Goal: Transaction & Acquisition: Purchase product/service

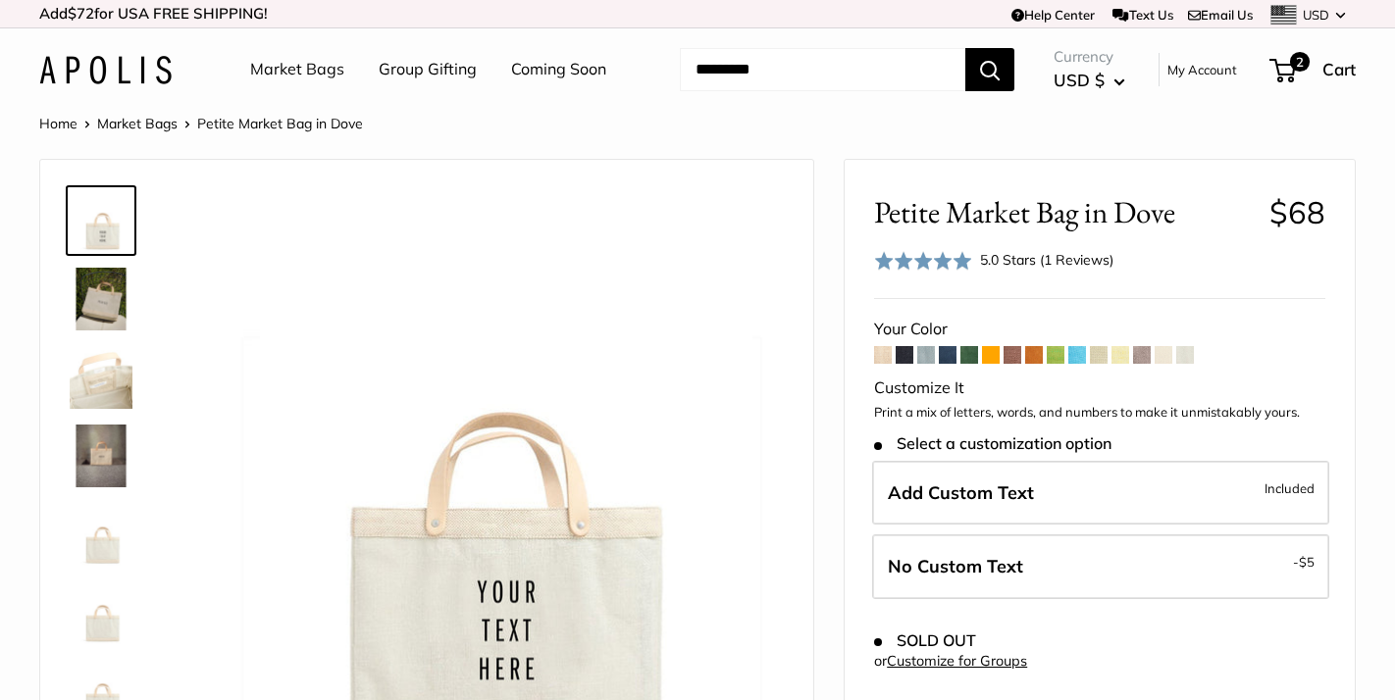
click at [978, 357] on span at bounding box center [969, 355] width 18 height 18
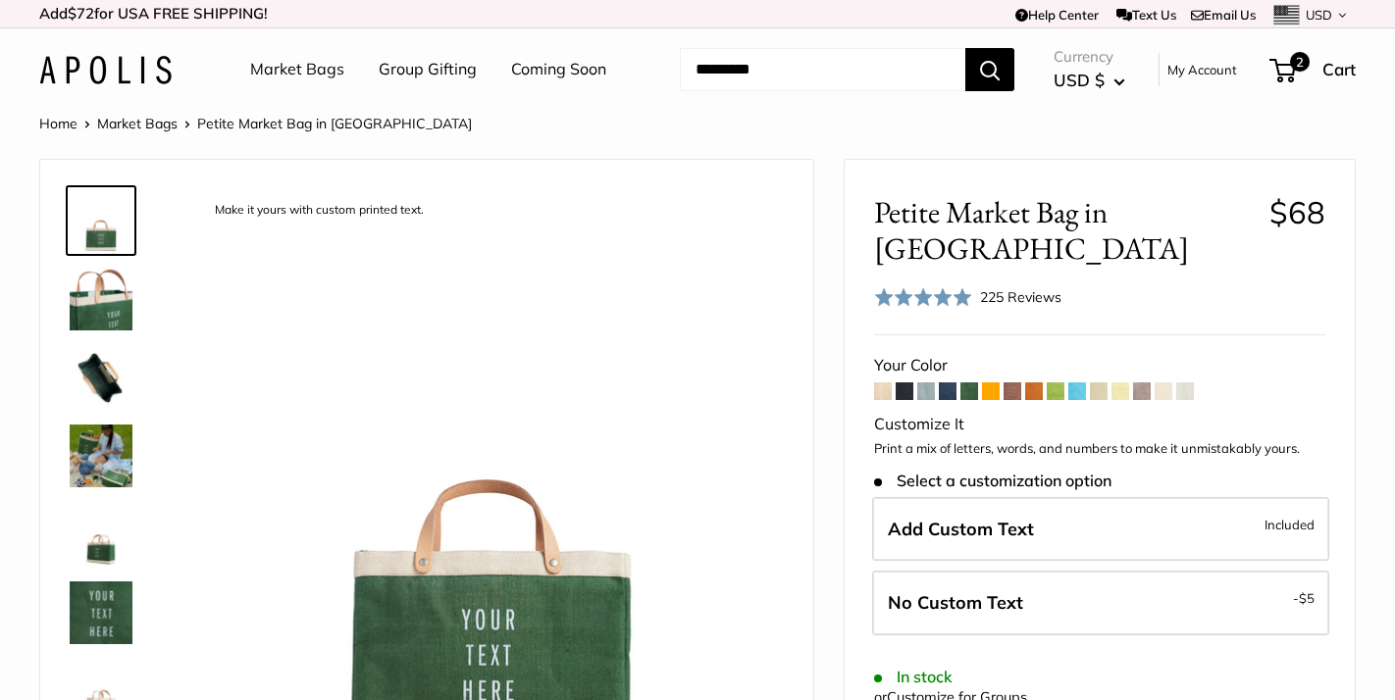
click at [1187, 383] on span at bounding box center [1185, 392] width 18 height 18
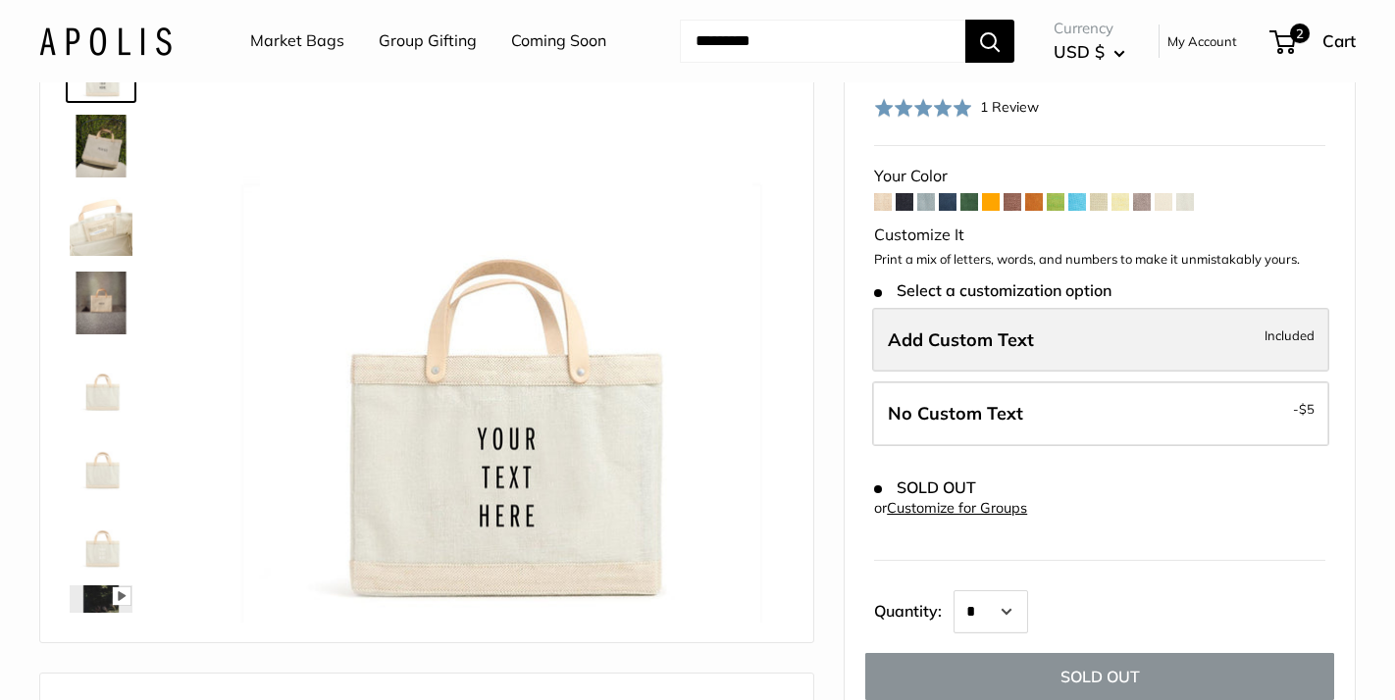
click at [995, 341] on span "Add Custom Text" at bounding box center [961, 340] width 146 height 23
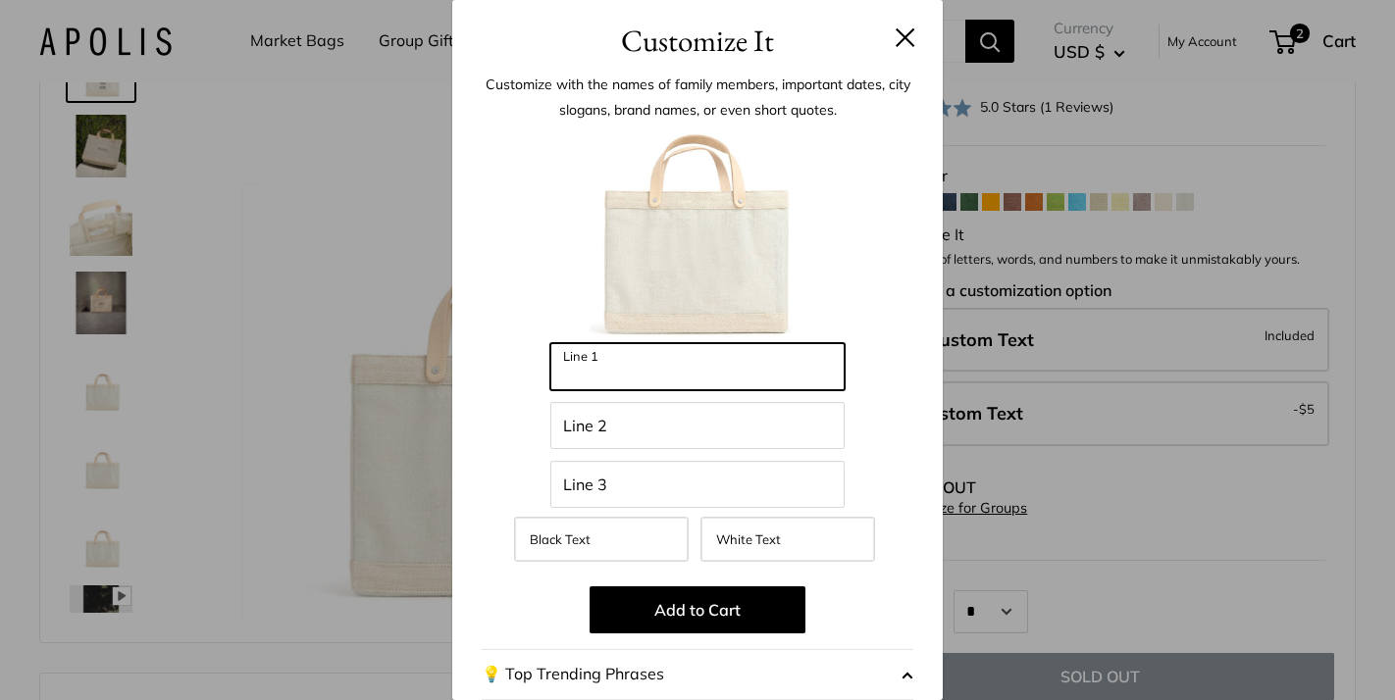
drag, startPoint x: 671, startPoint y: 349, endPoint x: 513, endPoint y: 348, distance: 158.0
click at [513, 348] on div "Enter 48 letters Line 1 Line 2 Line 3 Black Text White Text Add to Cart 💡 Top T…" at bounding box center [698, 559] width 432 height 863
type input "***"
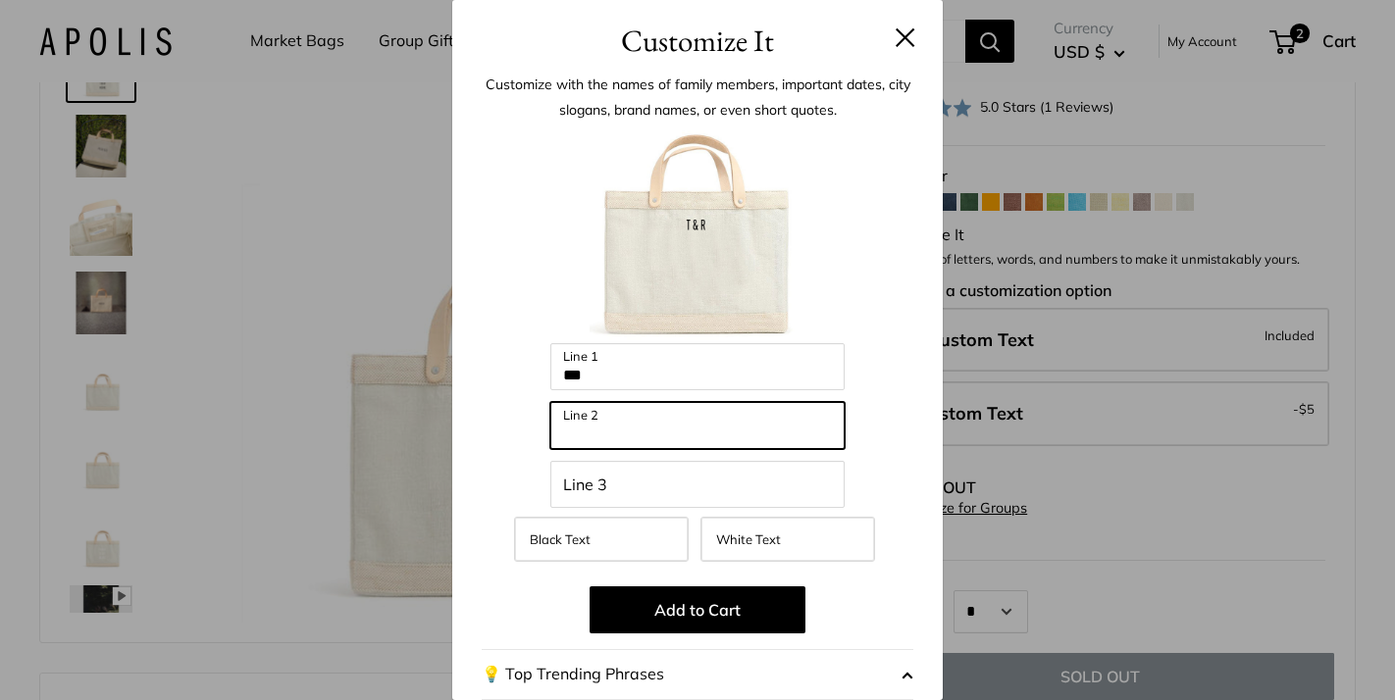
click at [622, 431] on input "Line 2" at bounding box center [697, 425] width 294 height 47
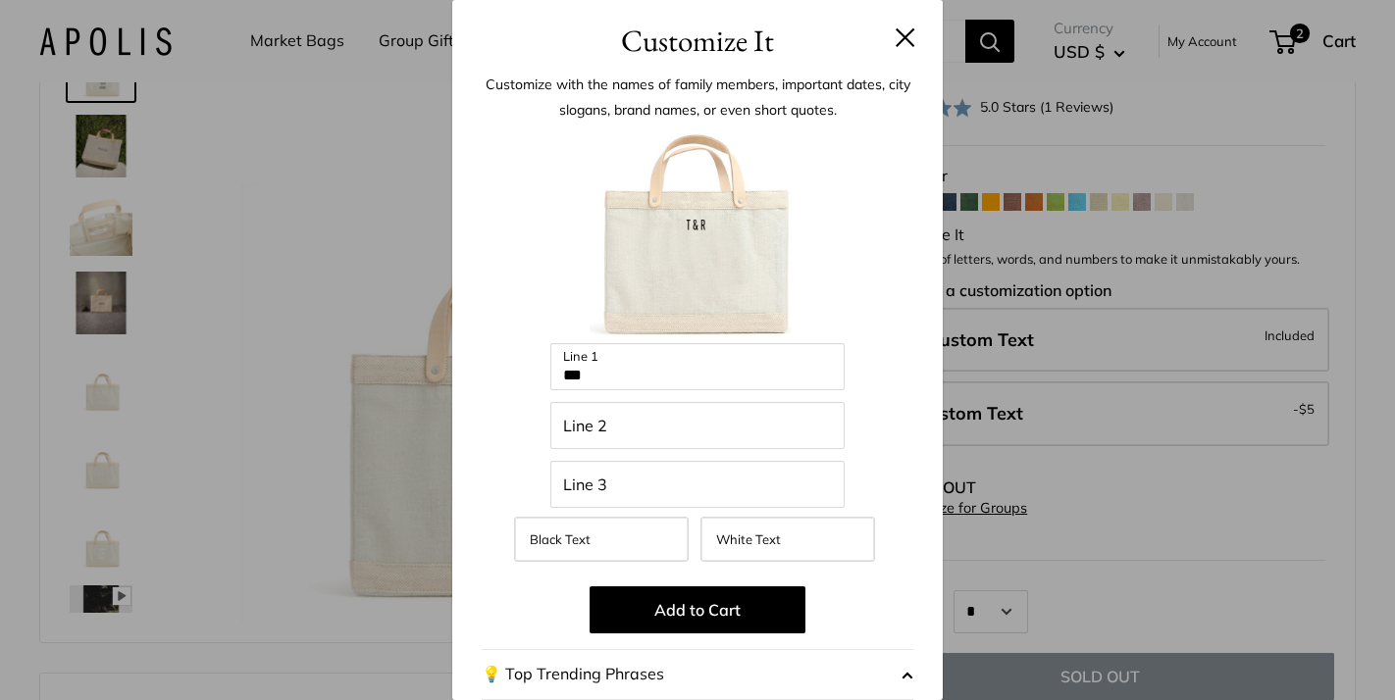
click at [907, 32] on button at bounding box center [906, 37] width 20 height 20
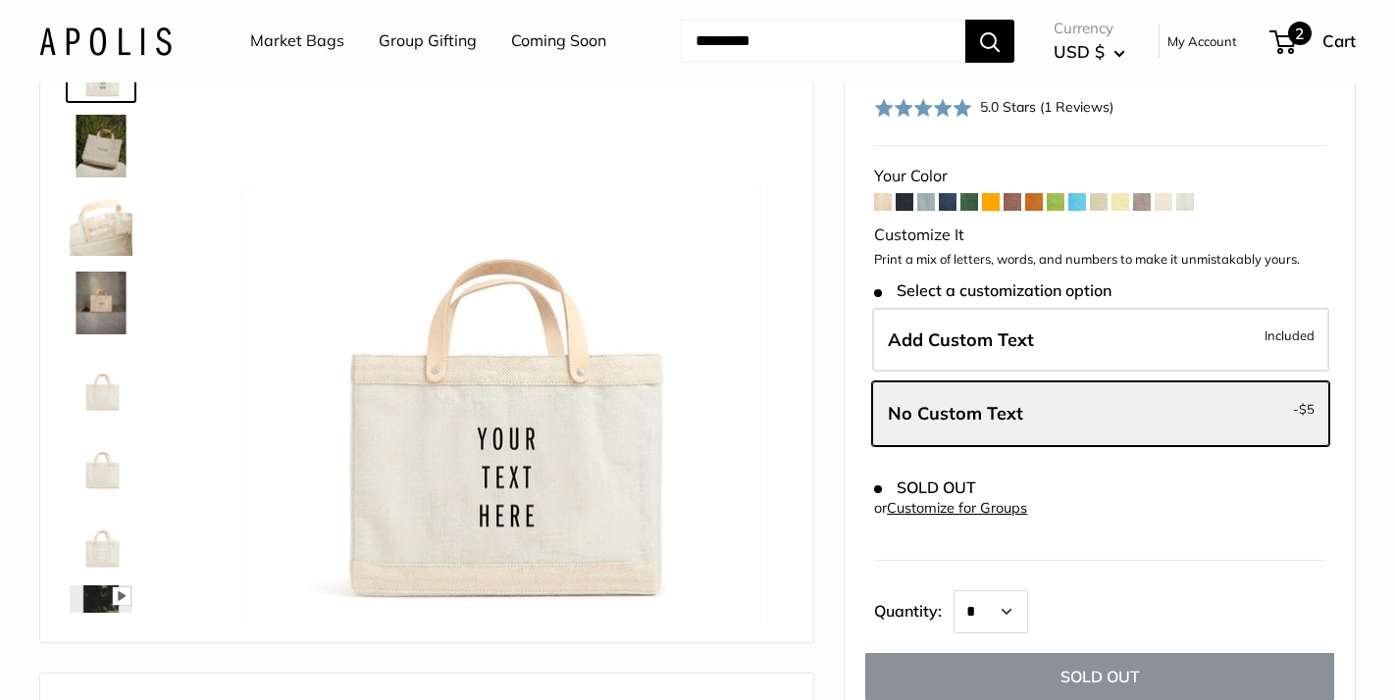
click at [1289, 40] on span "2" at bounding box center [1300, 34] width 24 height 24
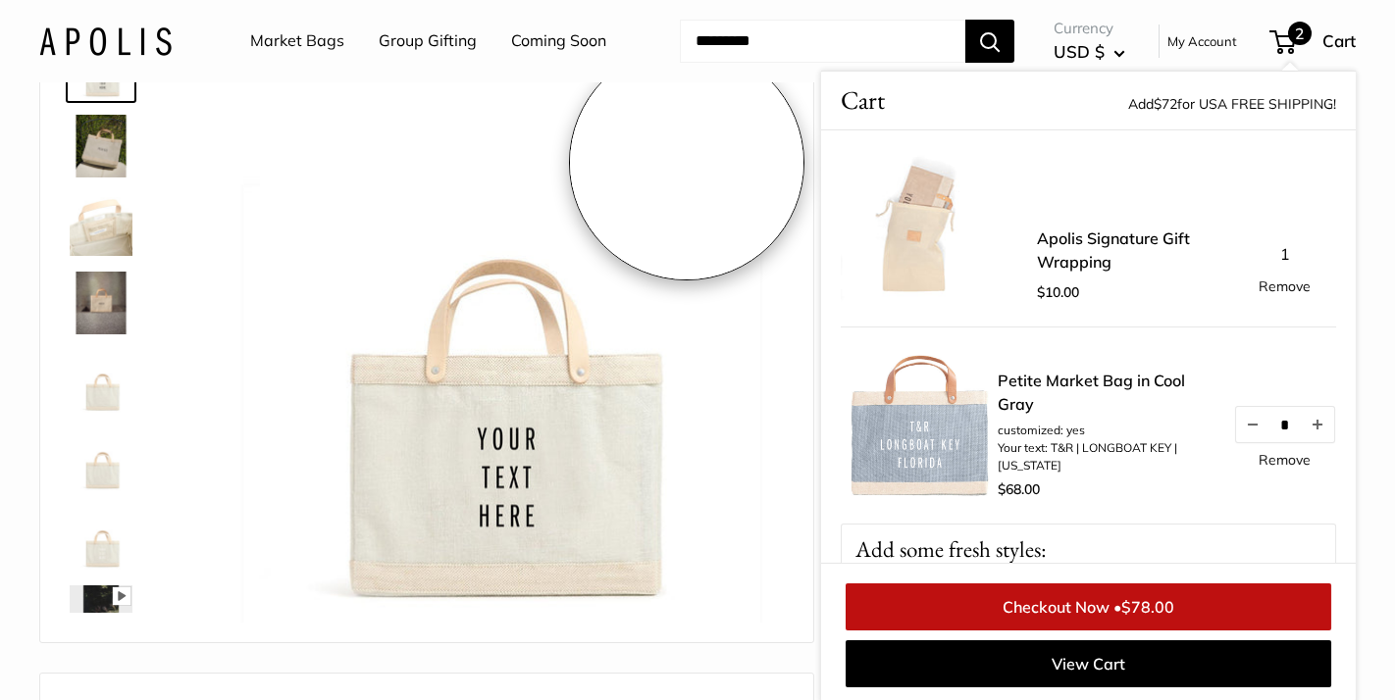
scroll to position [193, 0]
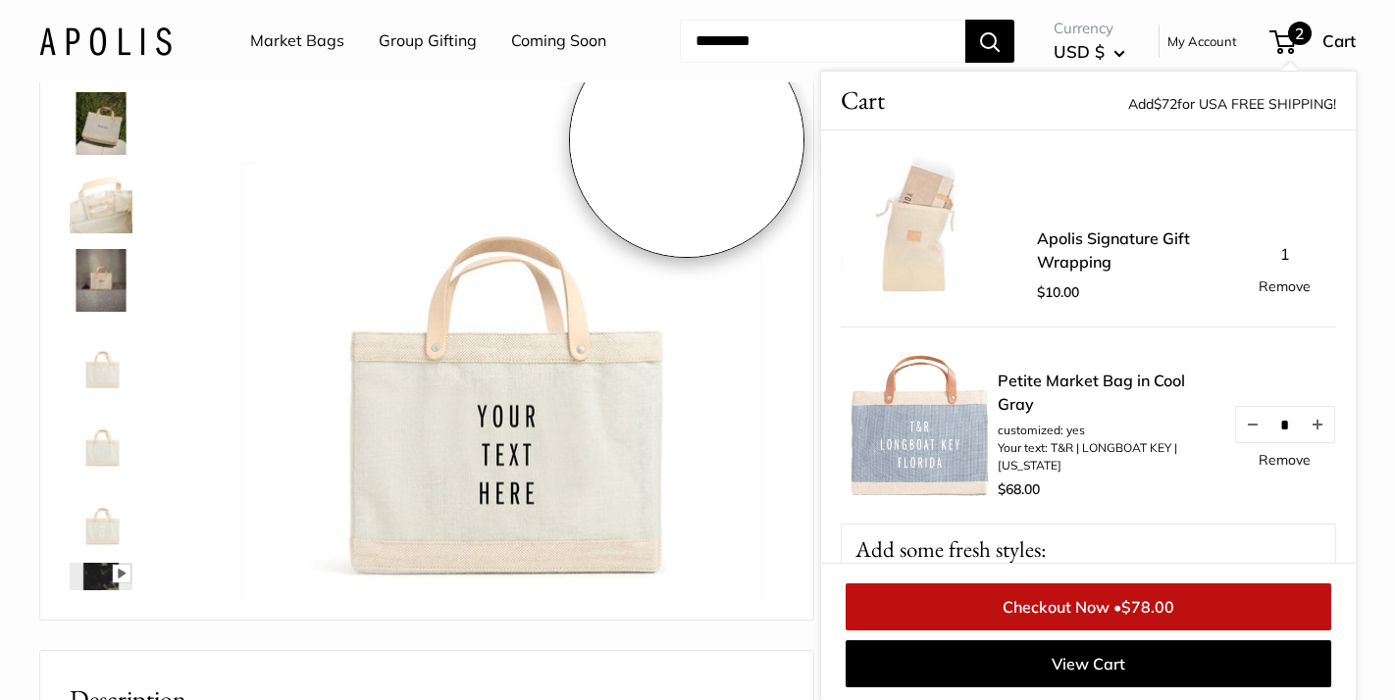
click at [687, 163] on img at bounding box center [490, 307] width 587 height 587
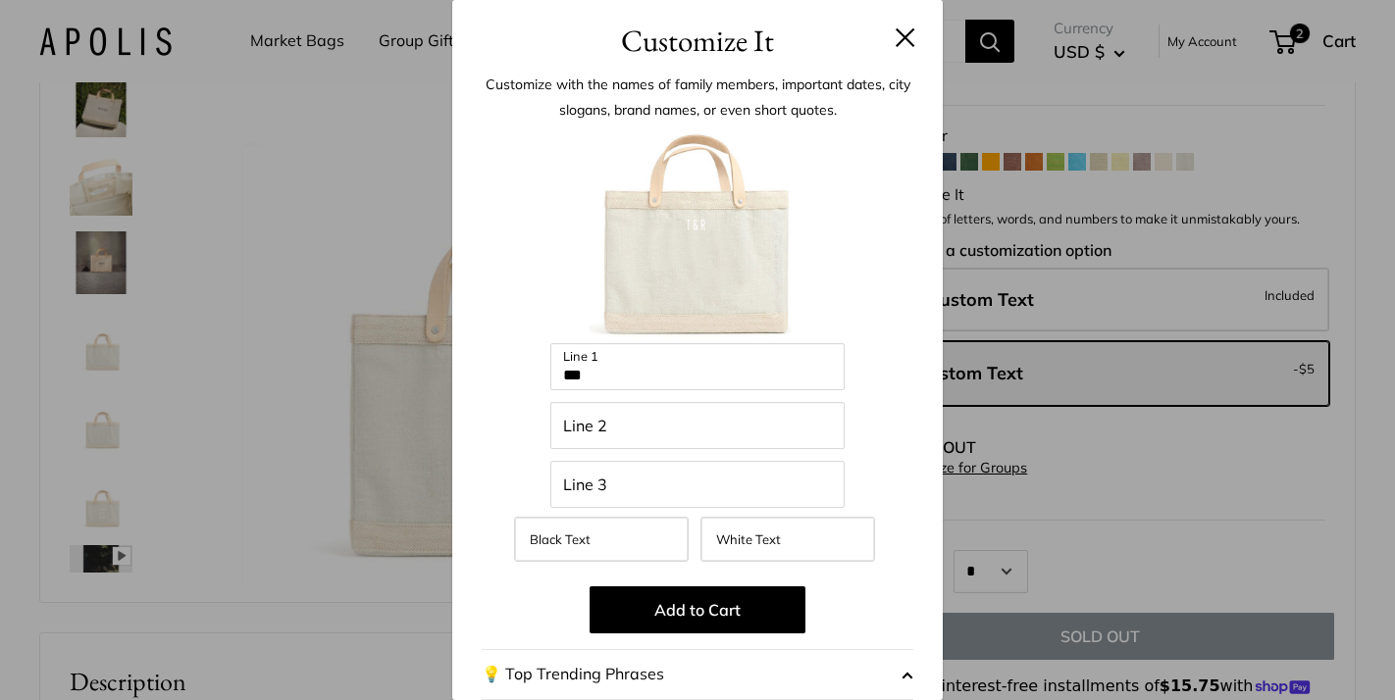
click at [906, 43] on button at bounding box center [906, 37] width 20 height 20
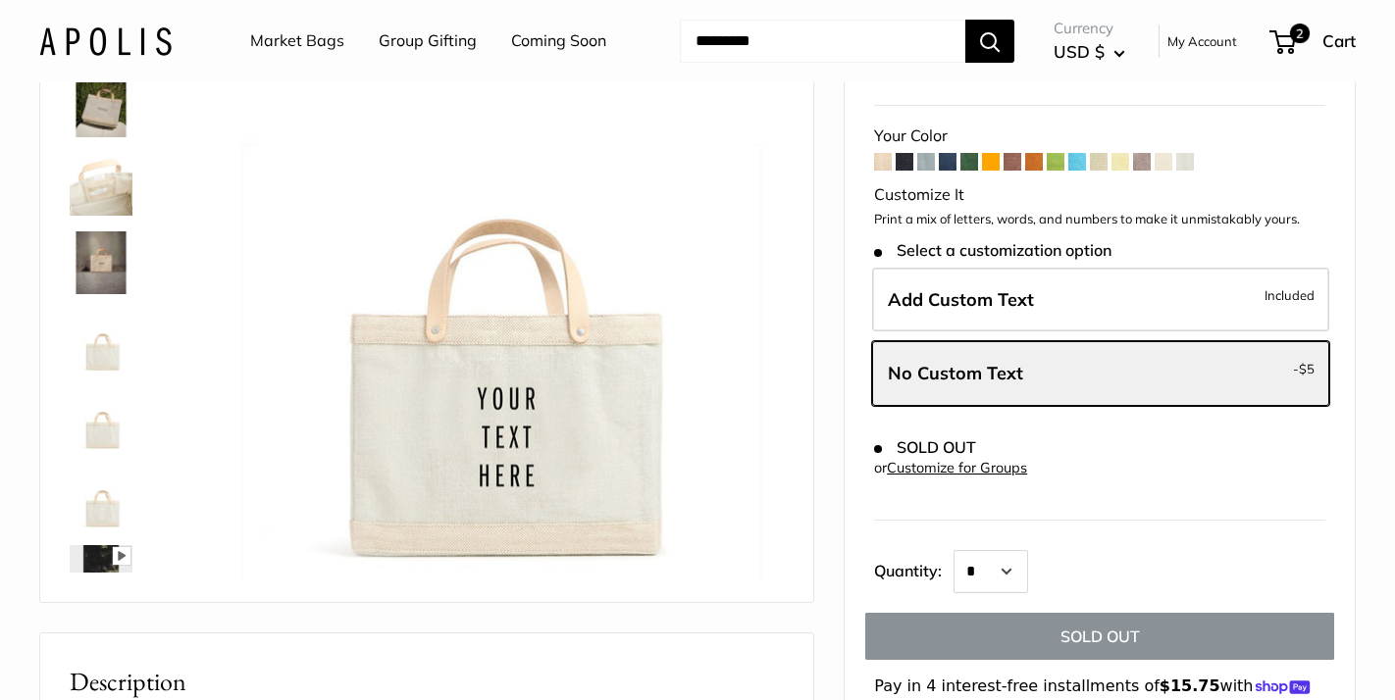
click at [883, 157] on span at bounding box center [883, 162] width 18 height 18
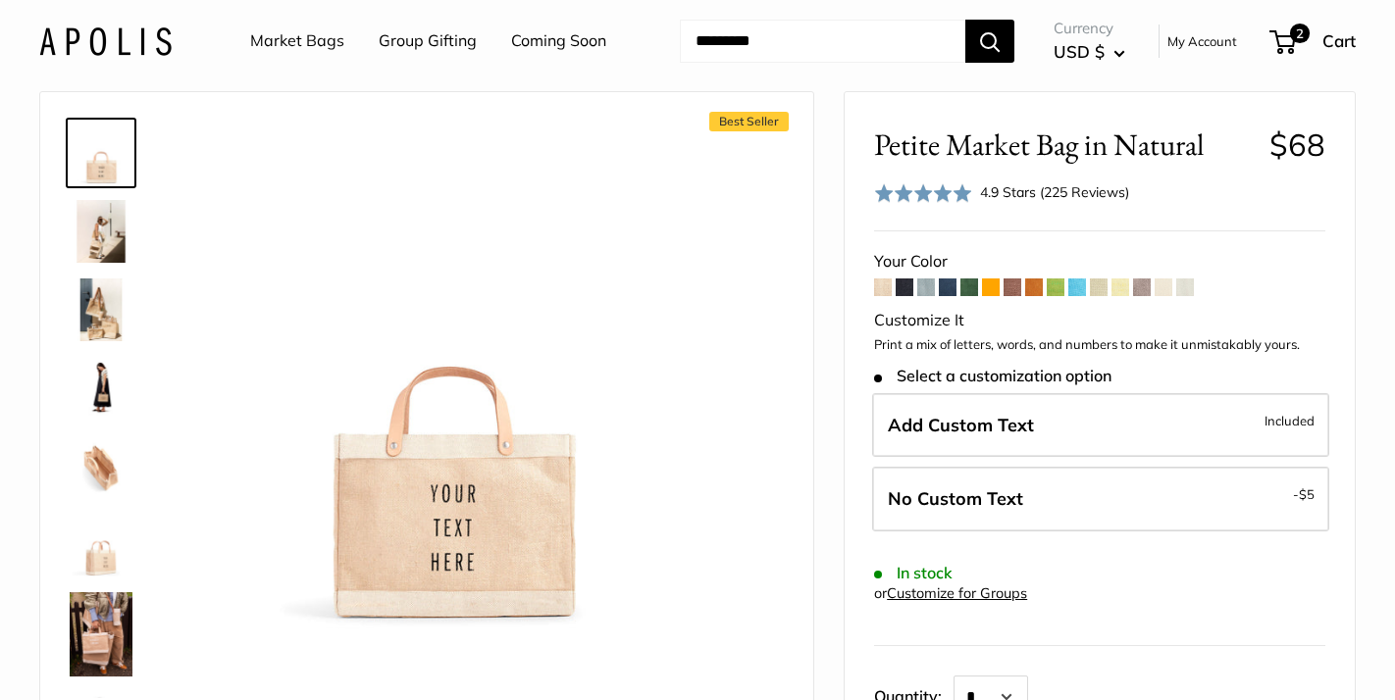
scroll to position [124, 0]
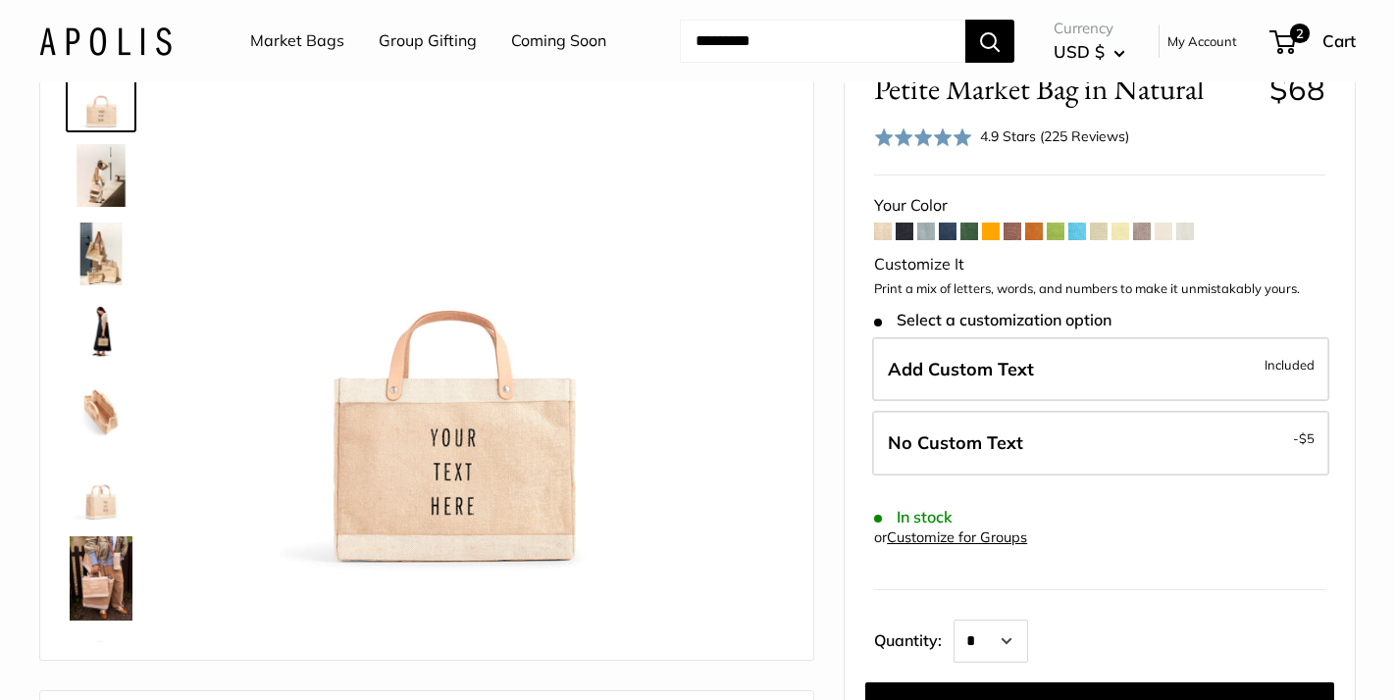
click at [949, 227] on span at bounding box center [948, 232] width 18 height 18
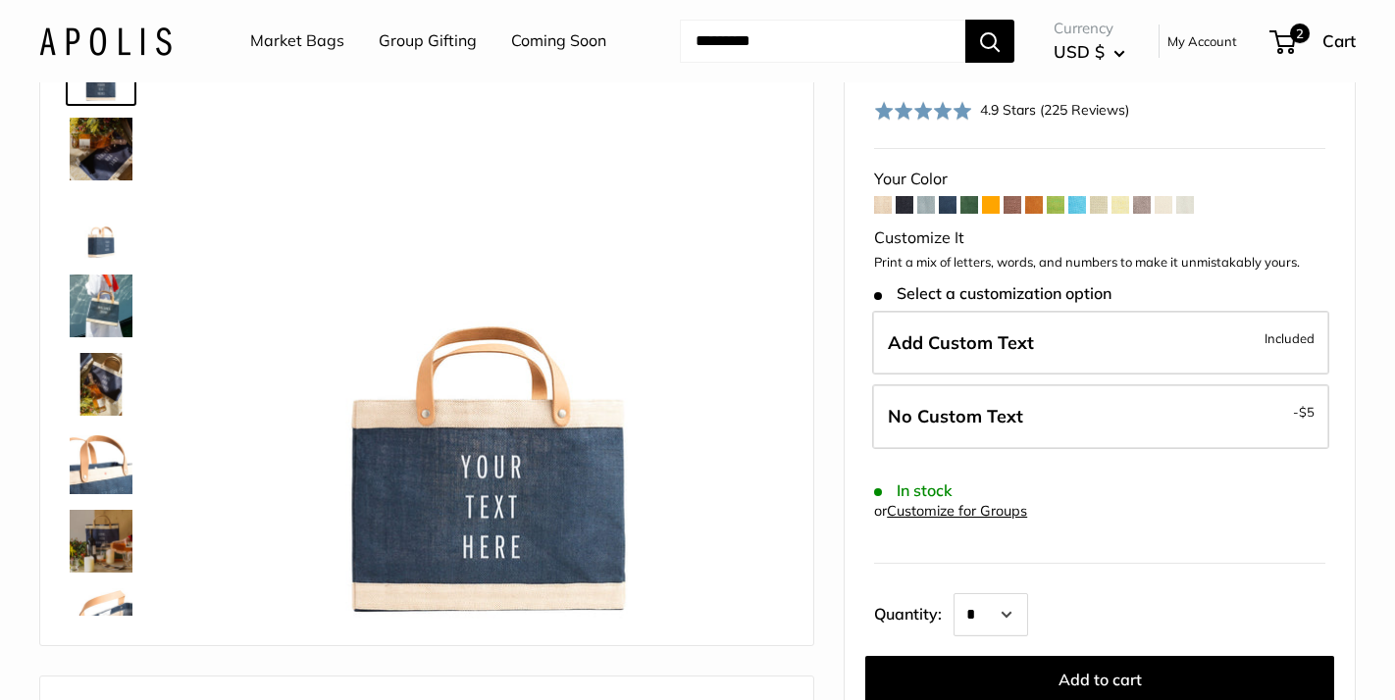
scroll to position [149, 0]
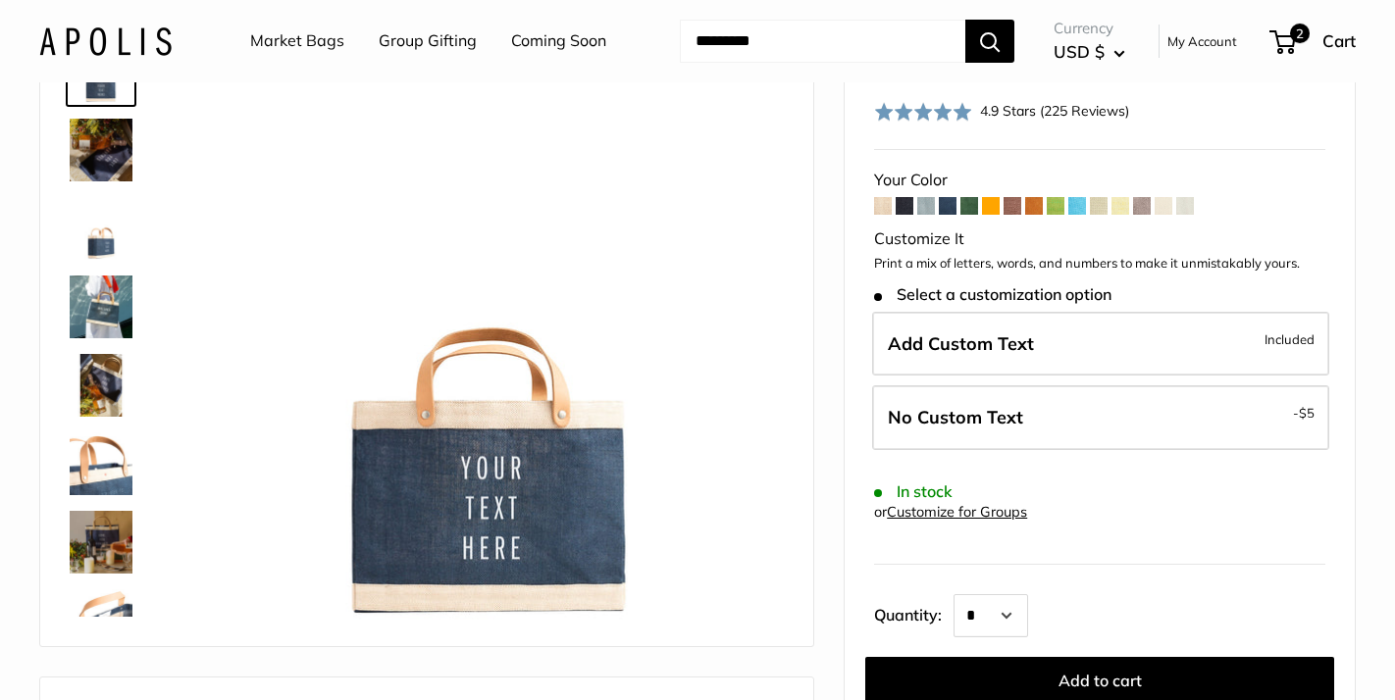
click at [971, 200] on span at bounding box center [969, 206] width 18 height 18
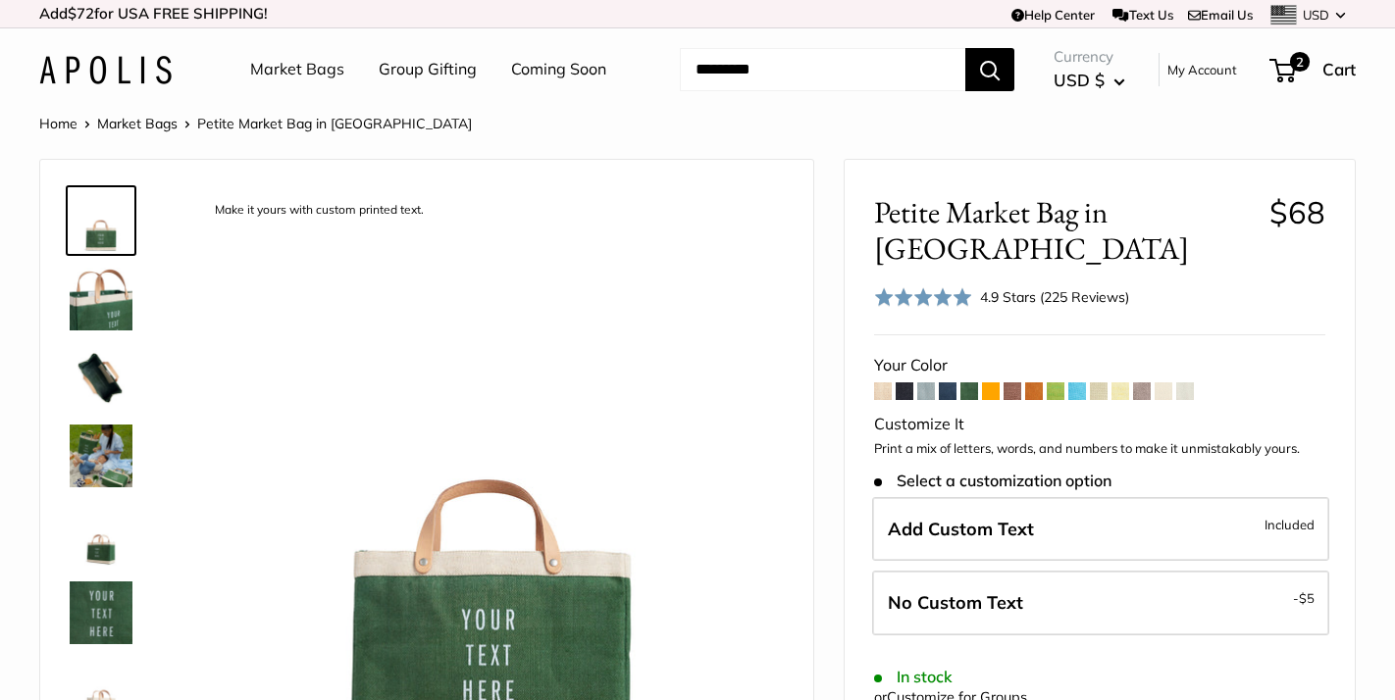
click at [946, 383] on span at bounding box center [948, 392] width 18 height 18
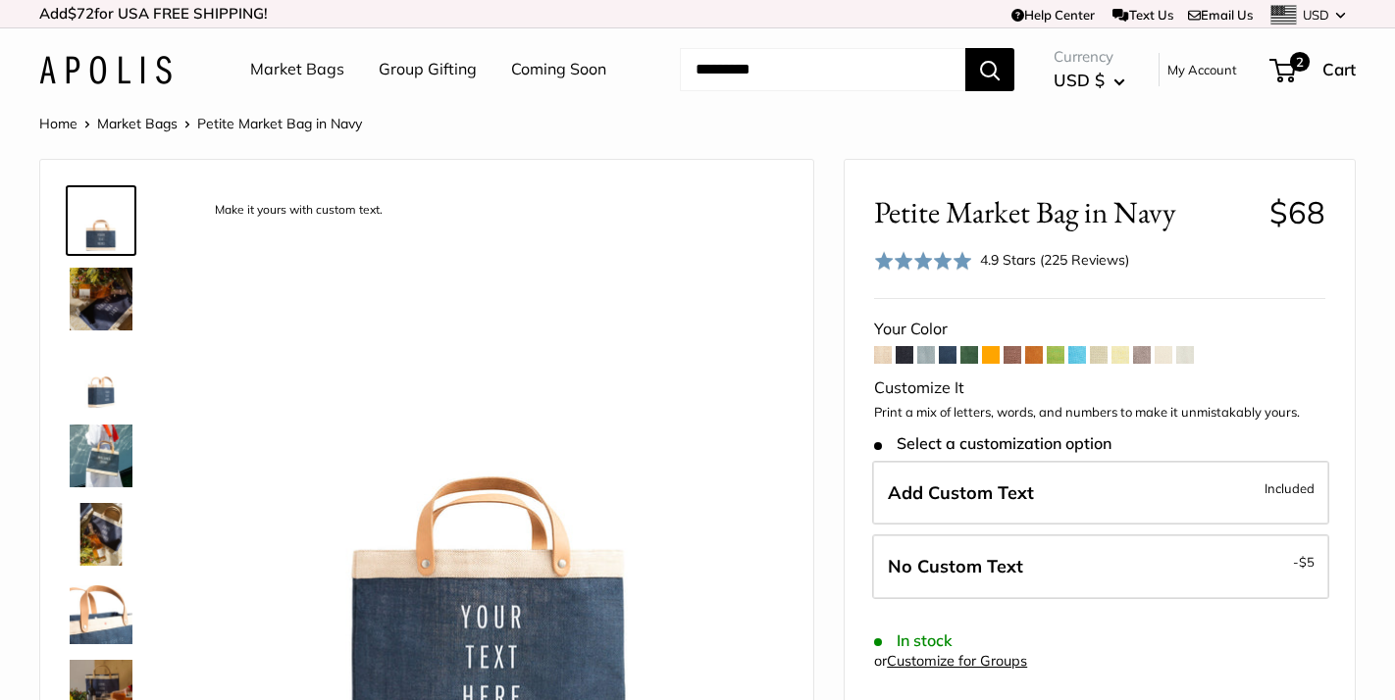
click at [108, 388] on img at bounding box center [101, 377] width 63 height 63
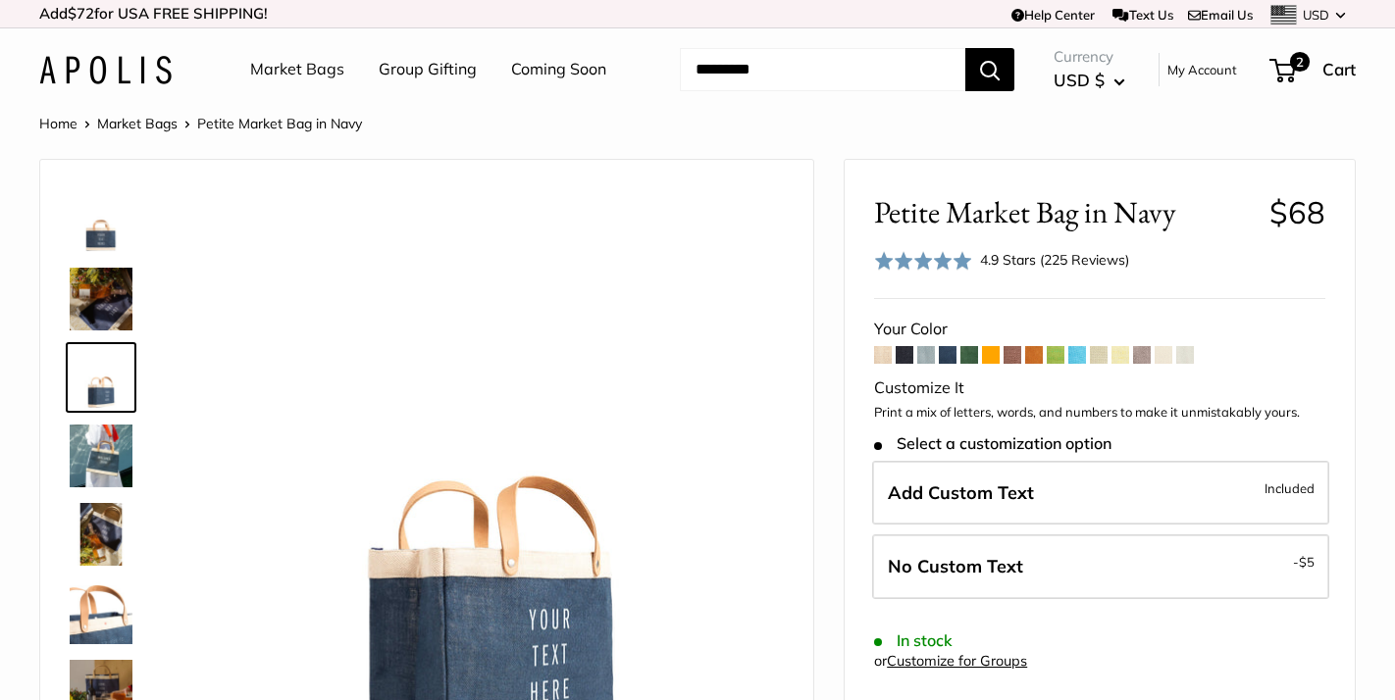
click at [102, 305] on img at bounding box center [101, 299] width 63 height 63
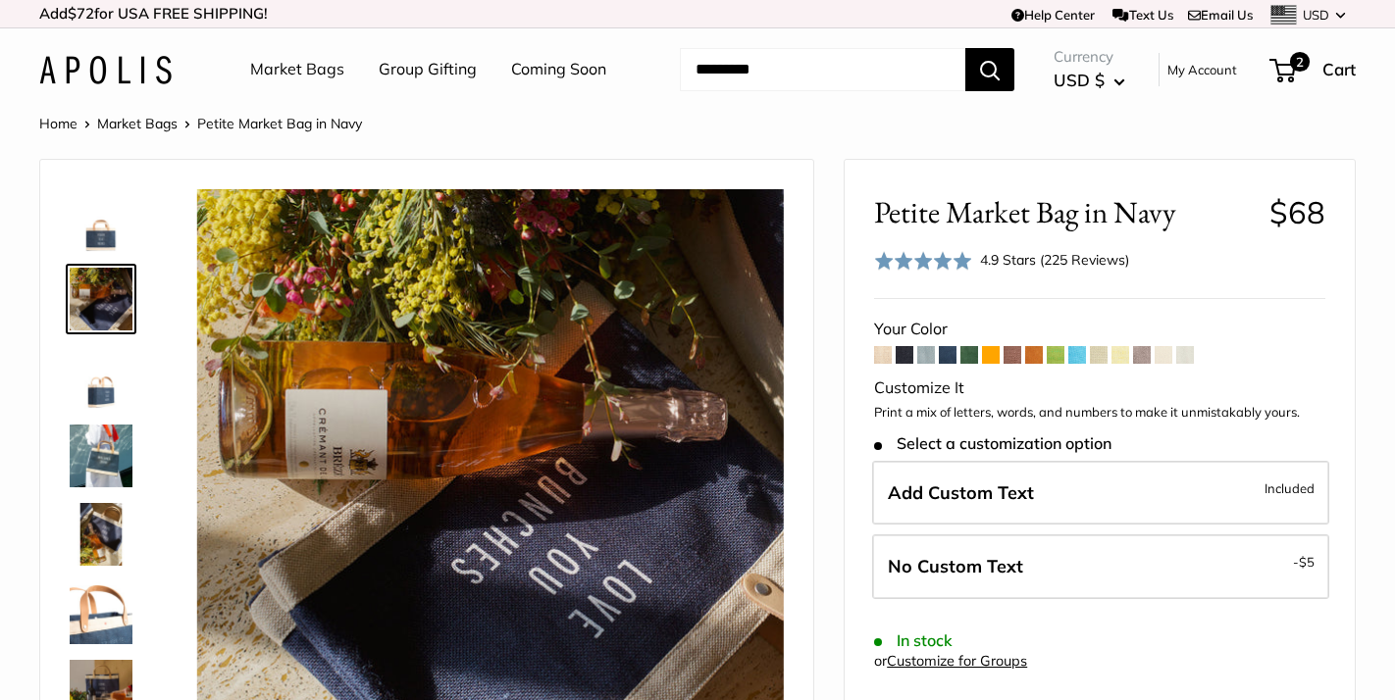
click at [1107, 354] on span at bounding box center [1099, 355] width 18 height 18
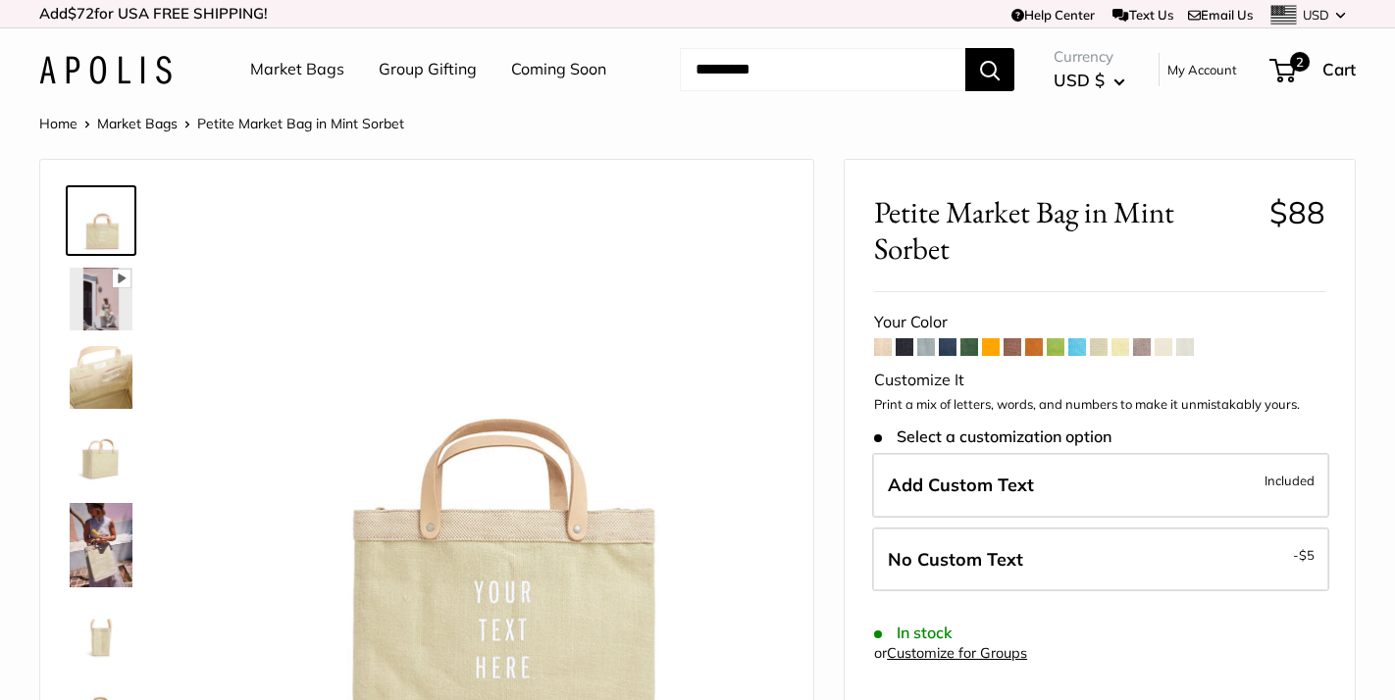
click at [1129, 347] on span at bounding box center [1121, 347] width 18 height 18
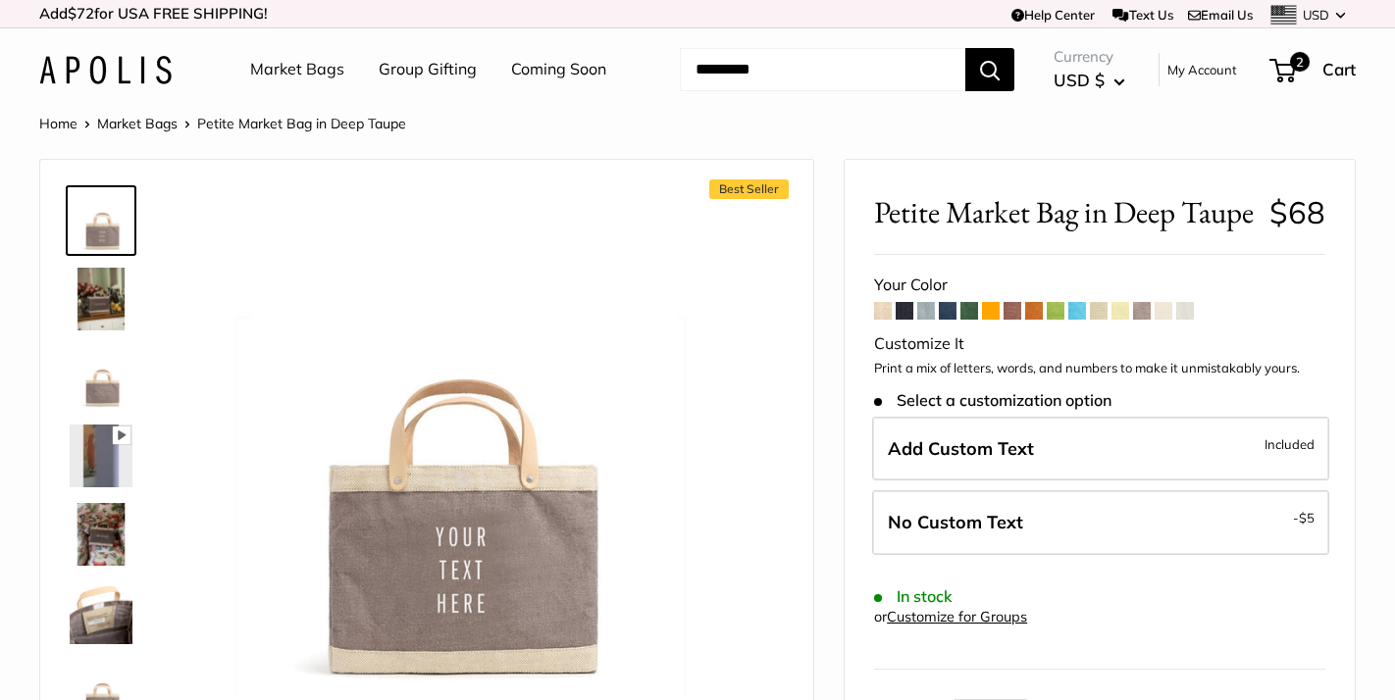
click at [88, 294] on img at bounding box center [101, 299] width 63 height 63
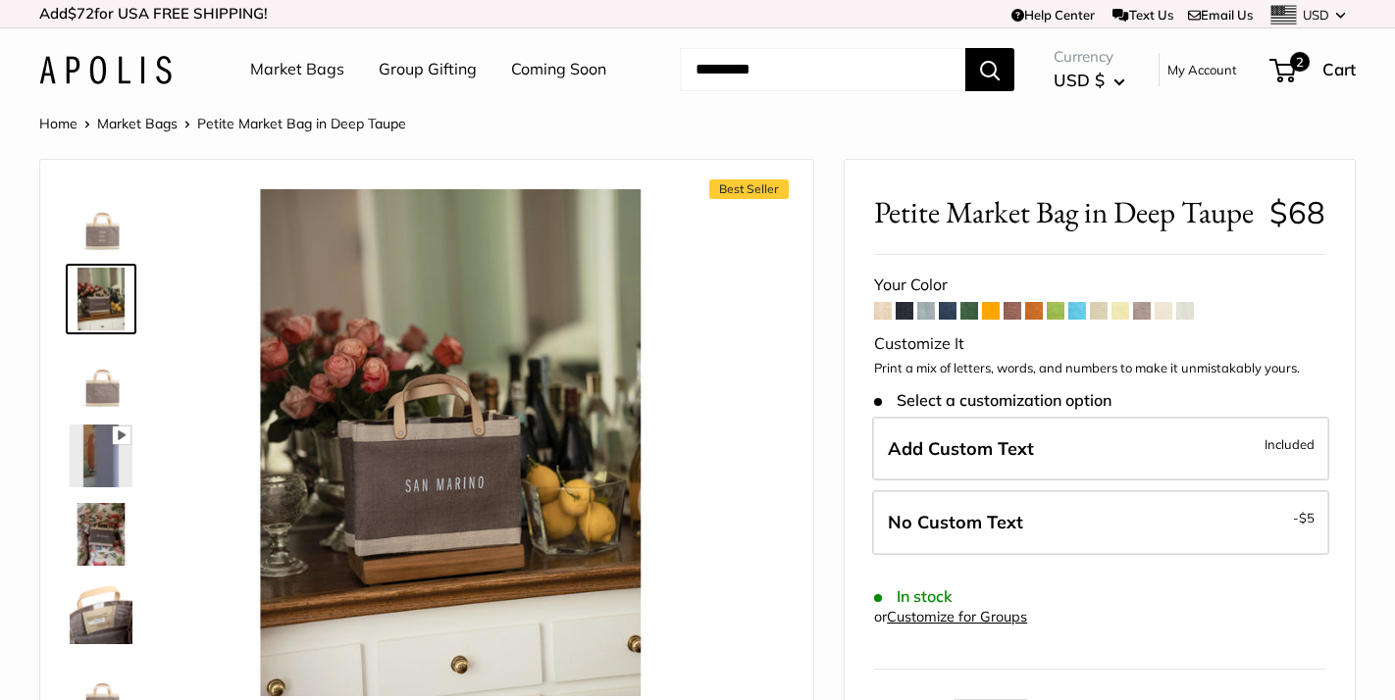
click at [98, 388] on img at bounding box center [101, 377] width 63 height 63
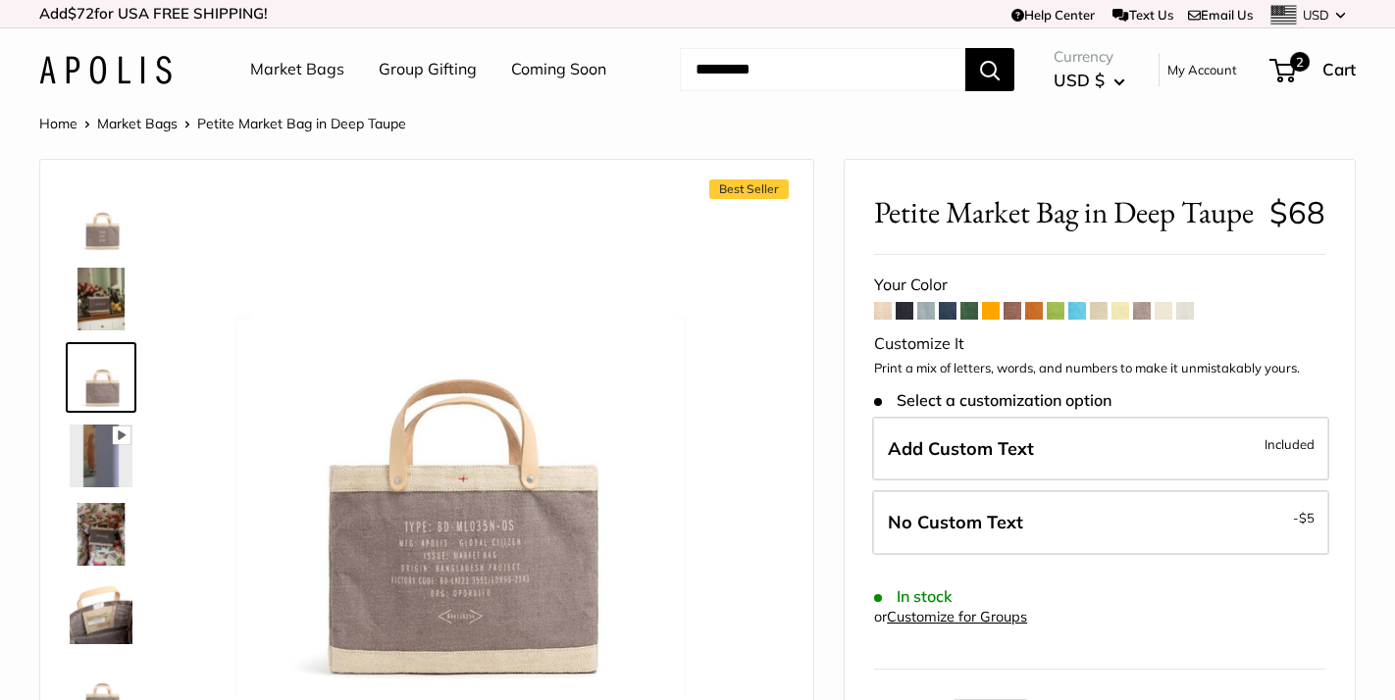
click at [108, 239] on img at bounding box center [101, 220] width 63 height 63
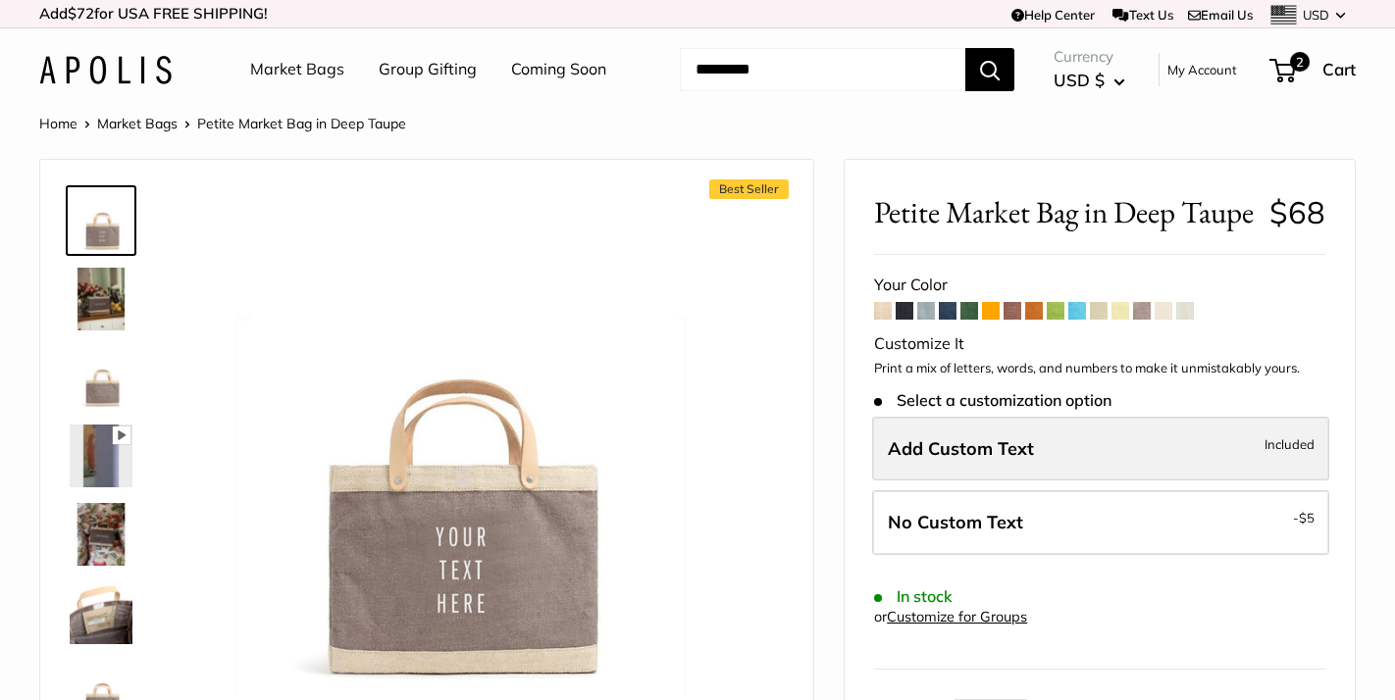
click at [1028, 460] on span "Add Custom Text" at bounding box center [961, 449] width 146 height 23
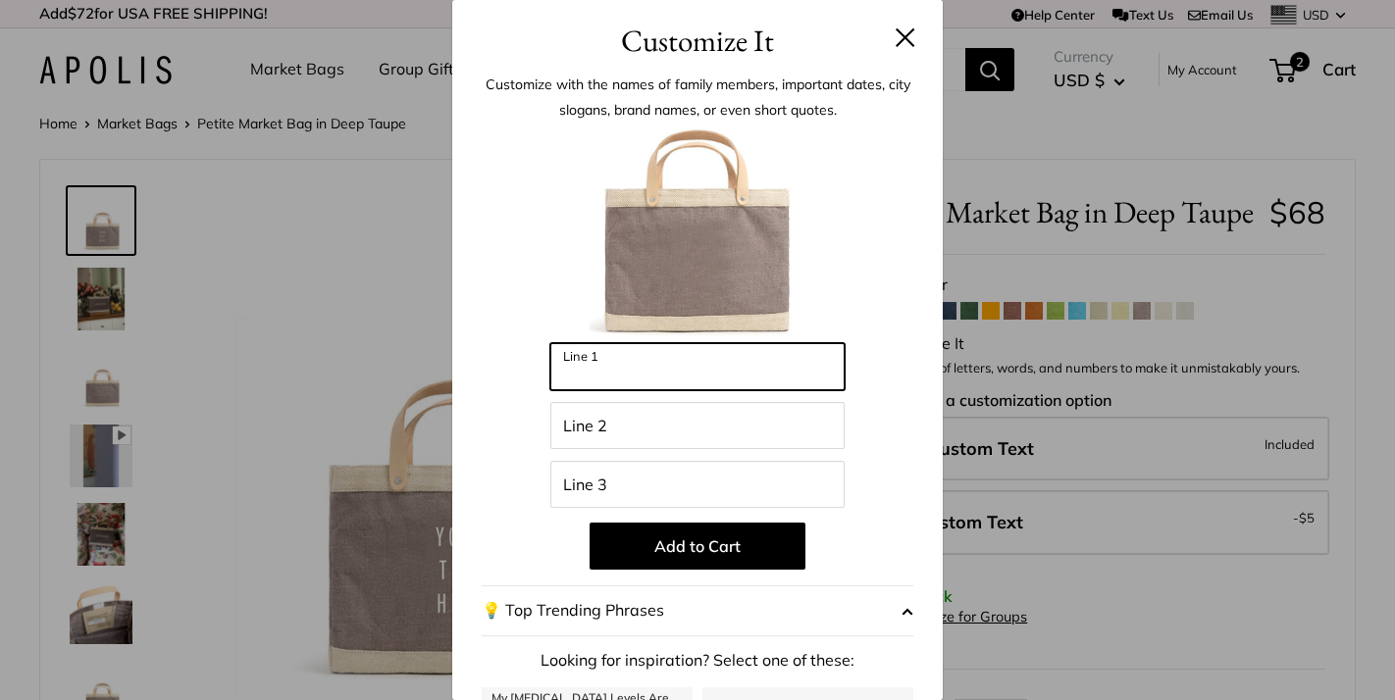
click at [615, 368] on input "Line 1" at bounding box center [697, 366] width 294 height 47
type input "***"
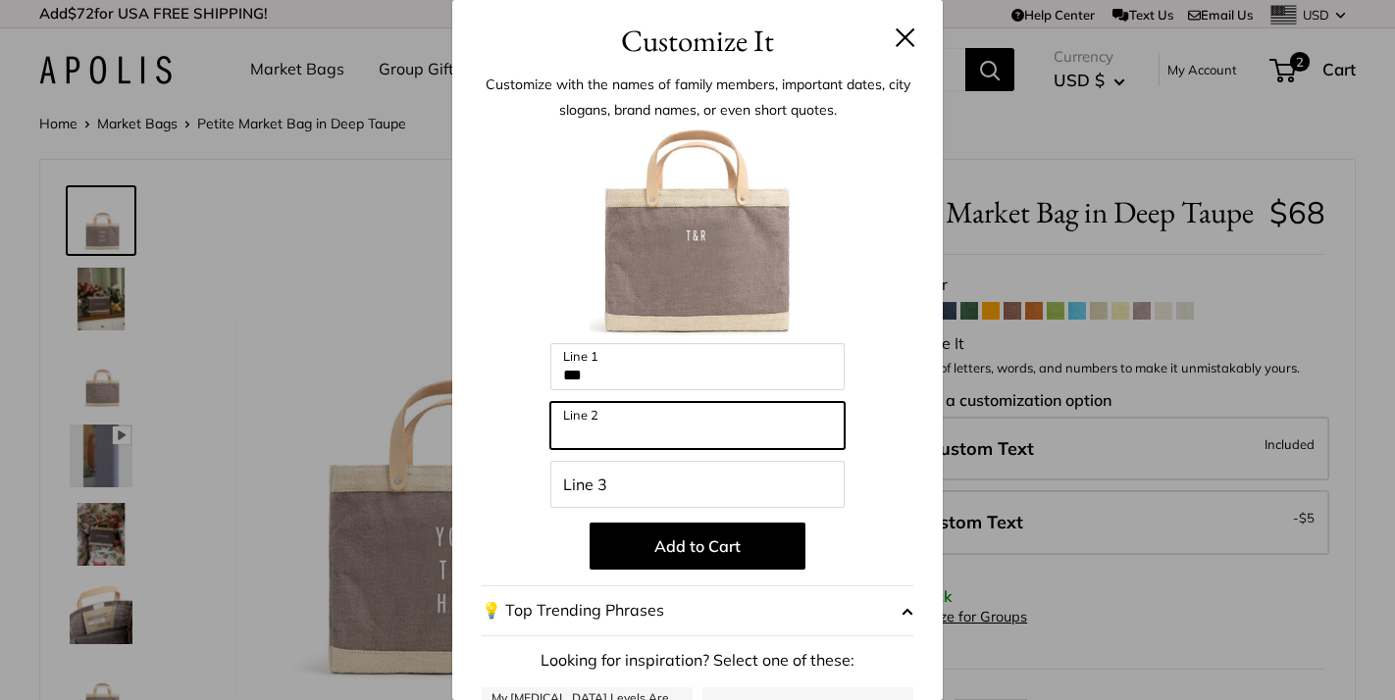
click at [624, 428] on input "Line 2" at bounding box center [697, 425] width 294 height 47
type input "**********"
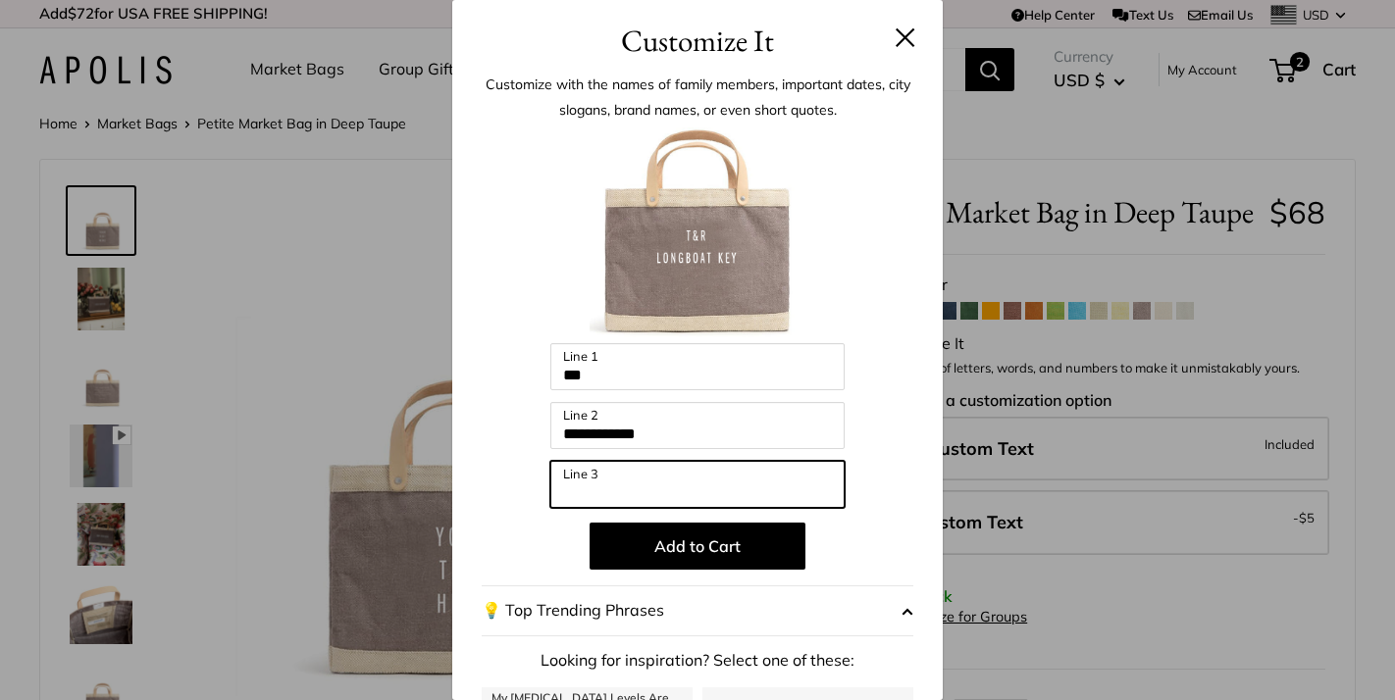
click at [633, 489] on input "Line 3" at bounding box center [697, 484] width 294 height 47
type input "*******"
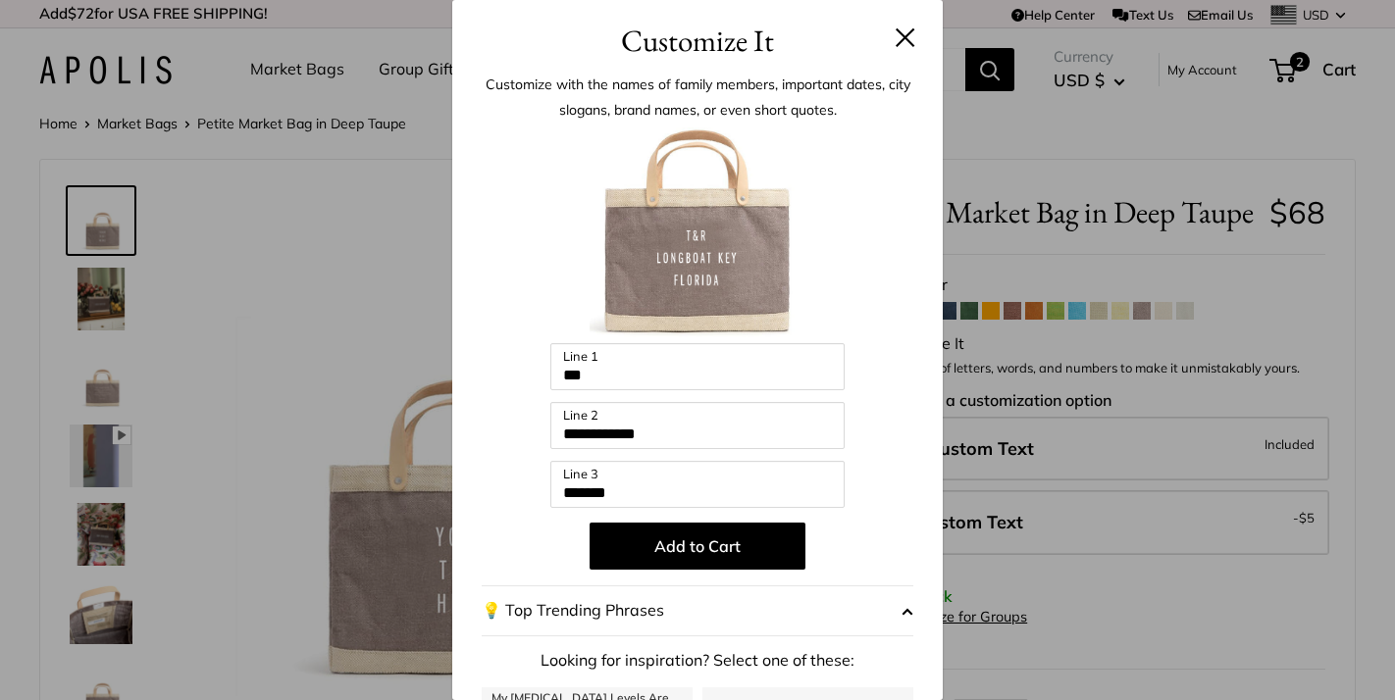
click at [856, 549] on p "Add to Cart" at bounding box center [698, 546] width 432 height 47
click at [714, 551] on button "Add to Cart" at bounding box center [698, 546] width 216 height 47
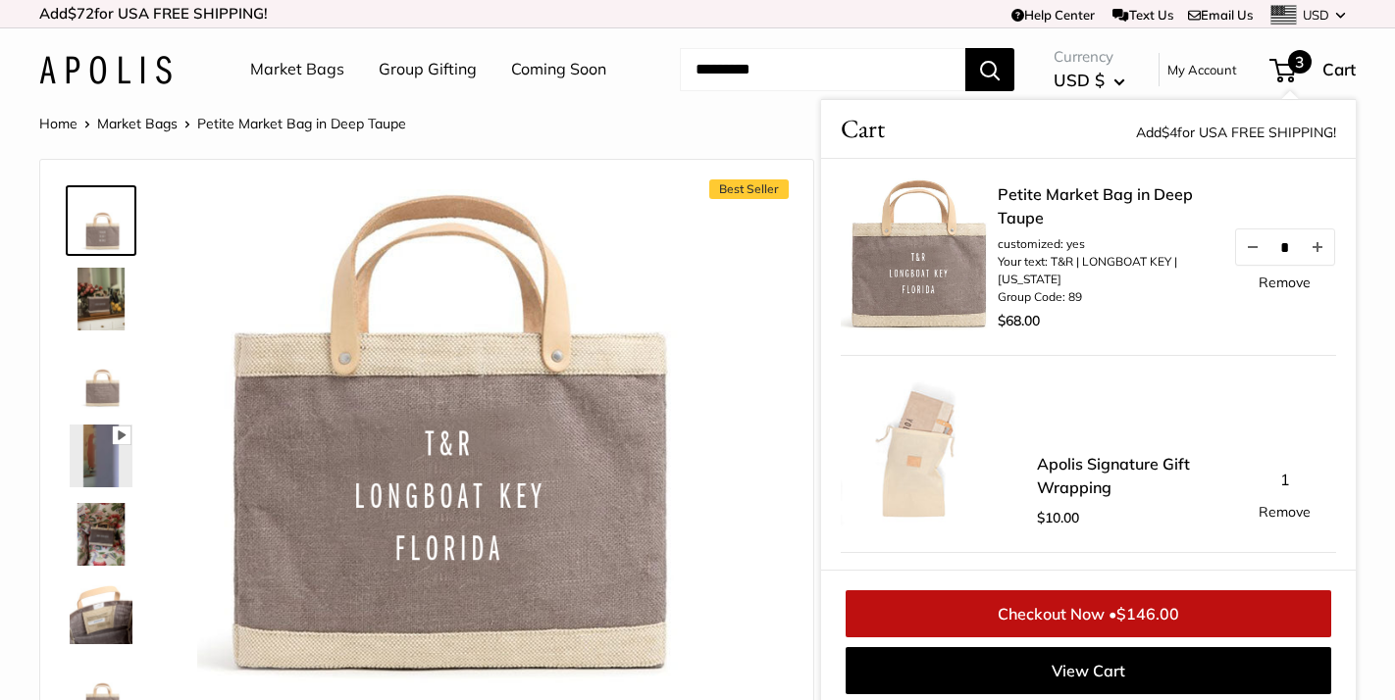
click at [710, 133] on div "Home Market Bags Petite Market Bag in Deep Taupe" at bounding box center [697, 124] width 1317 height 26
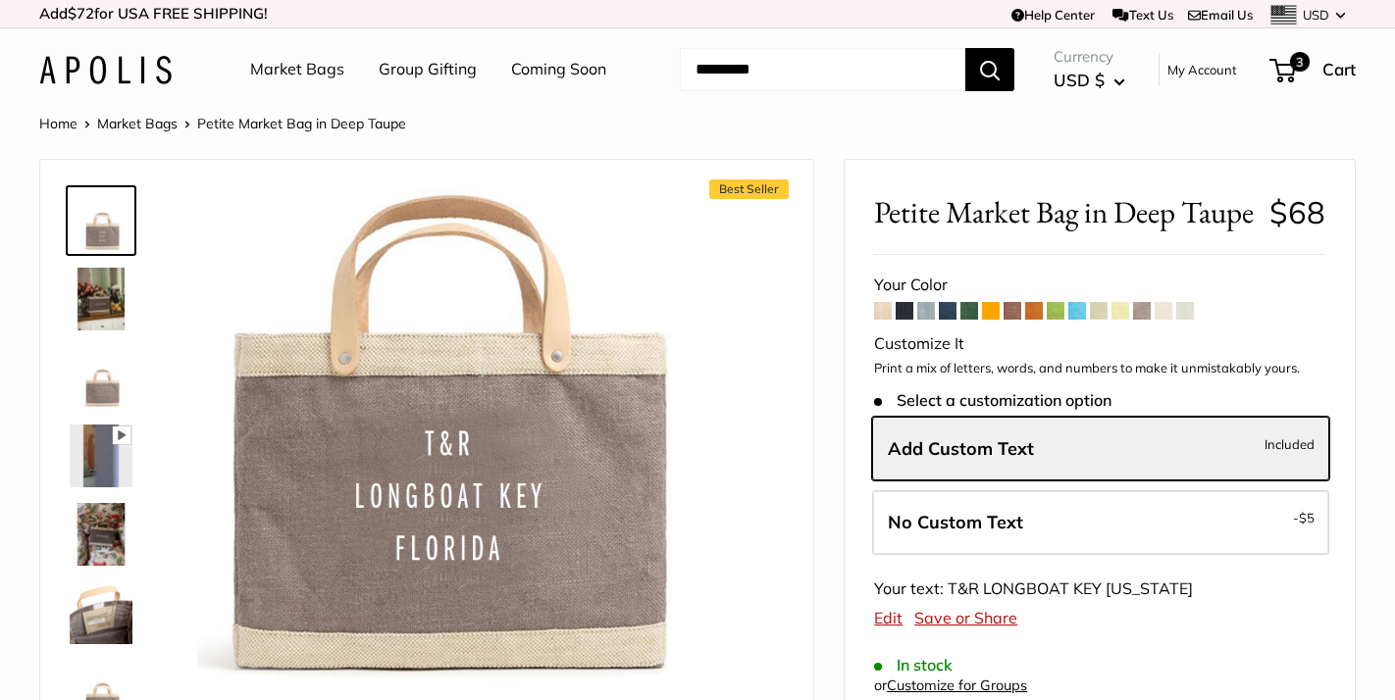
click at [1172, 320] on span at bounding box center [1164, 311] width 18 height 18
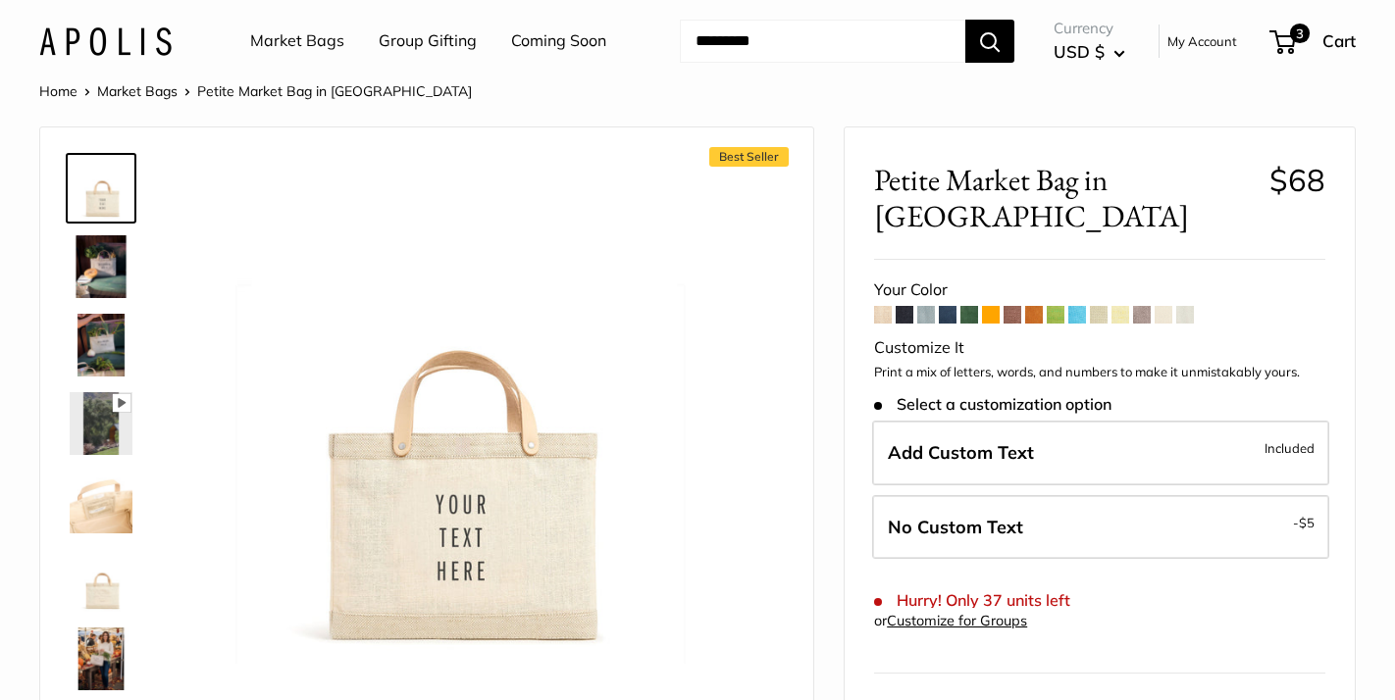
scroll to position [33, 0]
click at [1188, 305] on span at bounding box center [1185, 314] width 18 height 18
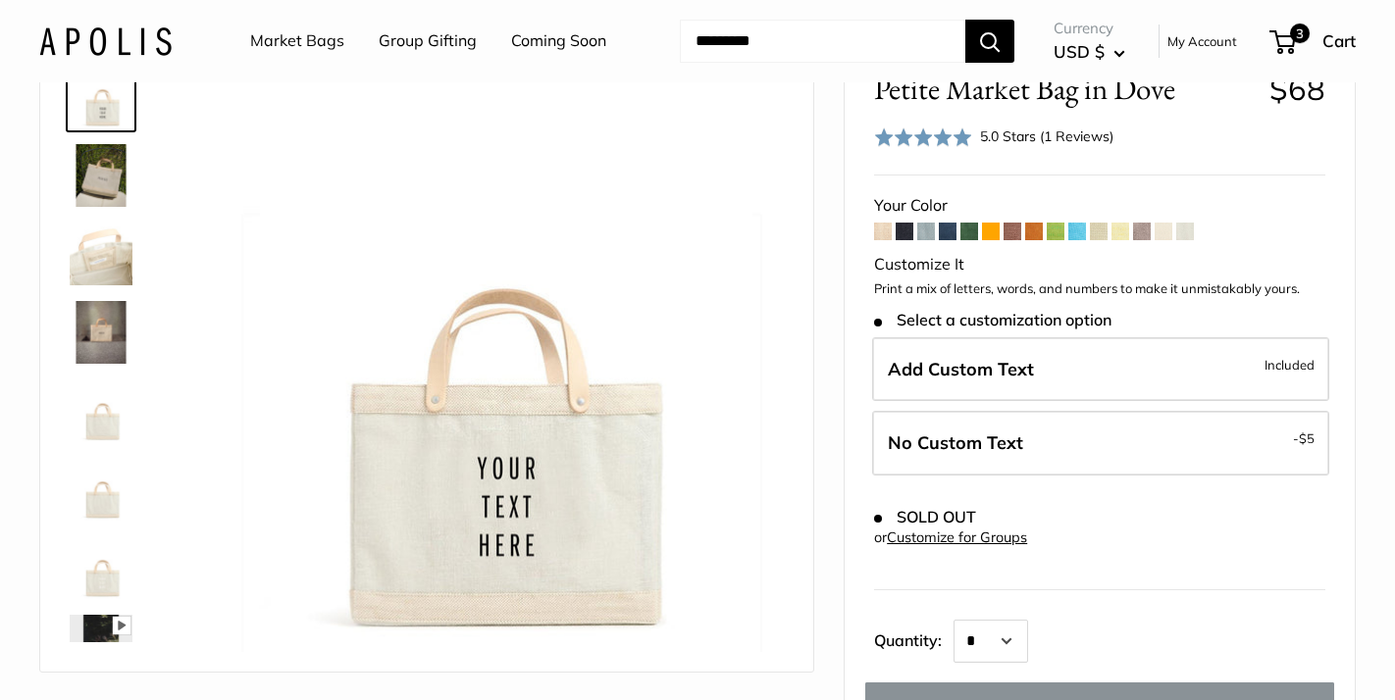
scroll to position [130, 0]
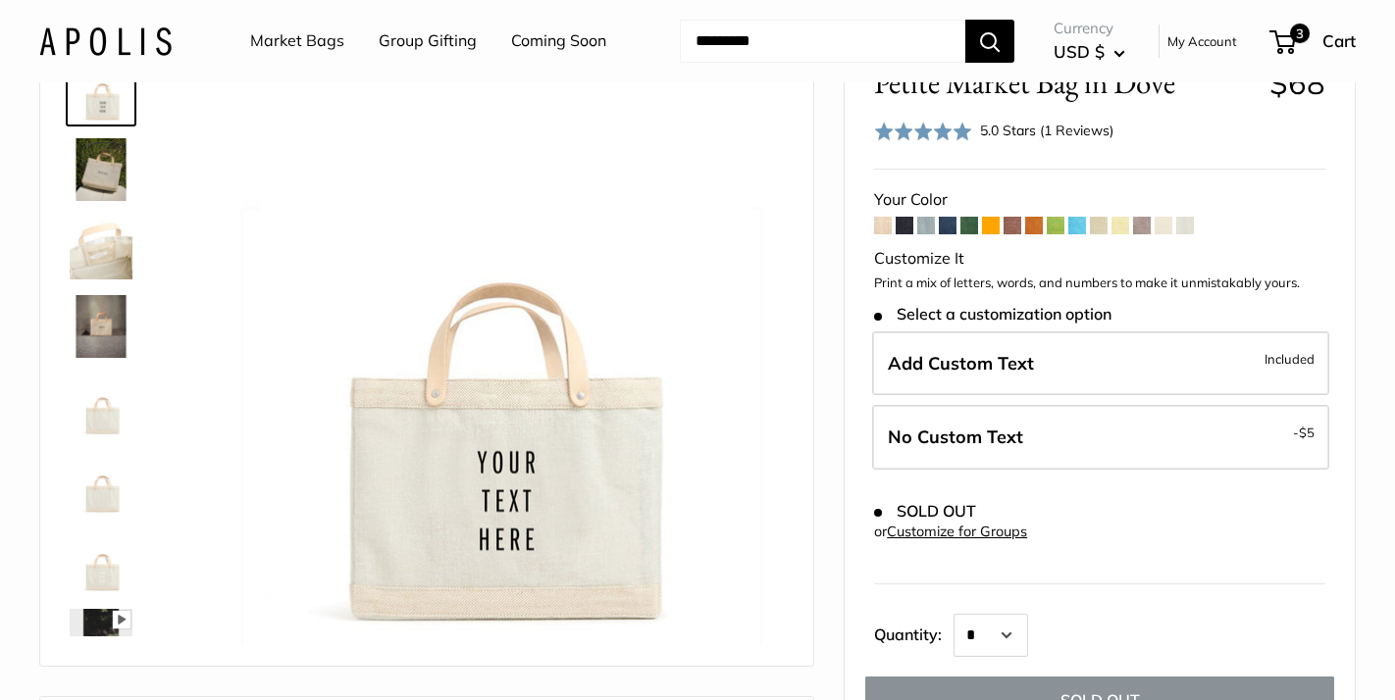
click at [1166, 230] on span at bounding box center [1164, 226] width 18 height 18
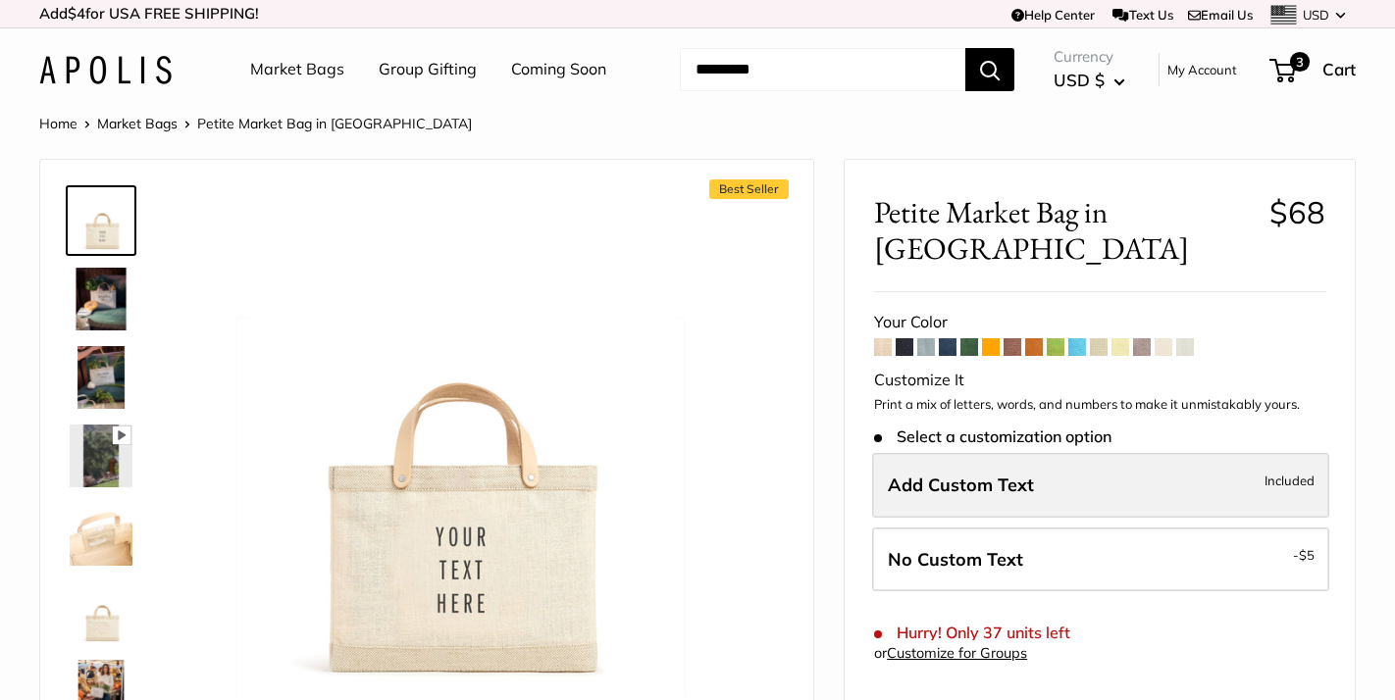
click at [1040, 453] on label "Add Custom Text Included" at bounding box center [1100, 485] width 457 height 65
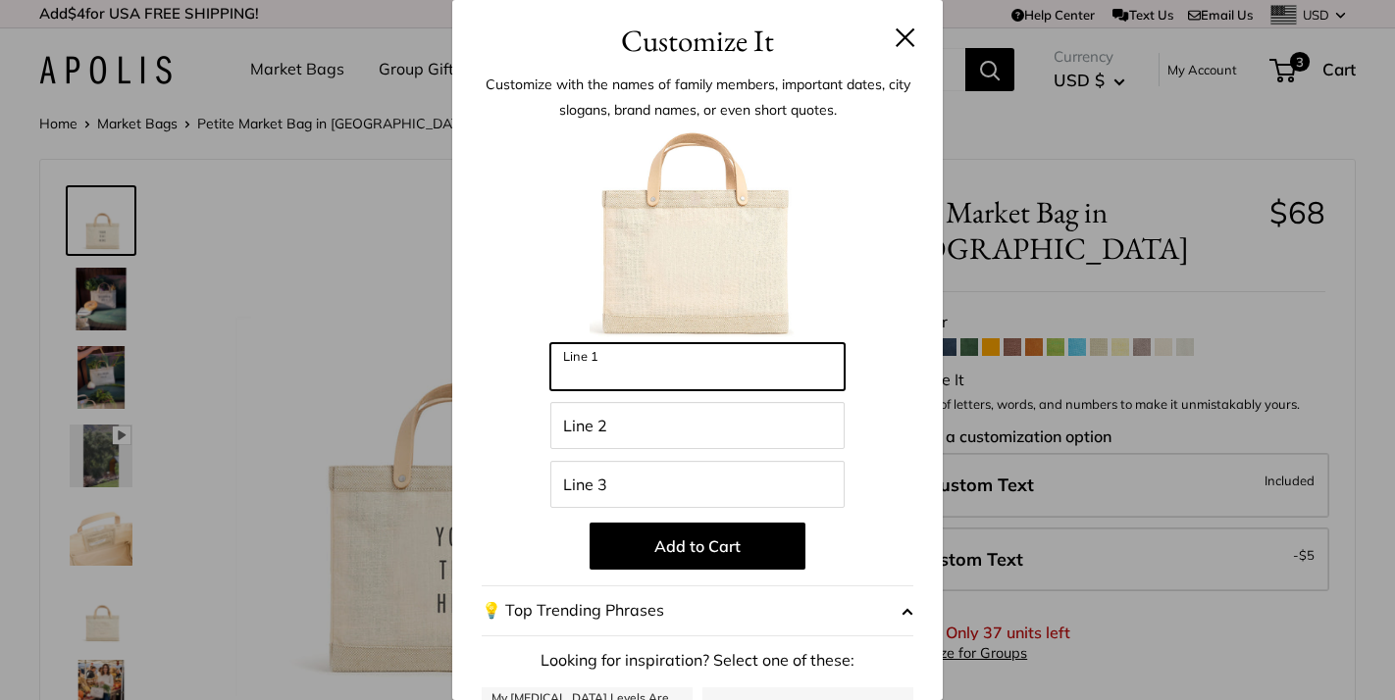
click at [714, 363] on input "Line 1" at bounding box center [697, 366] width 294 height 47
type input "***"
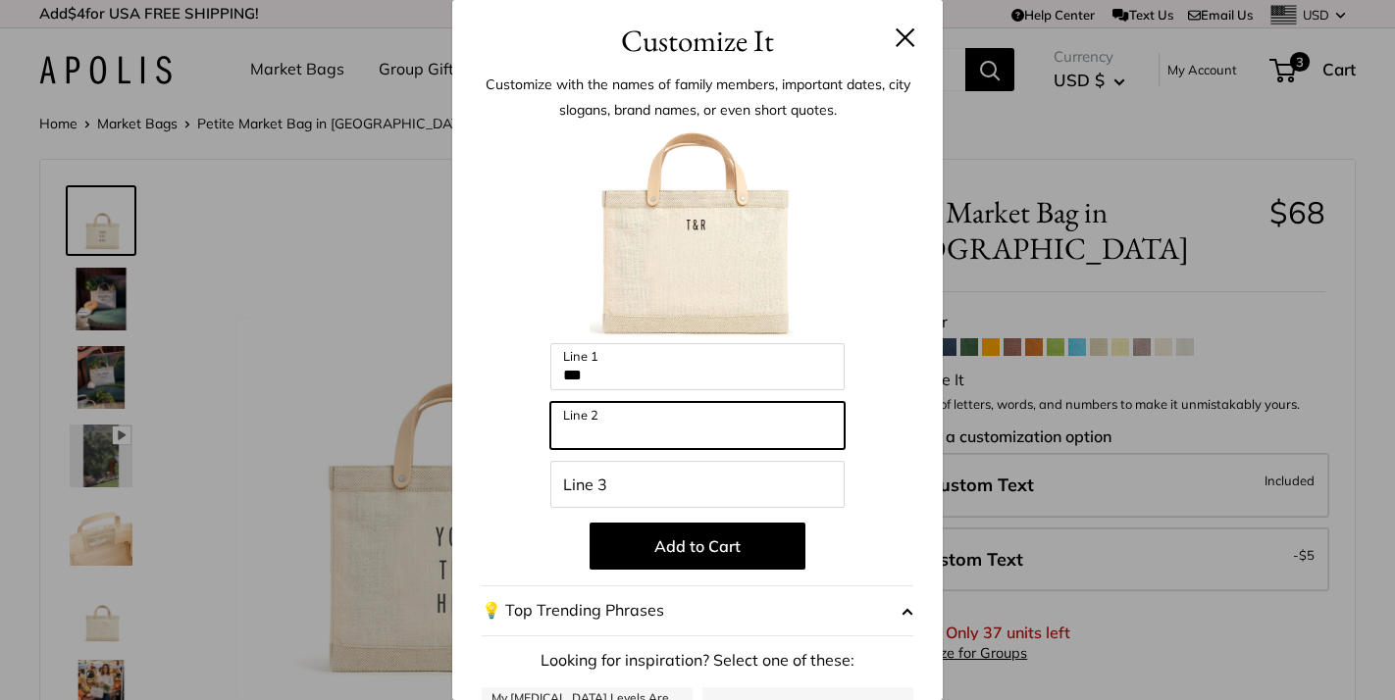
click at [631, 430] on input "Line 2" at bounding box center [697, 425] width 294 height 47
type input "**********"
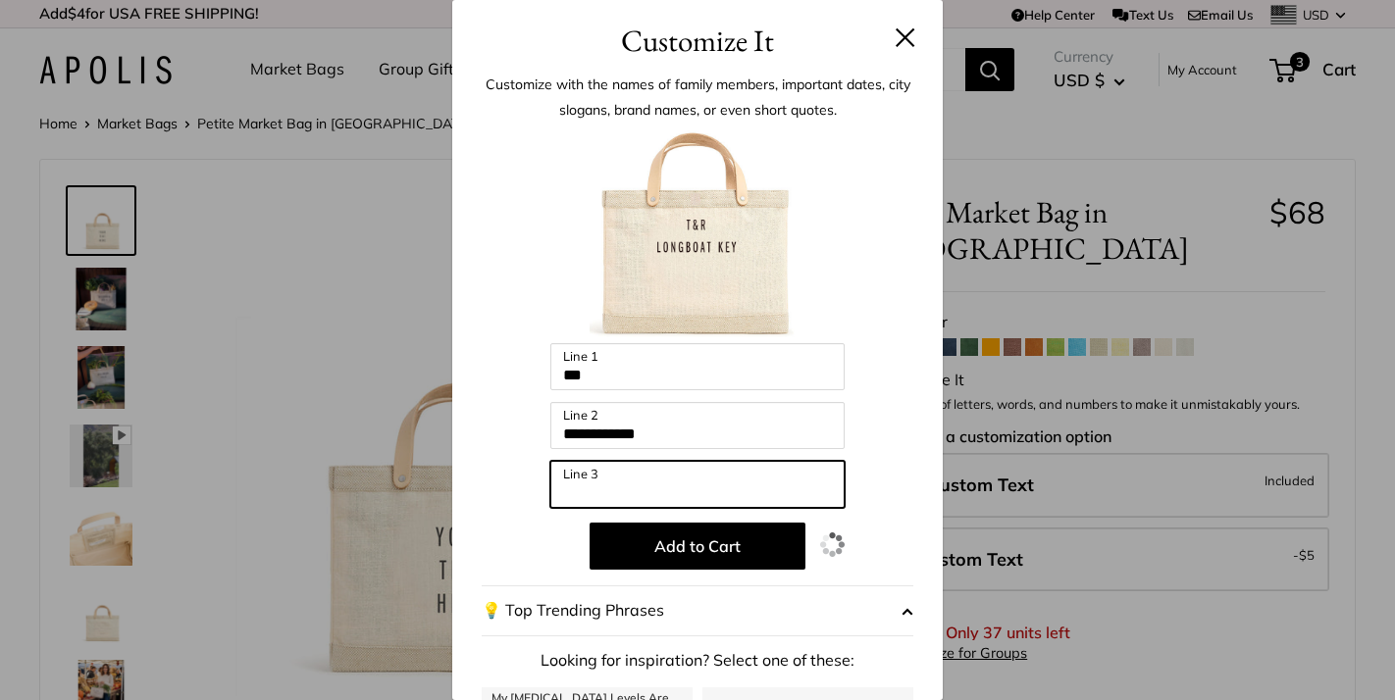
click at [620, 477] on input "Line 3" at bounding box center [697, 484] width 294 height 47
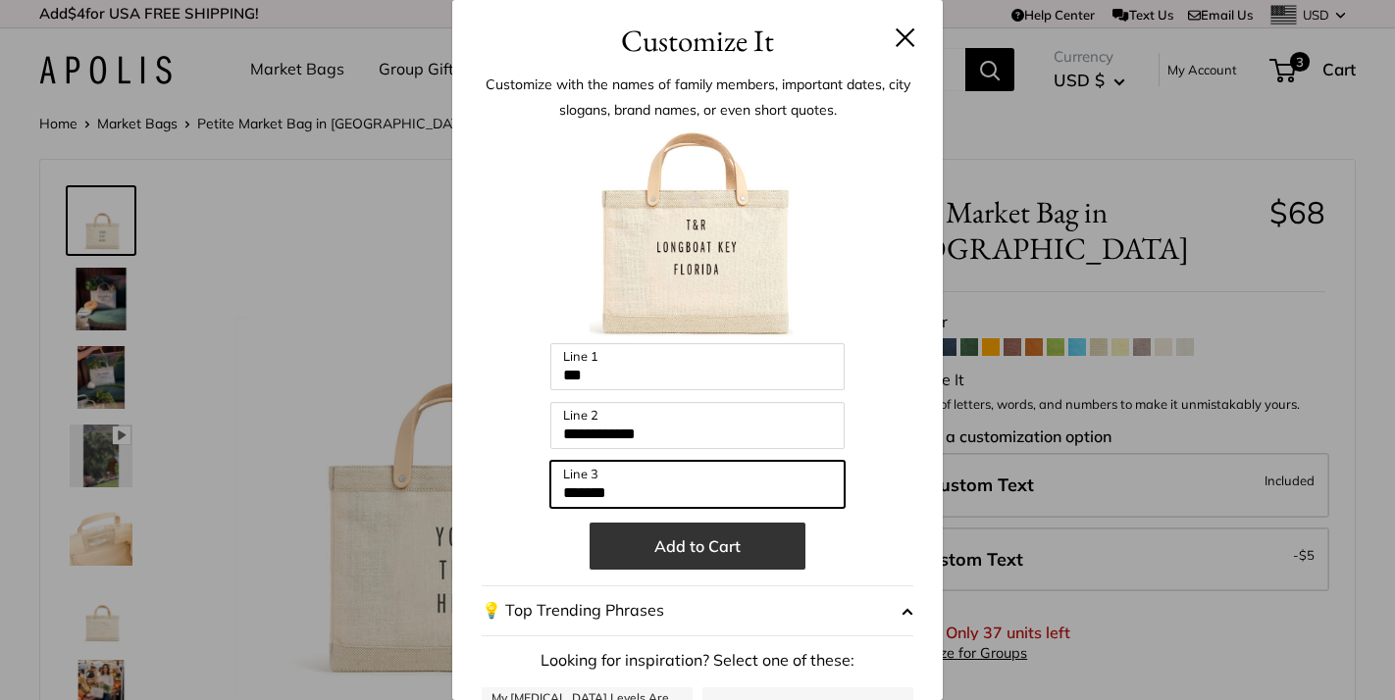
type input "*******"
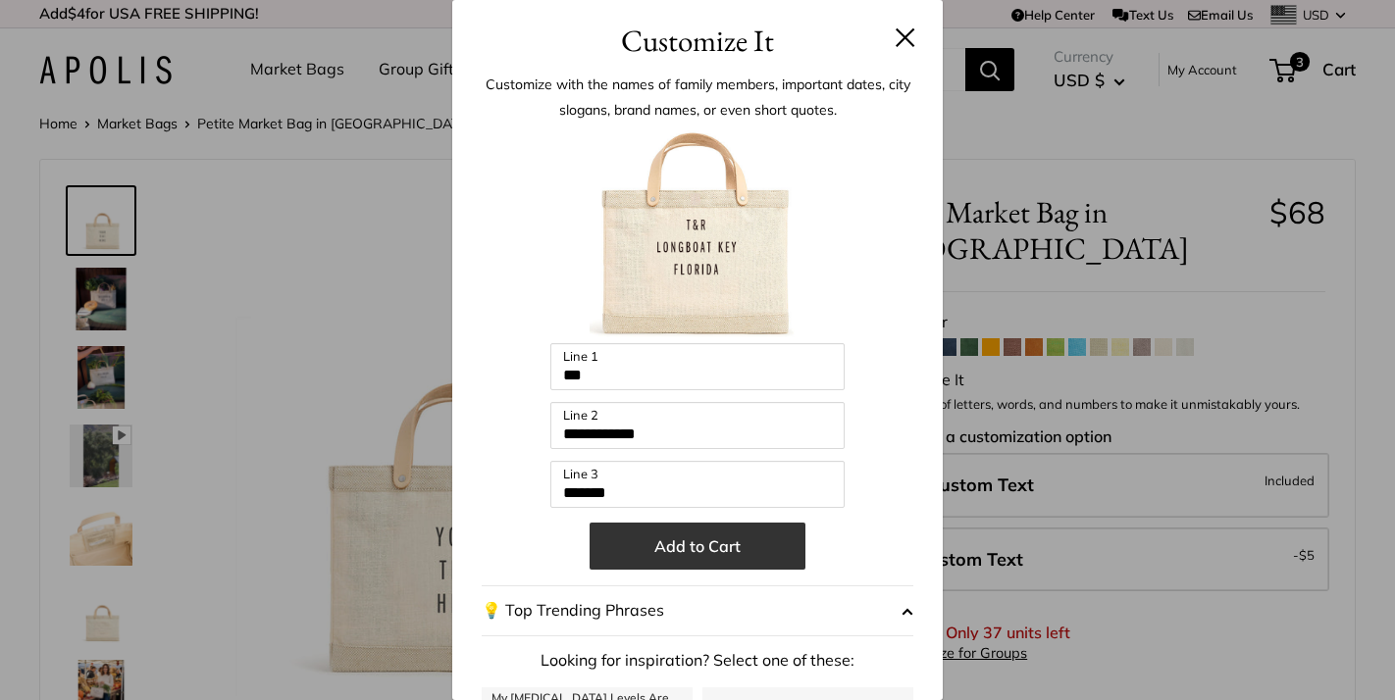
click at [694, 543] on button "Add to Cart" at bounding box center [698, 546] width 216 height 47
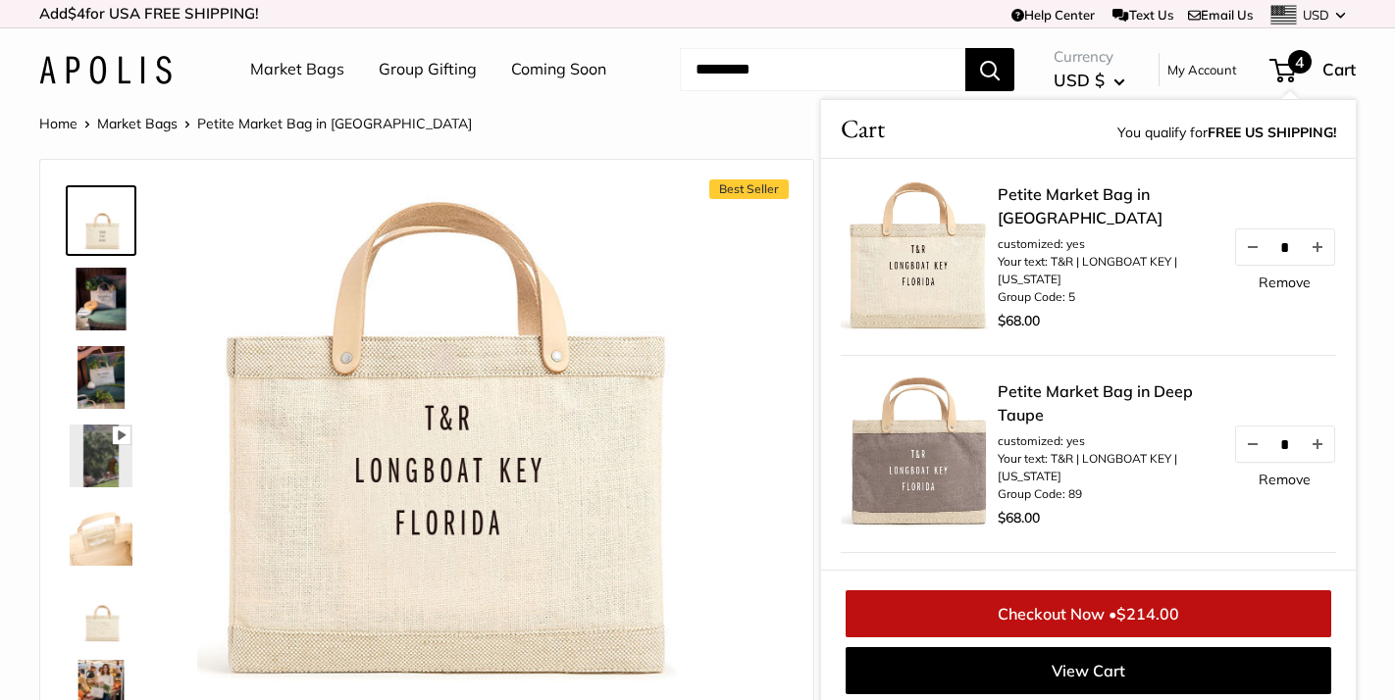
click at [1280, 289] on link "Remove" at bounding box center [1285, 283] width 52 height 14
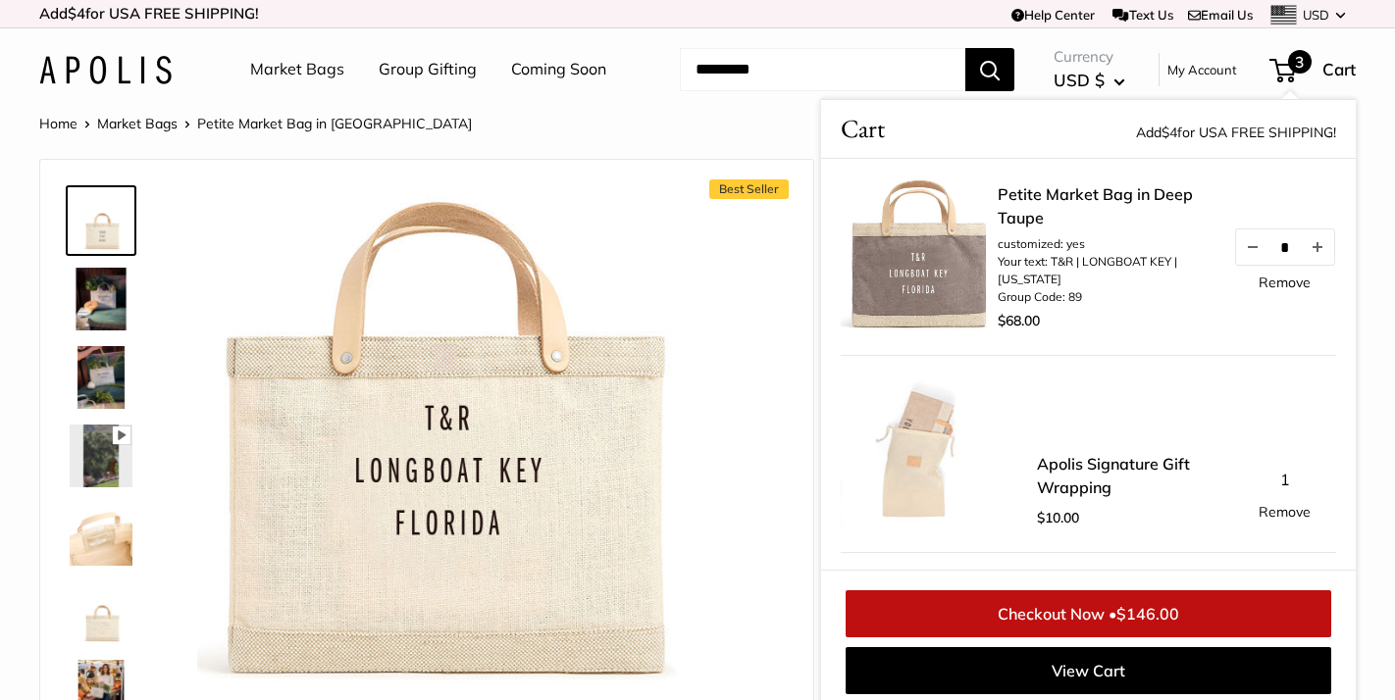
click at [727, 253] on div "Best Seller Pause Play % buffered 00:00 Unmute Mute Exit fullscreen Enter fulls…" at bounding box center [427, 472] width 724 height 585
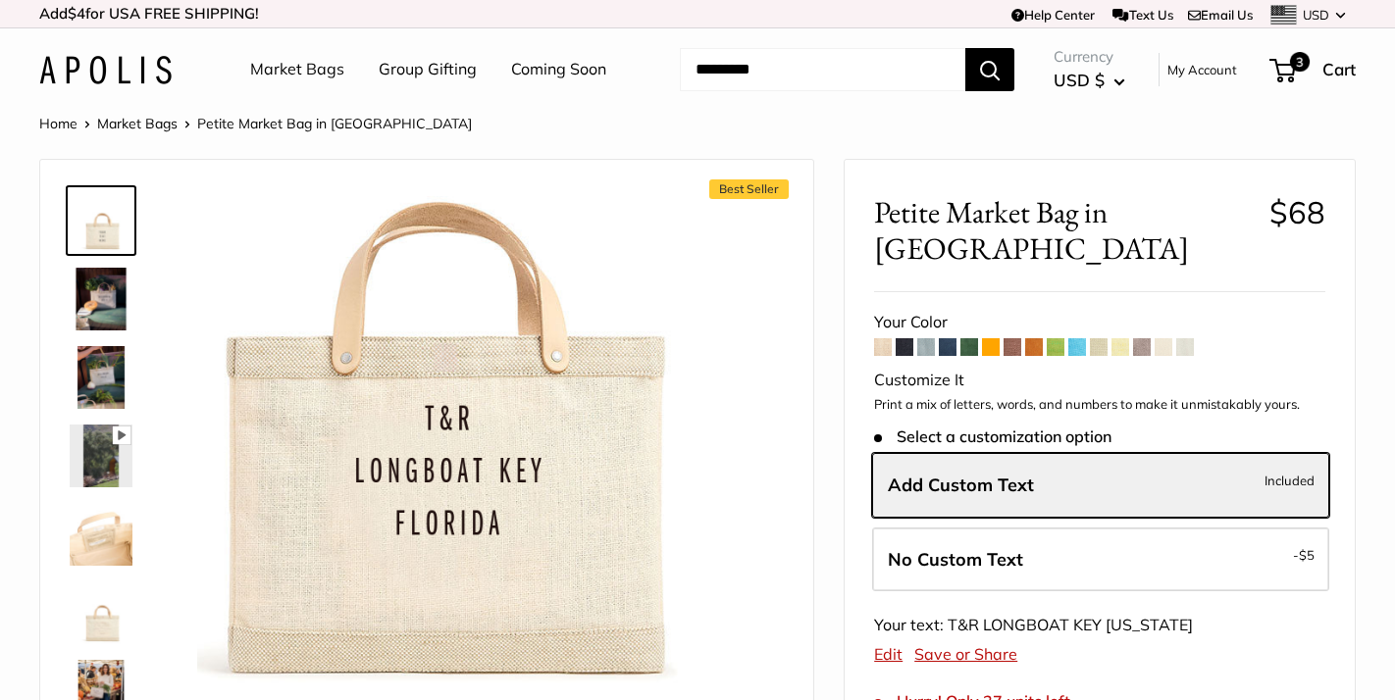
click at [1184, 338] on span at bounding box center [1185, 347] width 18 height 18
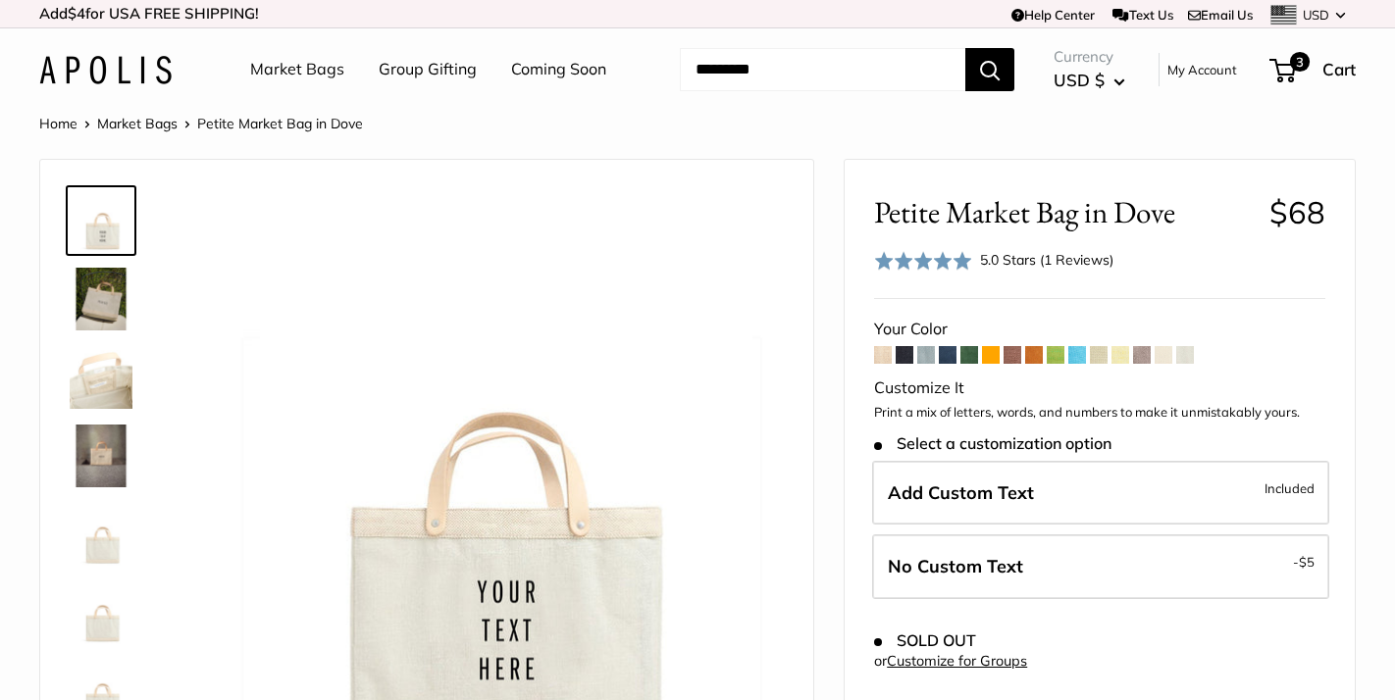
click at [111, 301] on img at bounding box center [101, 299] width 63 height 63
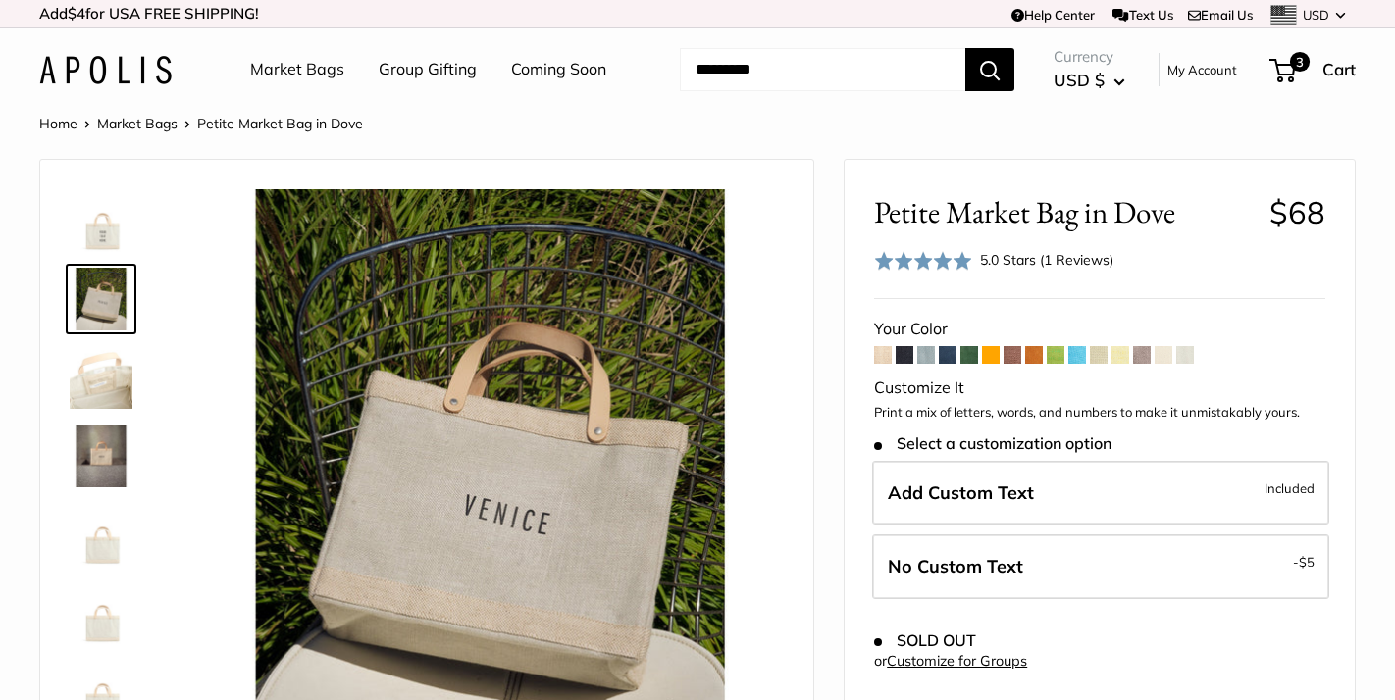
click at [100, 383] on img at bounding box center [101, 377] width 63 height 63
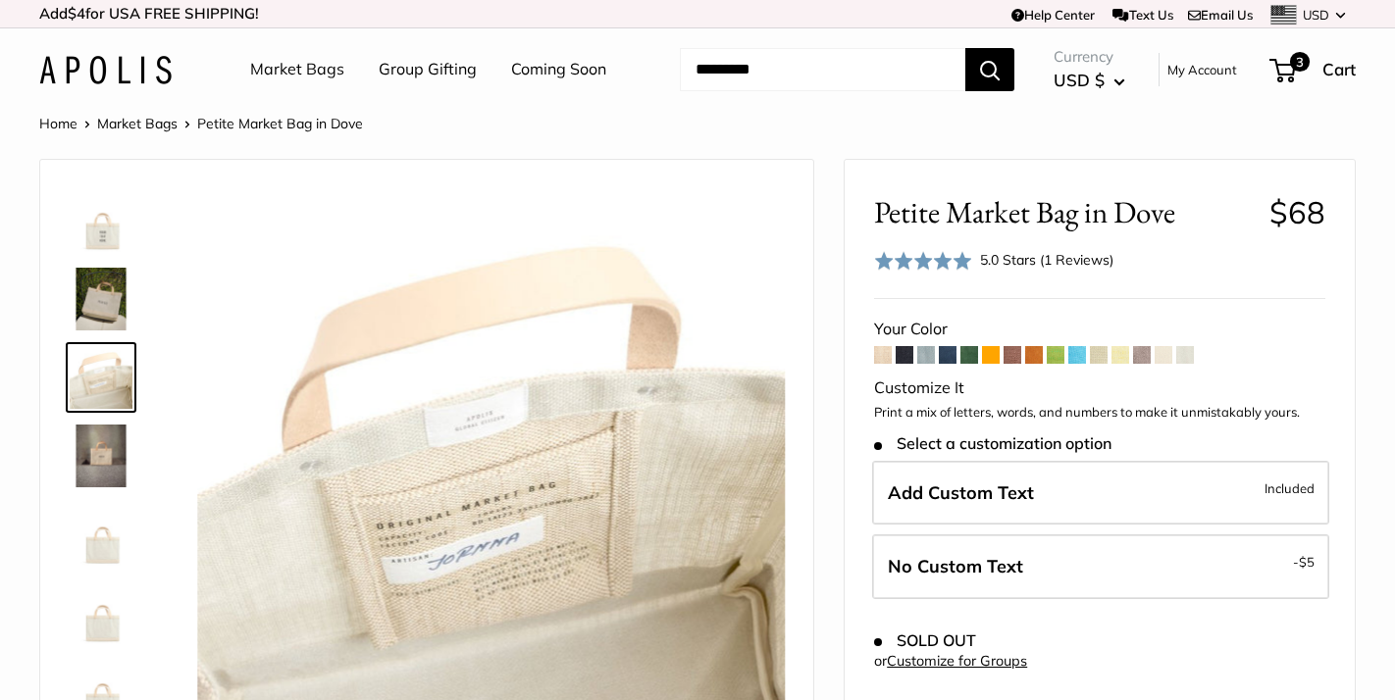
click at [105, 439] on img at bounding box center [101, 456] width 63 height 63
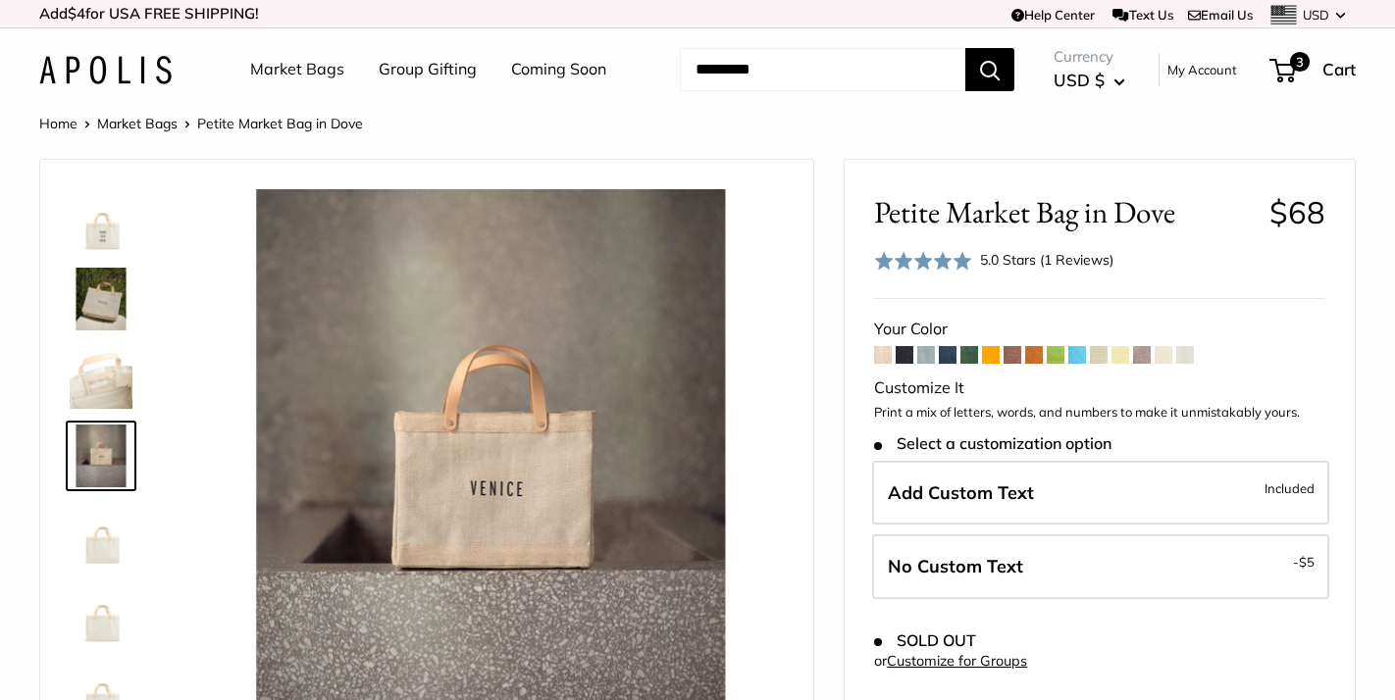
click at [98, 539] on img at bounding box center [101, 534] width 63 height 63
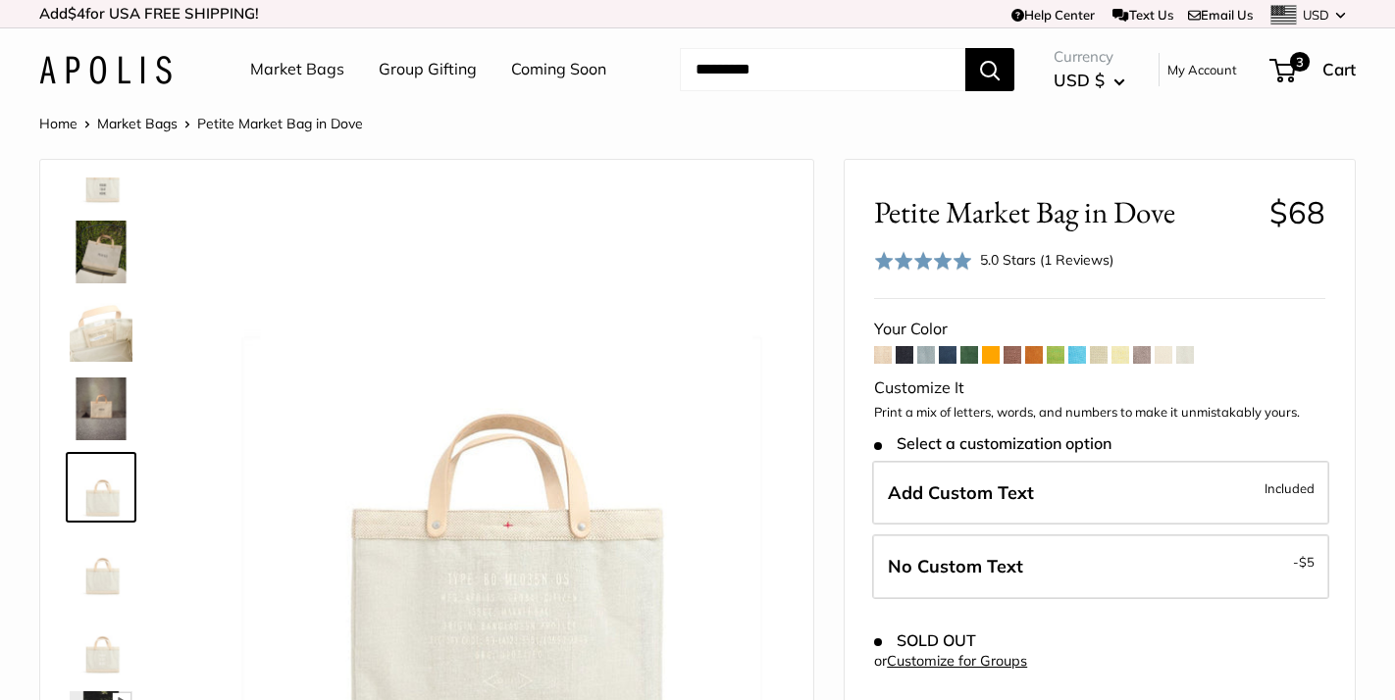
scroll to position [47, 0]
click at [97, 564] on img at bounding box center [101, 566] width 63 height 63
click at [94, 653] on img at bounding box center [101, 644] width 63 height 63
click at [104, 233] on img at bounding box center [101, 252] width 63 height 63
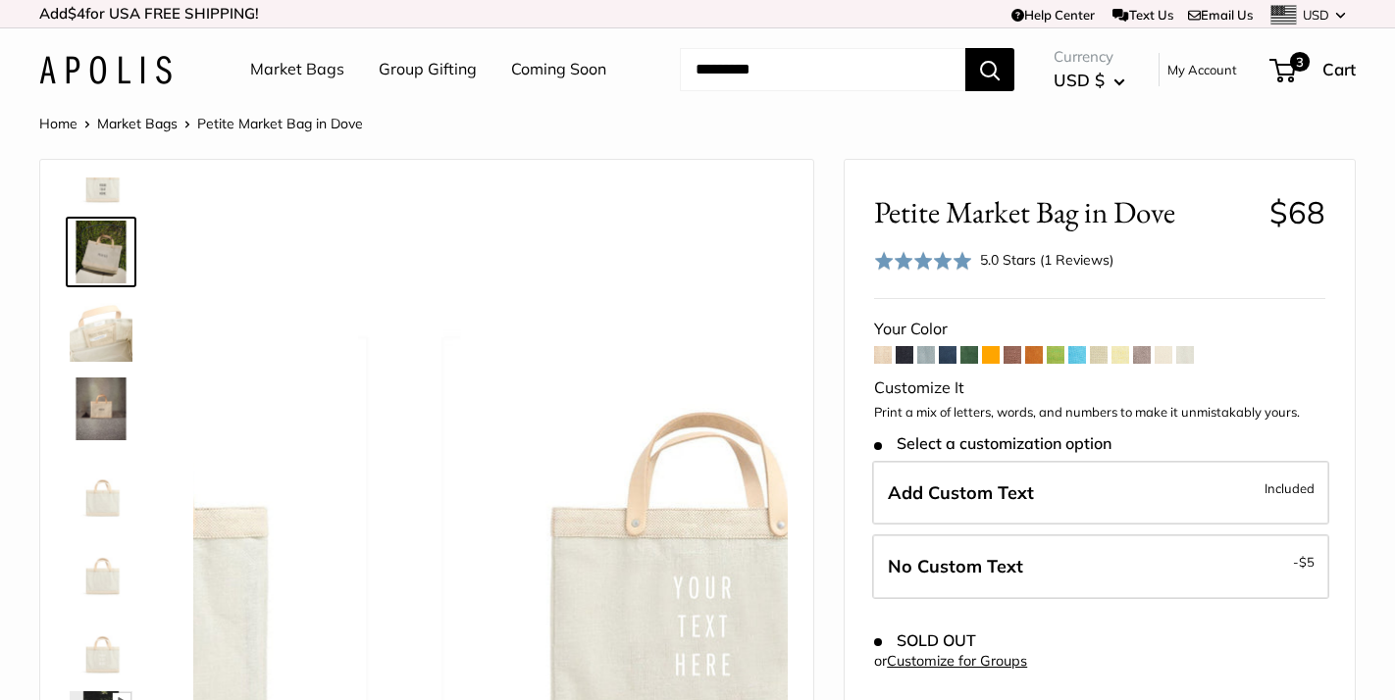
scroll to position [0, 0]
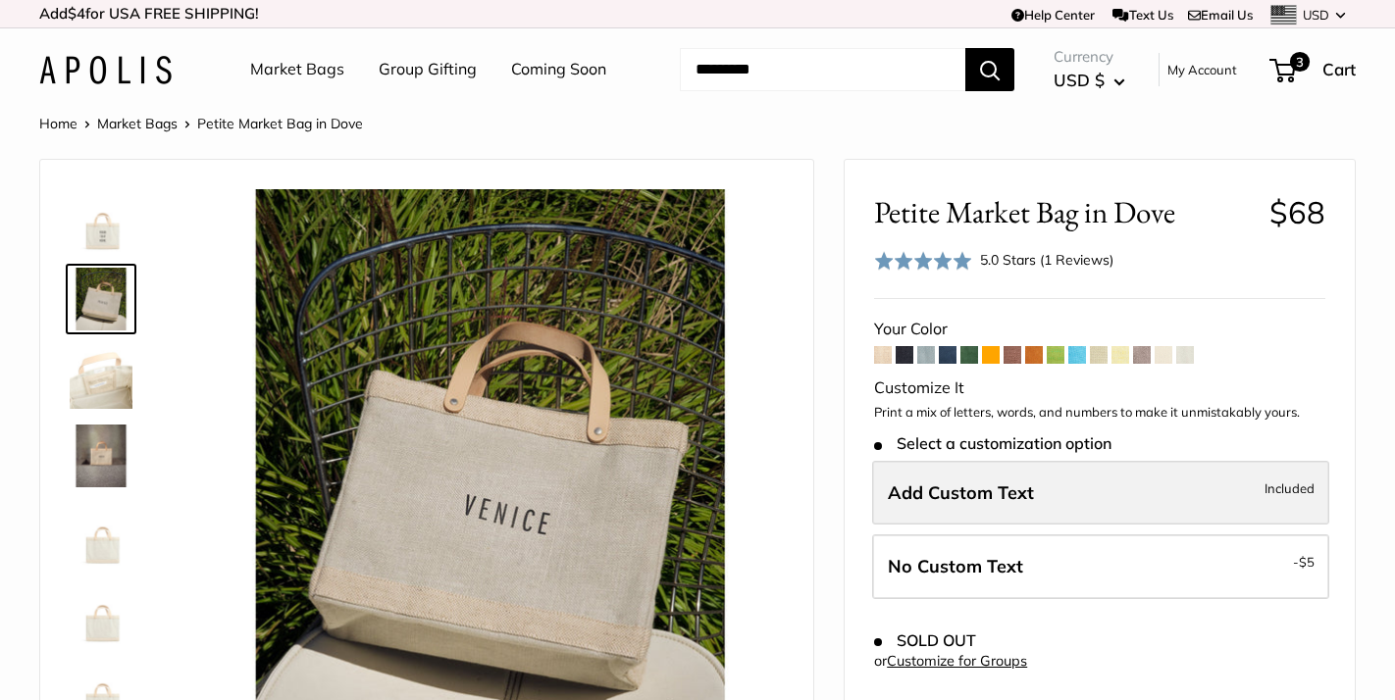
click at [1000, 487] on span "Add Custom Text" at bounding box center [961, 493] width 146 height 23
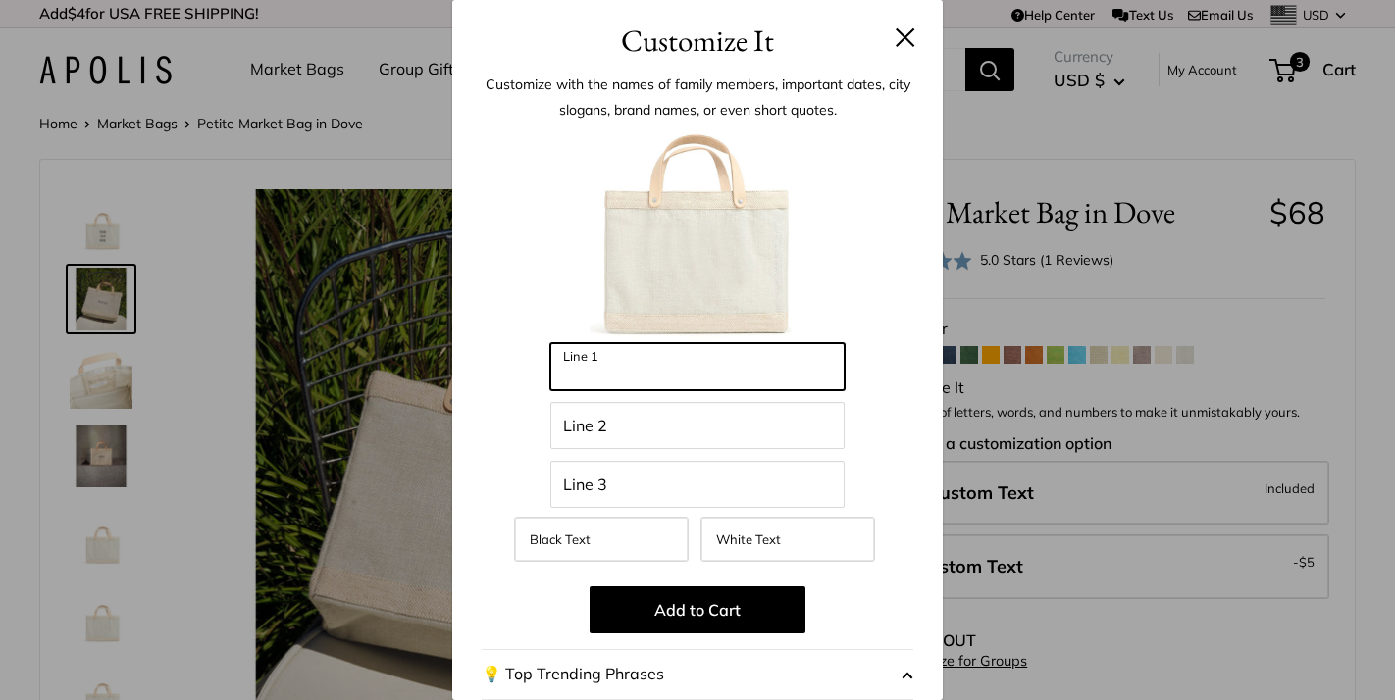
click at [644, 360] on input "Line 1" at bounding box center [697, 366] width 294 height 47
type input "***"
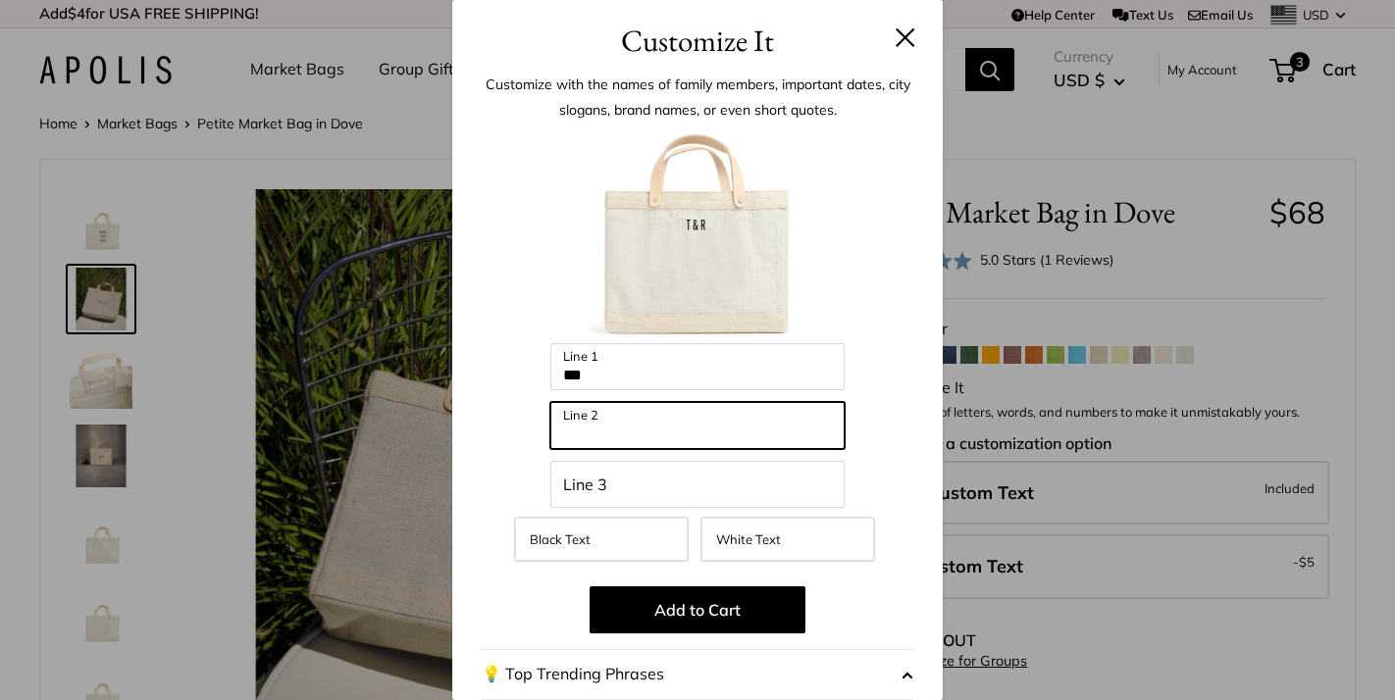
click at [665, 421] on input "Line 2" at bounding box center [697, 425] width 294 height 47
type input "**********"
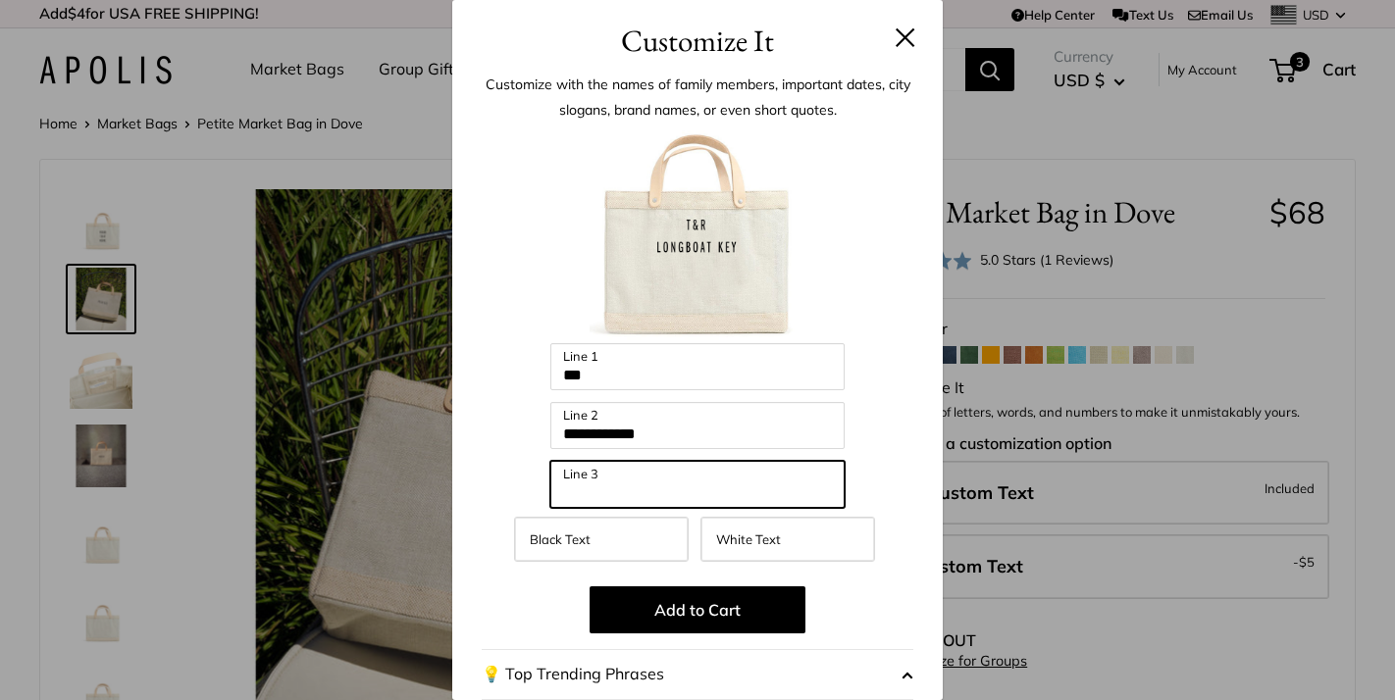
click at [625, 481] on input "Line 3" at bounding box center [697, 484] width 294 height 47
type input "*"
type input "*******"
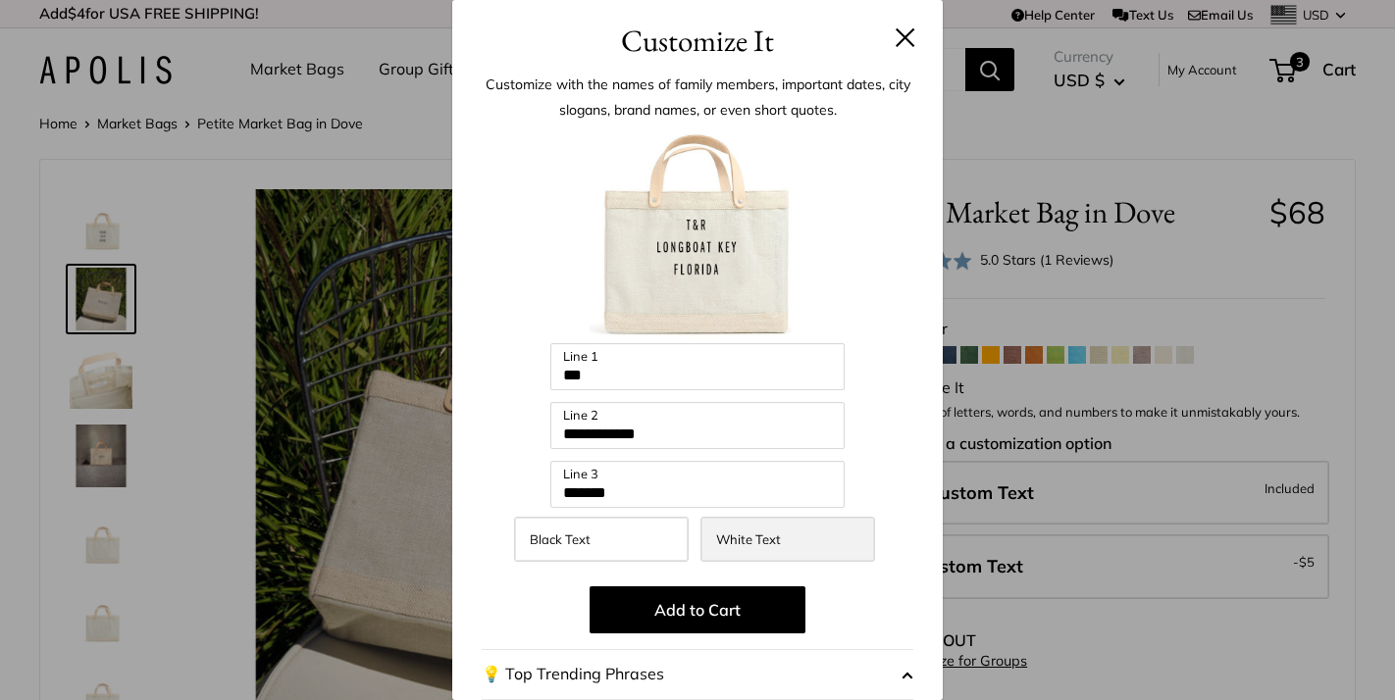
click at [731, 539] on span "White Text" at bounding box center [748, 540] width 65 height 16
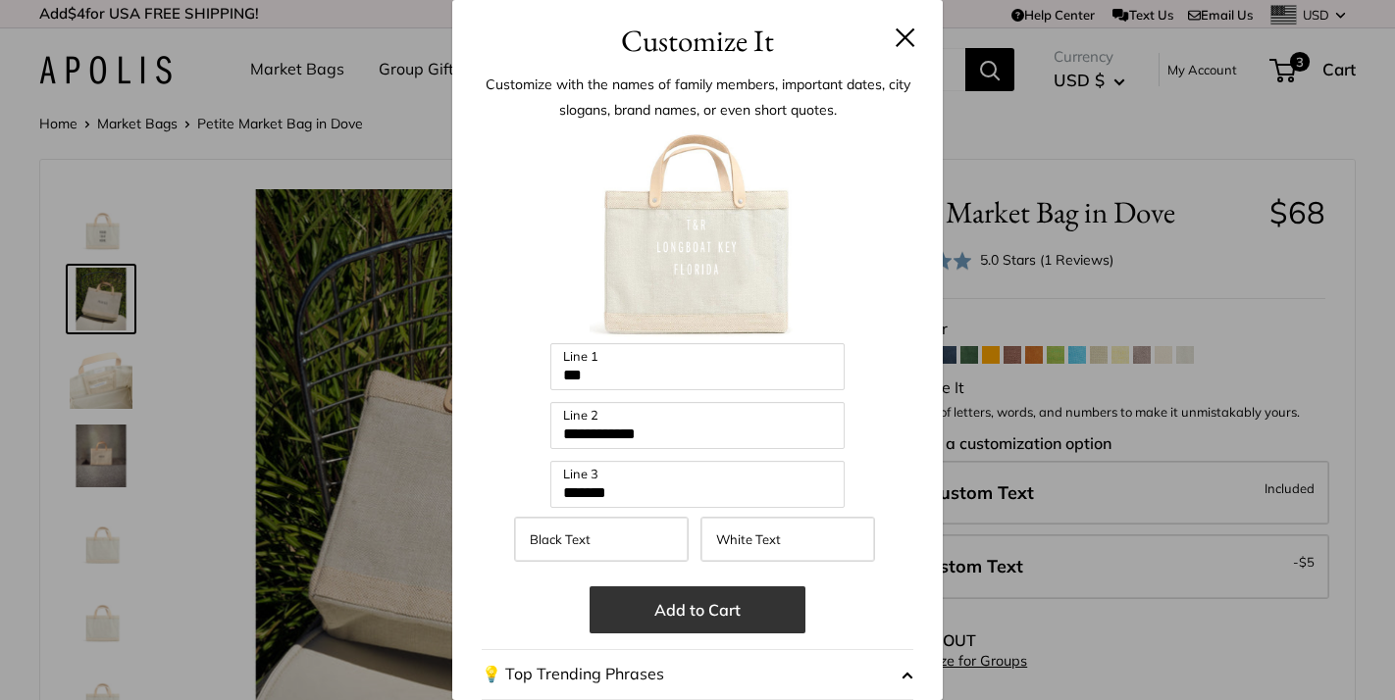
click at [677, 604] on button "Add to Cart" at bounding box center [698, 610] width 216 height 47
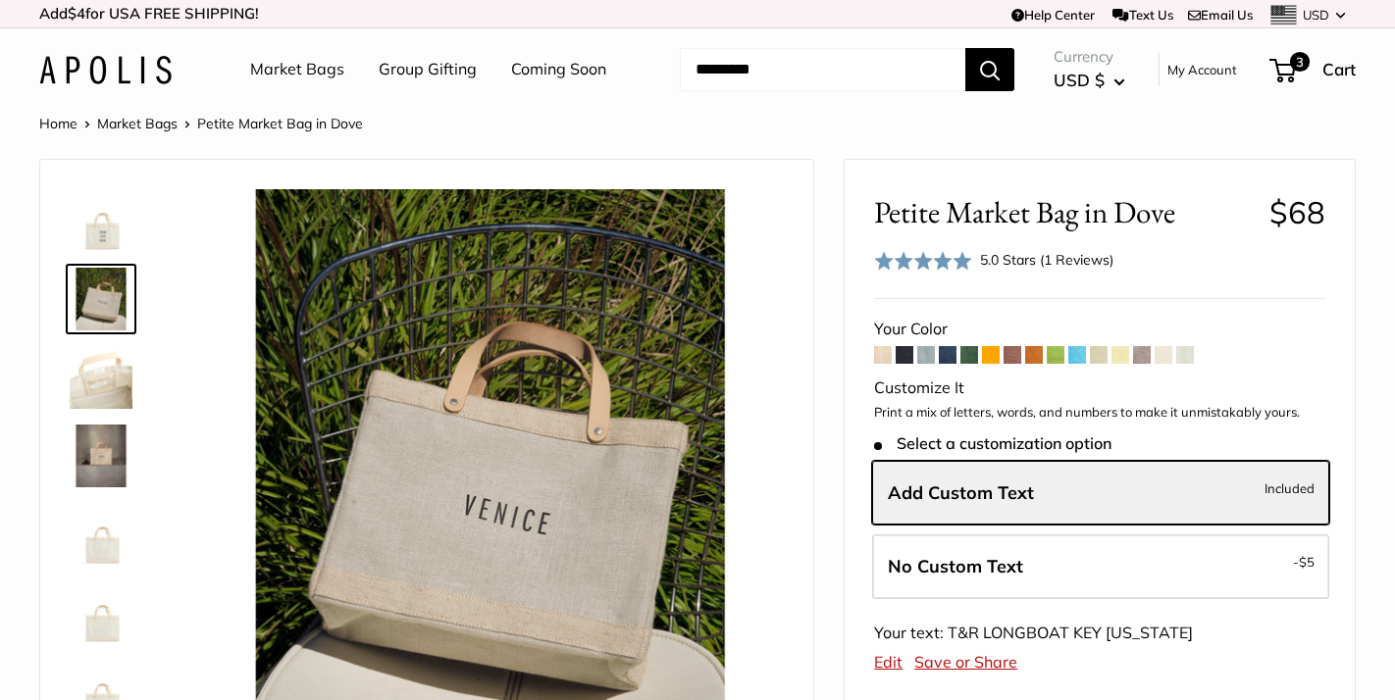
click at [97, 461] on img at bounding box center [101, 456] width 63 height 63
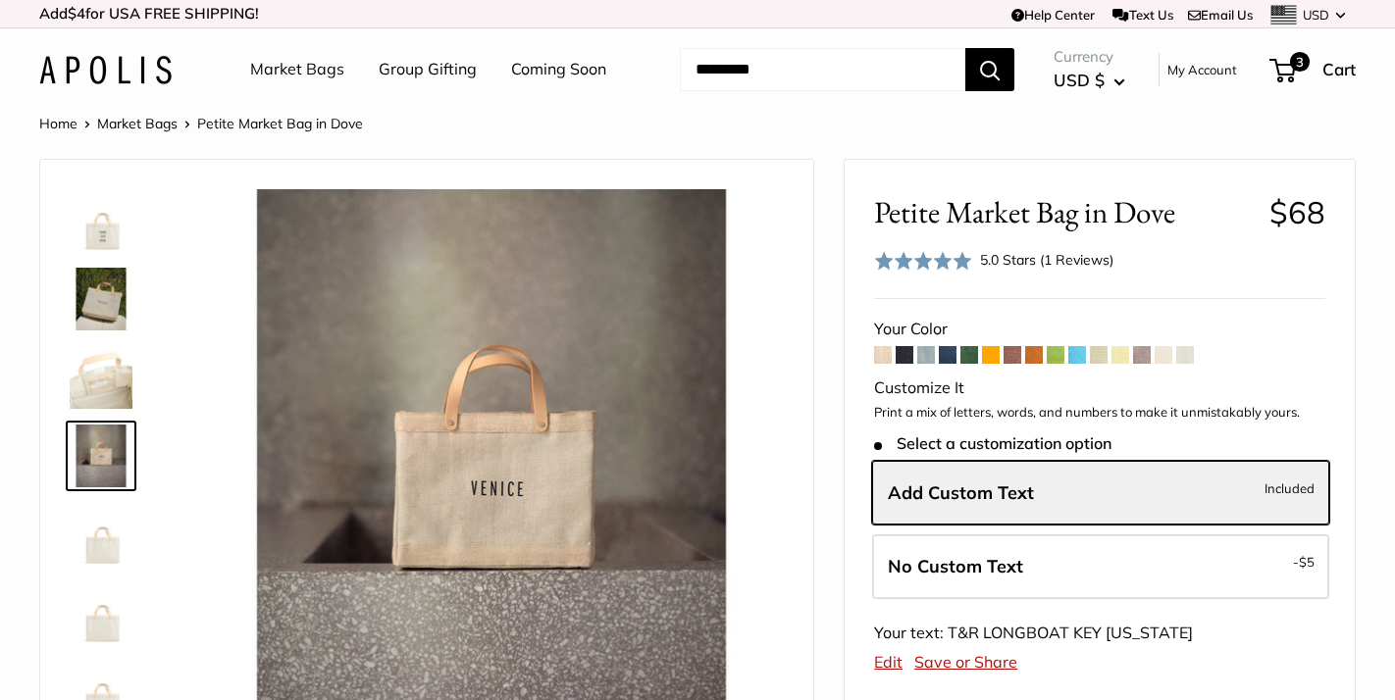
click at [96, 535] on img at bounding box center [101, 534] width 63 height 63
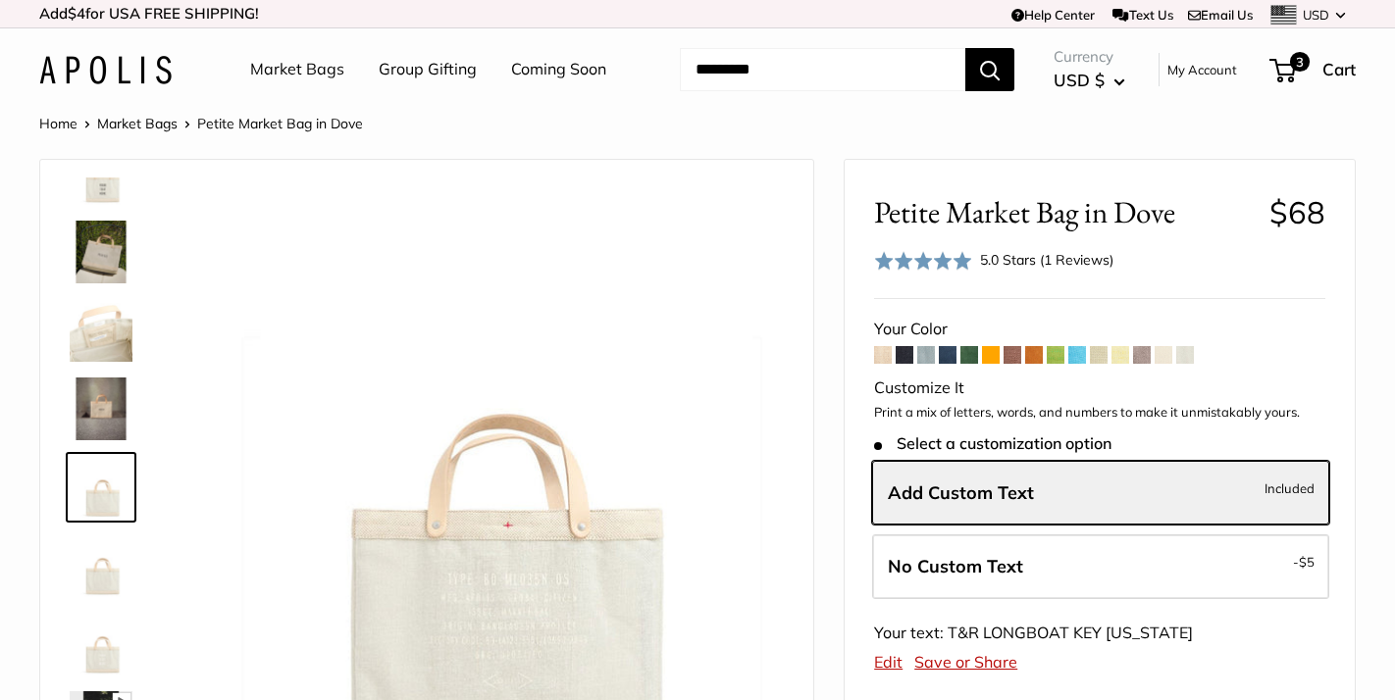
scroll to position [47, 0]
click at [95, 571] on img at bounding box center [101, 566] width 63 height 63
click at [96, 284] on link at bounding box center [101, 252] width 71 height 71
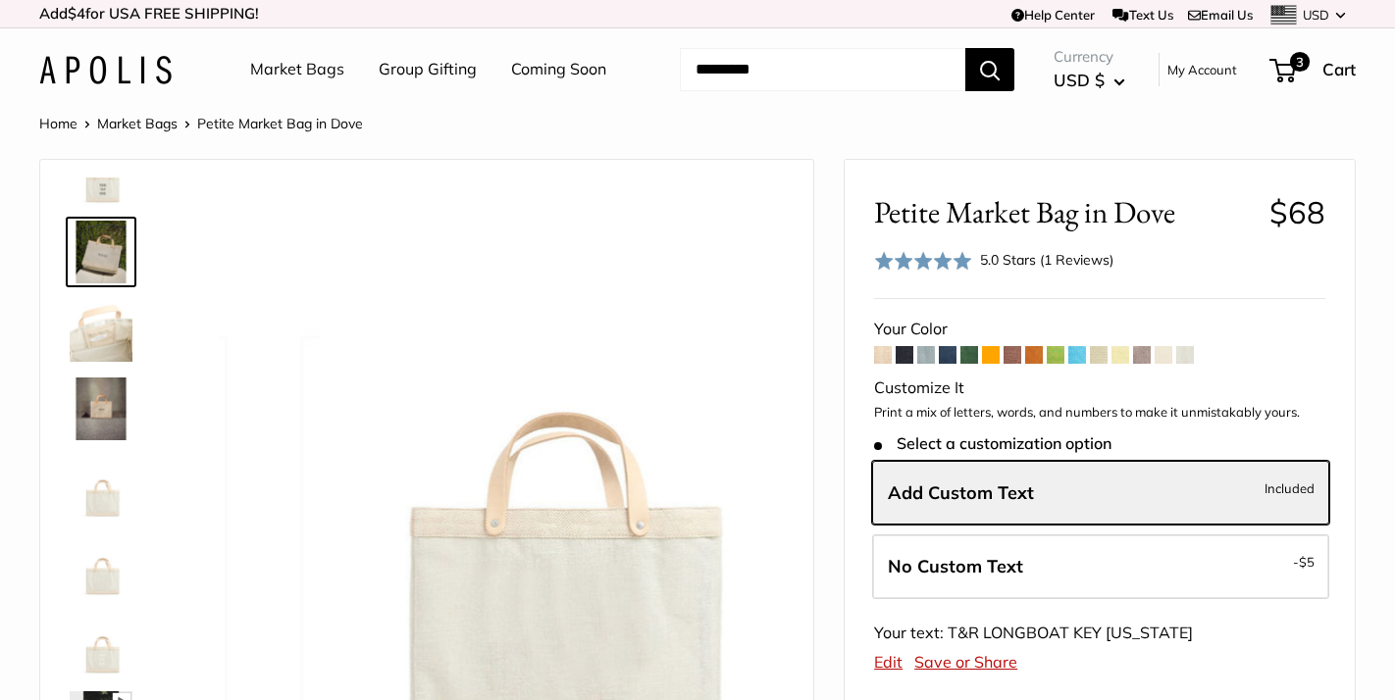
scroll to position [0, 0]
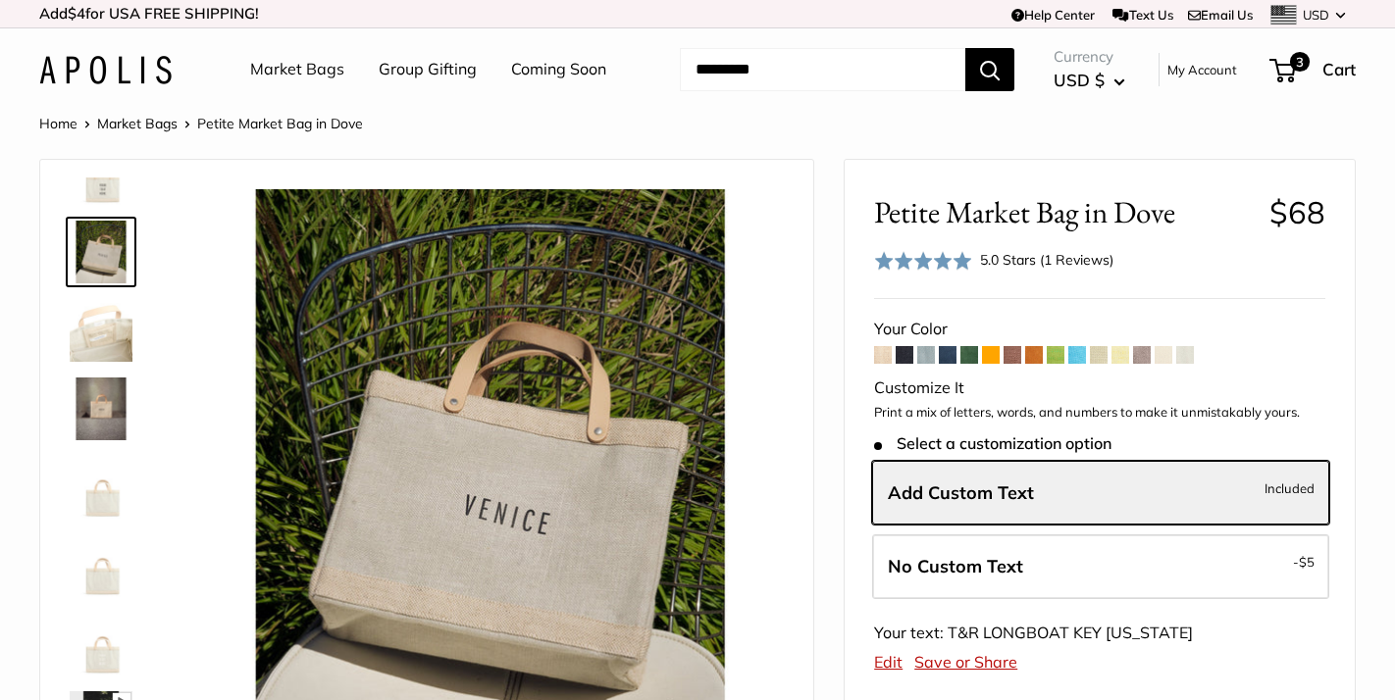
click at [91, 609] on link at bounding box center [101, 644] width 71 height 71
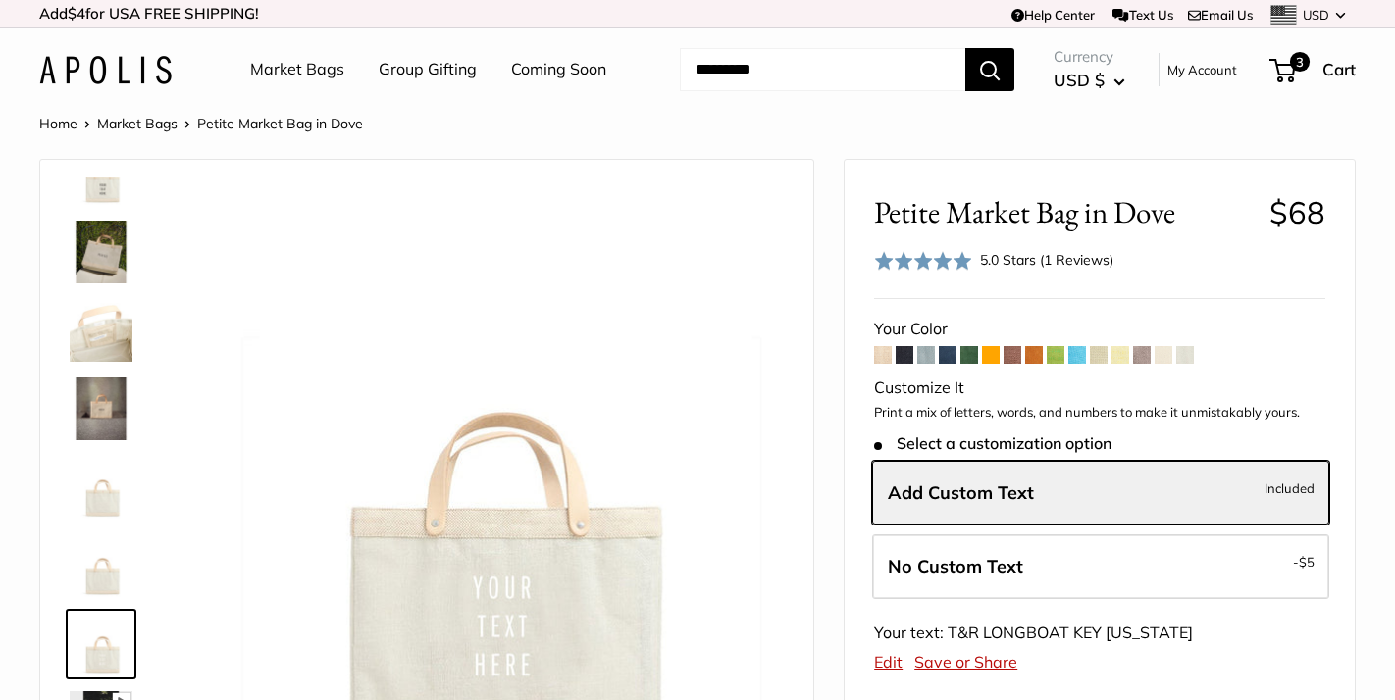
click at [1168, 351] on span at bounding box center [1164, 355] width 18 height 18
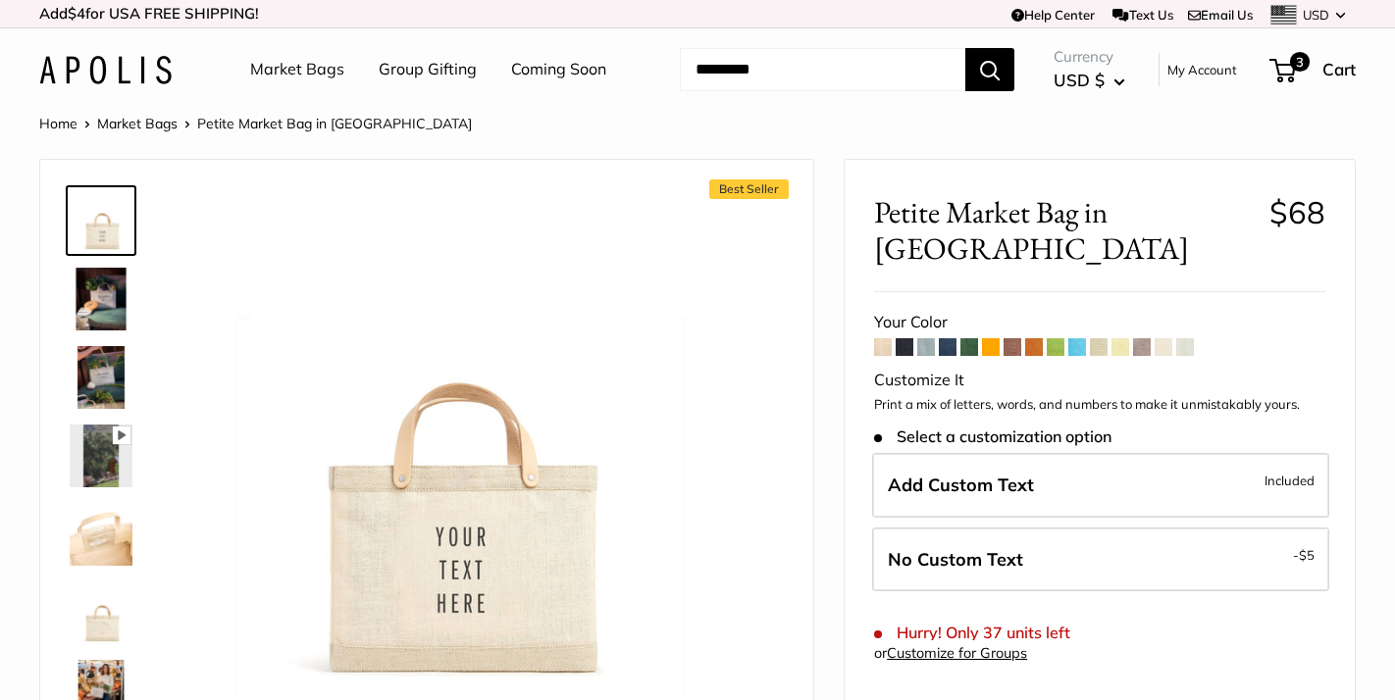
click at [98, 368] on img at bounding box center [101, 377] width 63 height 63
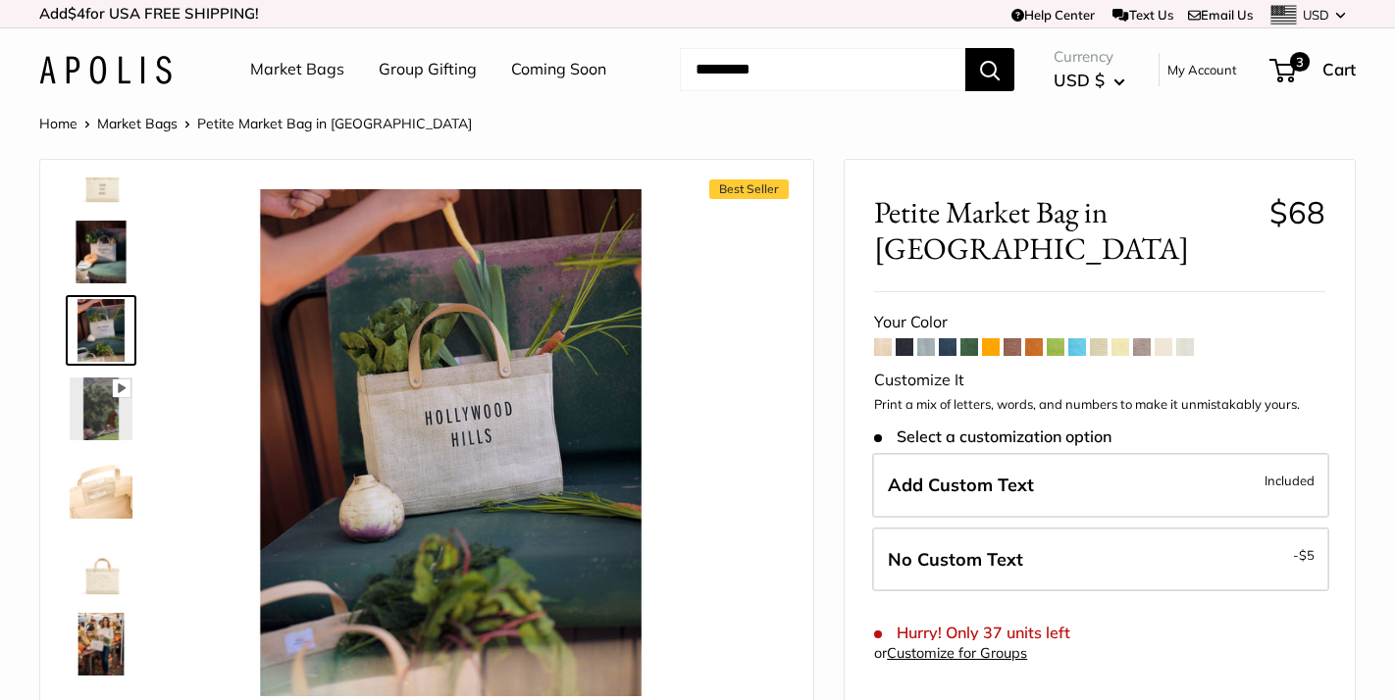
scroll to position [47, 0]
click at [100, 656] on img at bounding box center [101, 644] width 63 height 63
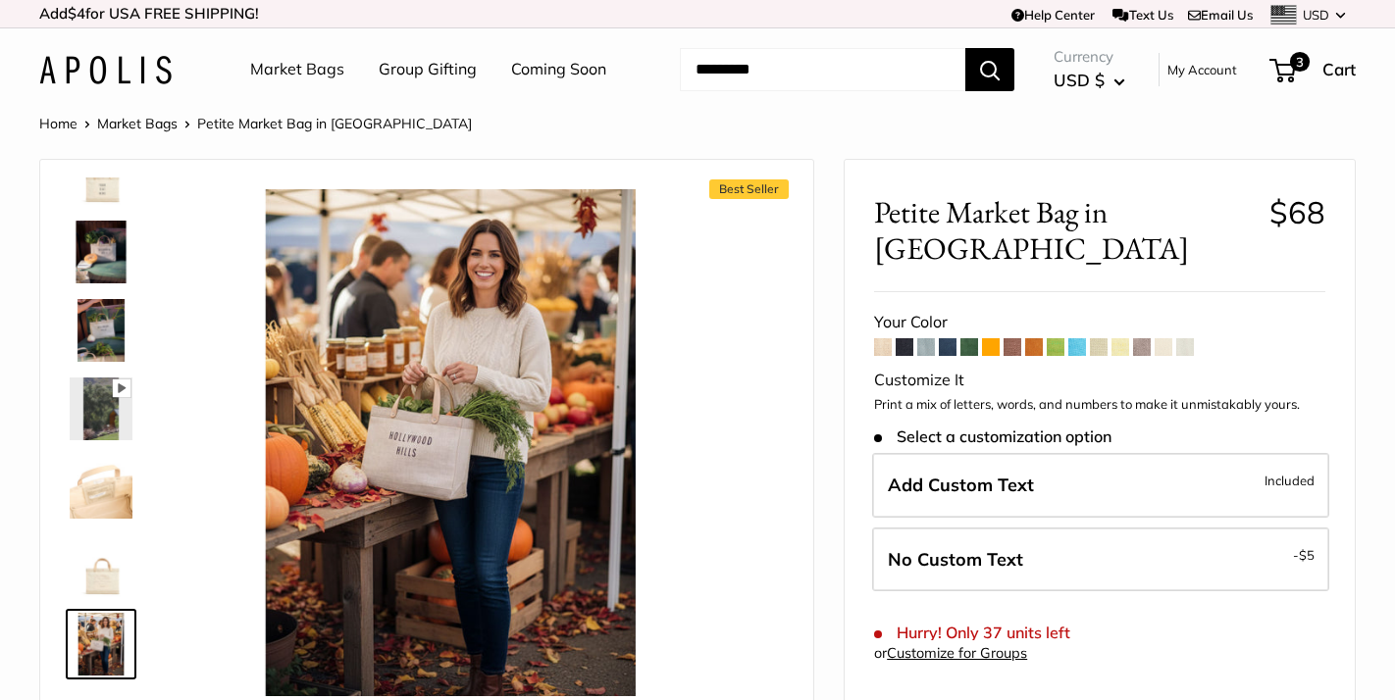
click at [884, 338] on span at bounding box center [883, 347] width 18 height 18
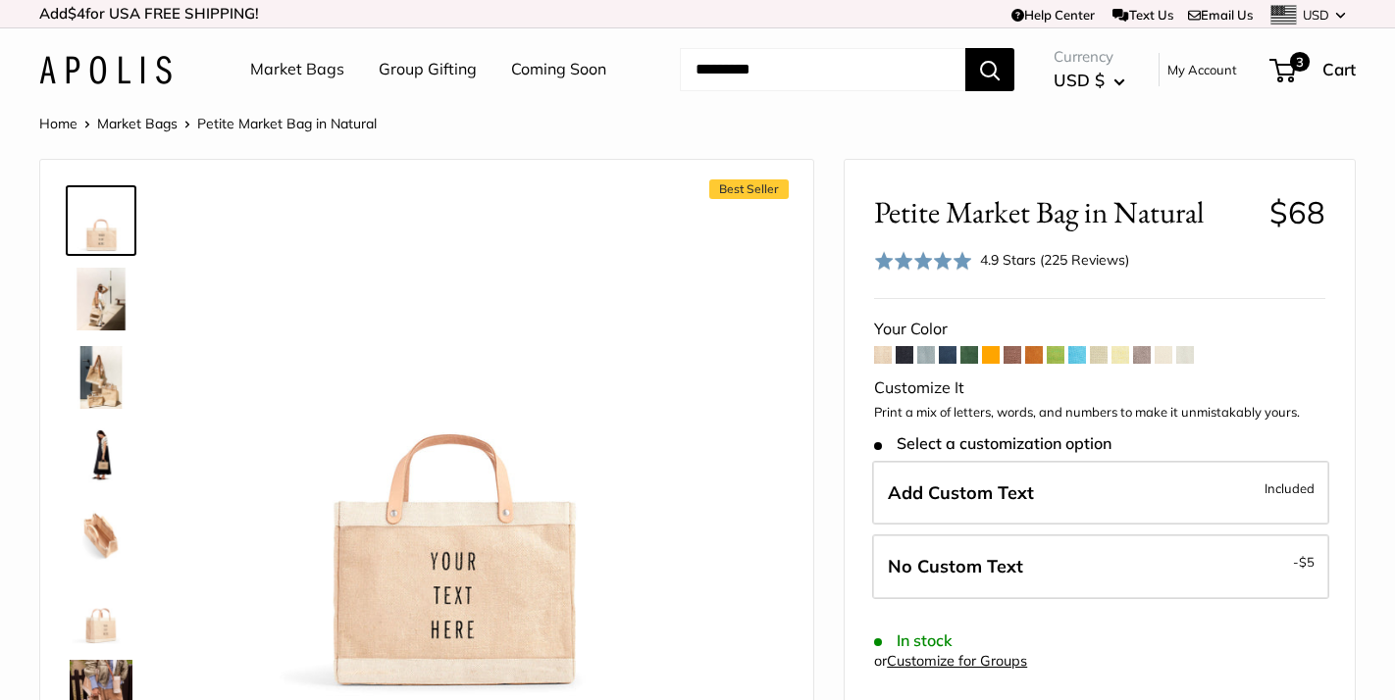
click at [1014, 355] on span at bounding box center [1013, 355] width 18 height 18
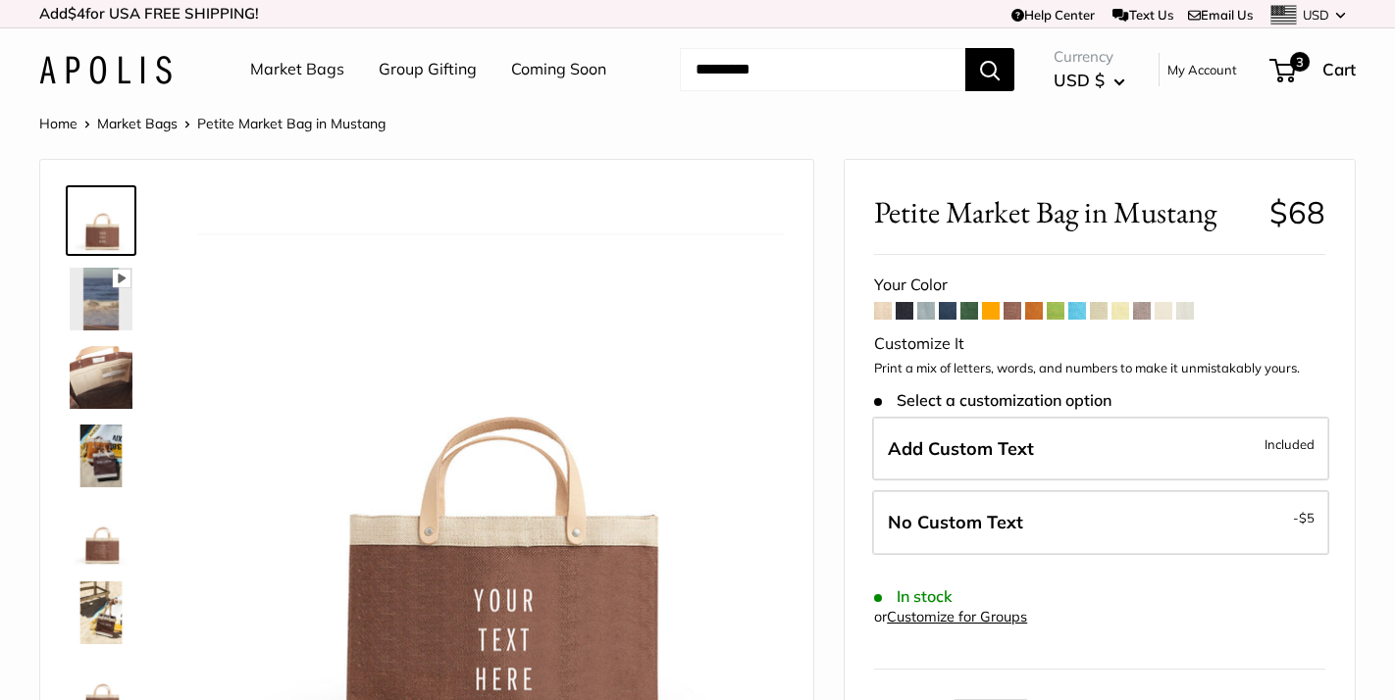
click at [93, 387] on img at bounding box center [101, 377] width 63 height 63
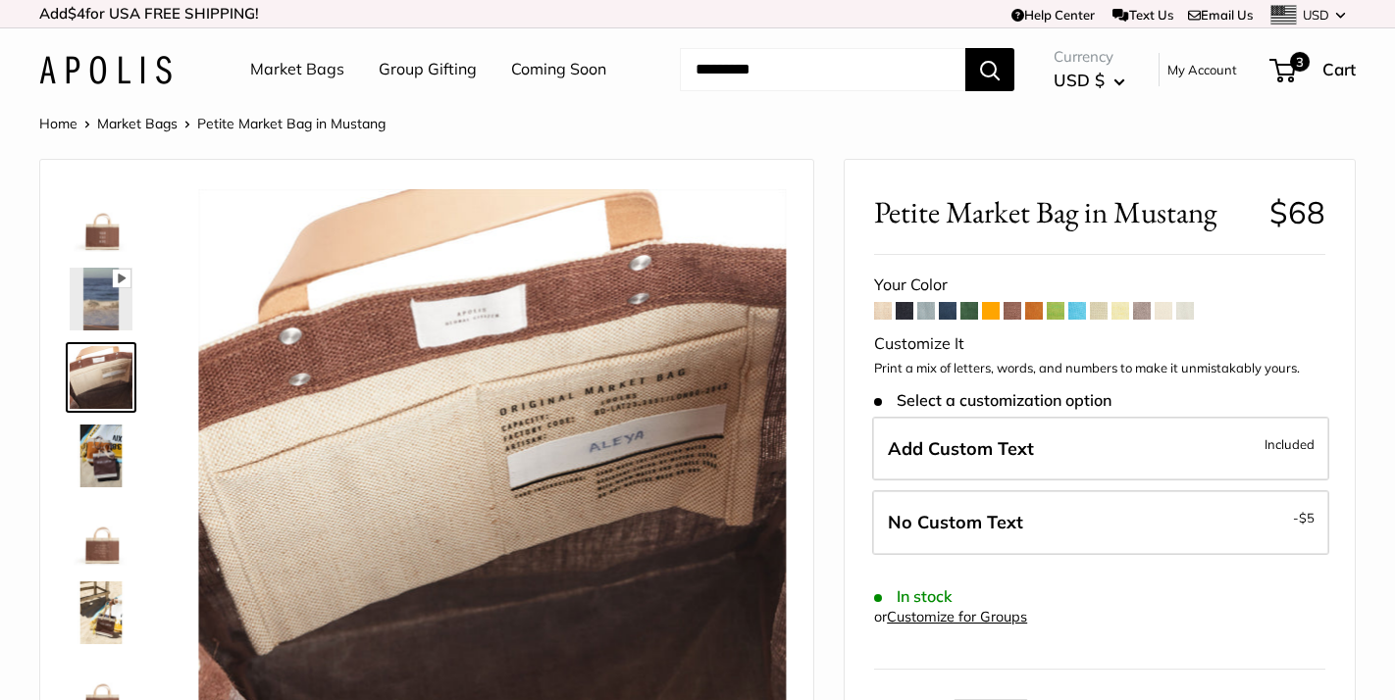
click at [98, 464] on img at bounding box center [101, 456] width 63 height 63
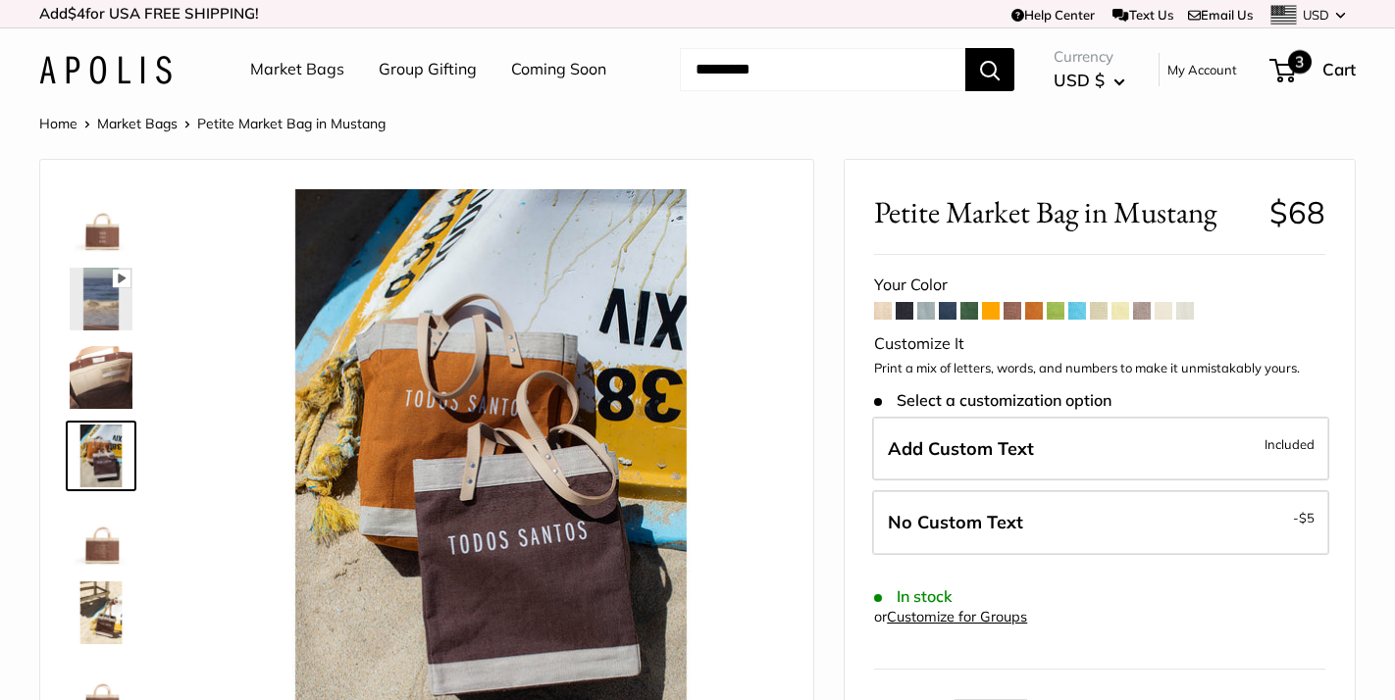
click at [1291, 65] on span "3" at bounding box center [1300, 62] width 24 height 24
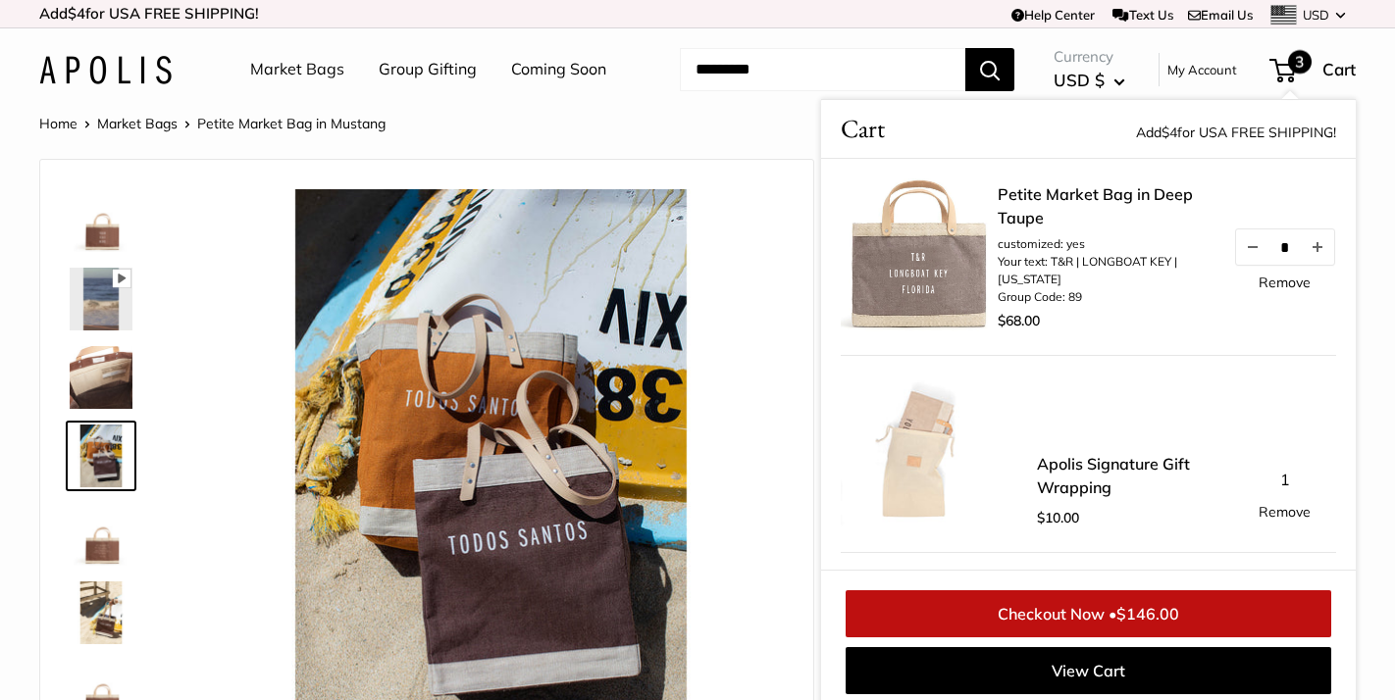
click at [932, 277] on img at bounding box center [919, 257] width 157 height 157
click at [1051, 191] on link "Petite Market Bag in Deep Taupe" at bounding box center [1106, 205] width 216 height 47
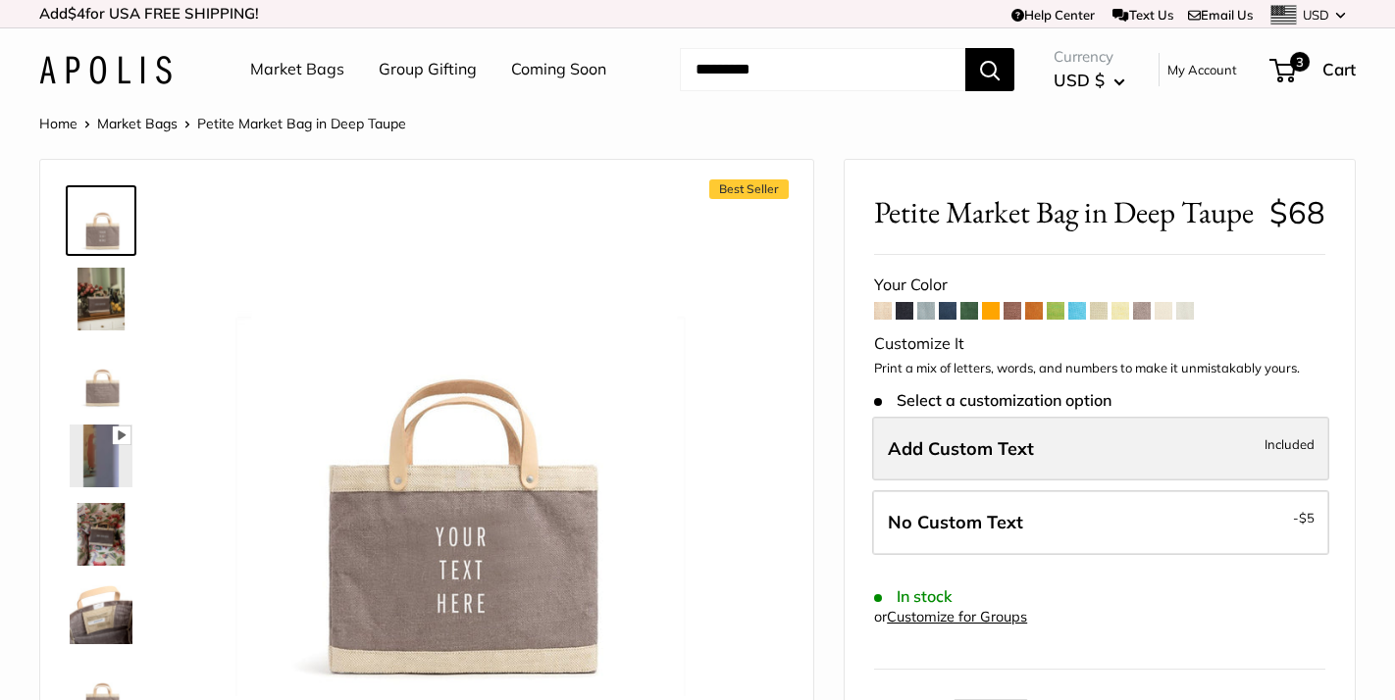
scroll to position [87, 0]
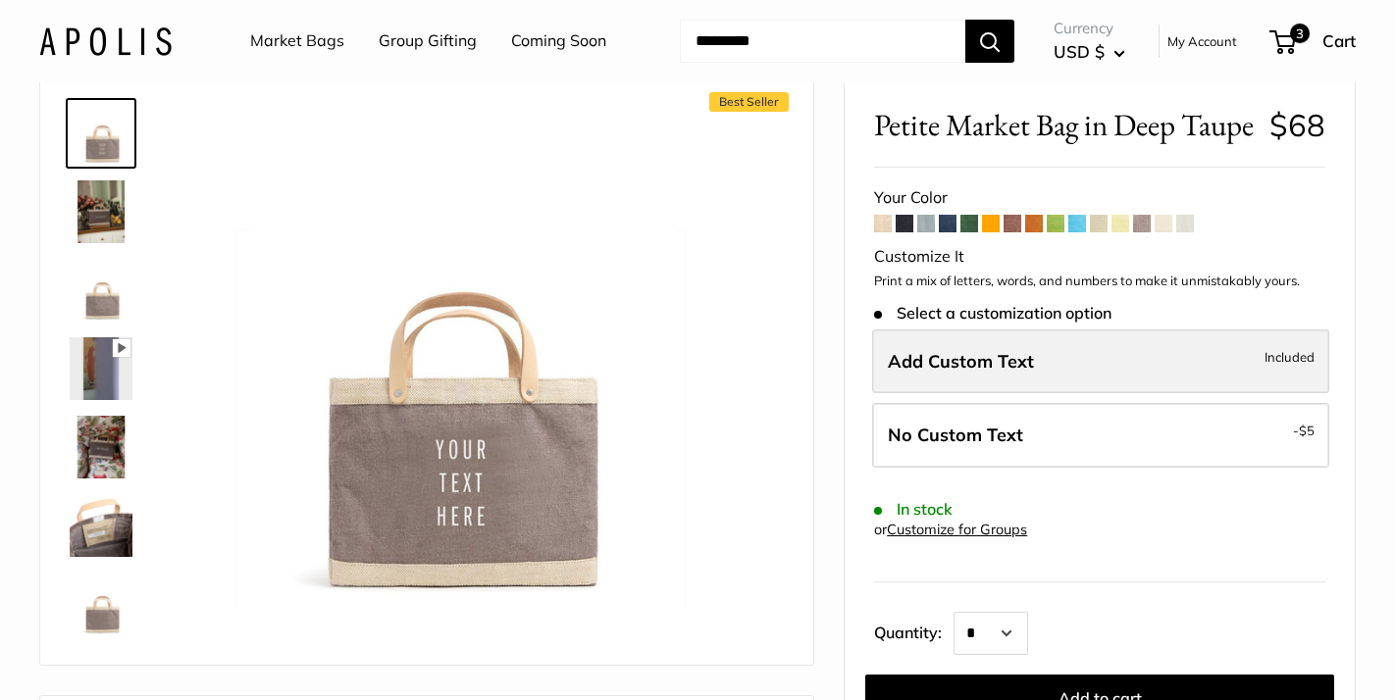
click at [1002, 373] on span "Add Custom Text" at bounding box center [961, 361] width 146 height 23
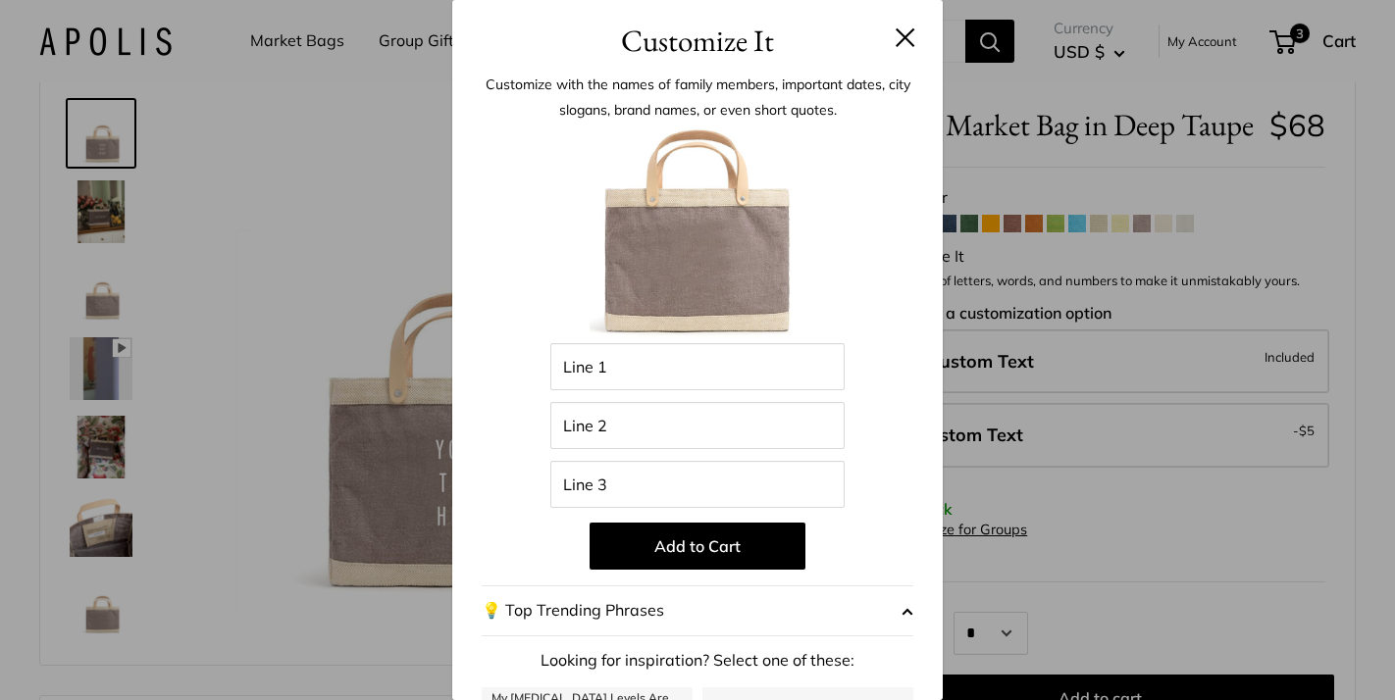
click at [905, 34] on button at bounding box center [906, 37] width 20 height 20
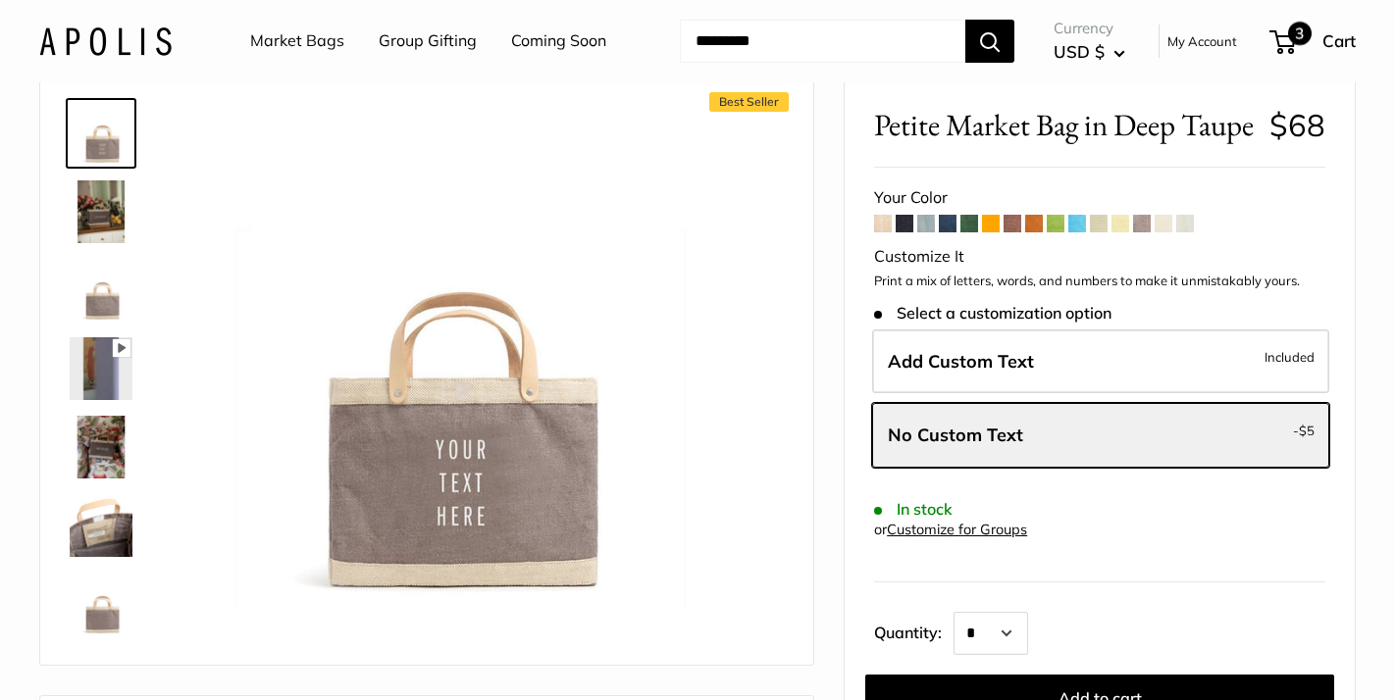
click at [1290, 30] on span "3" at bounding box center [1300, 34] width 24 height 24
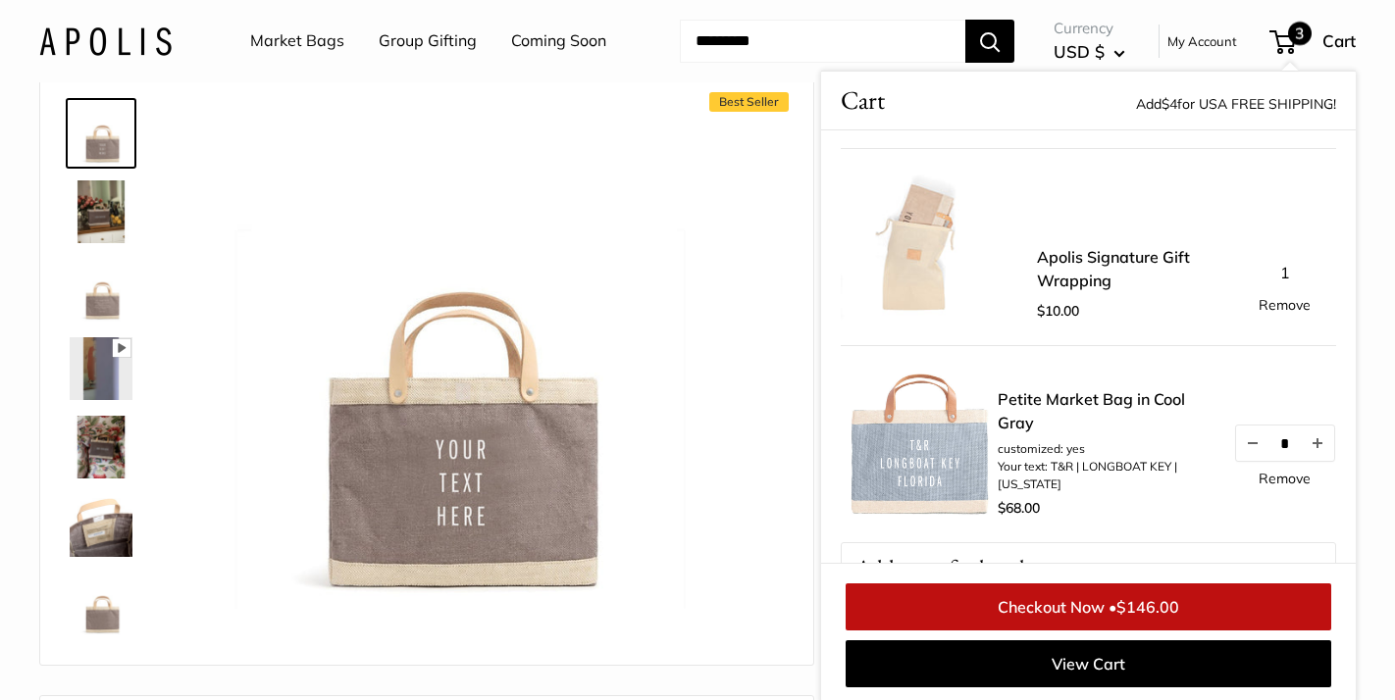
scroll to position [0, 0]
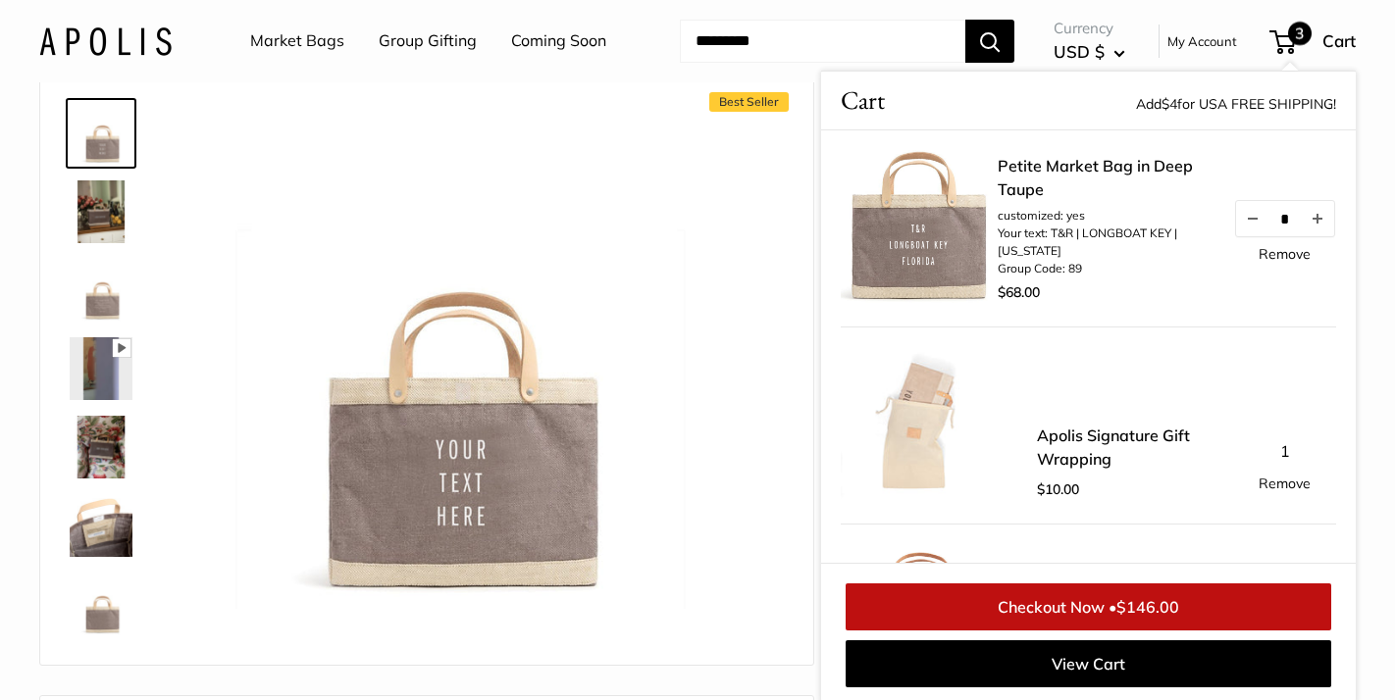
click at [914, 254] on img at bounding box center [919, 228] width 157 height 157
click at [1063, 165] on link "Petite Market Bag in Deep Taupe" at bounding box center [1106, 177] width 216 height 47
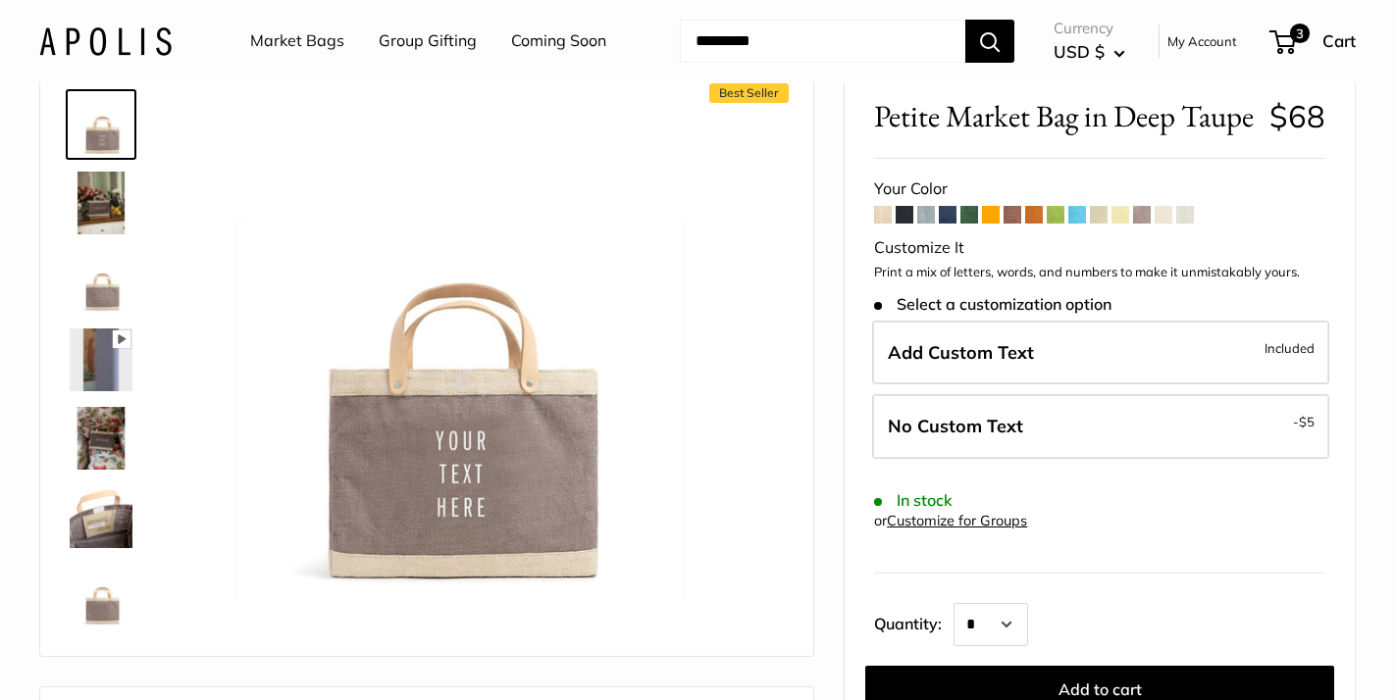
click at [97, 206] on img at bounding box center [101, 203] width 63 height 63
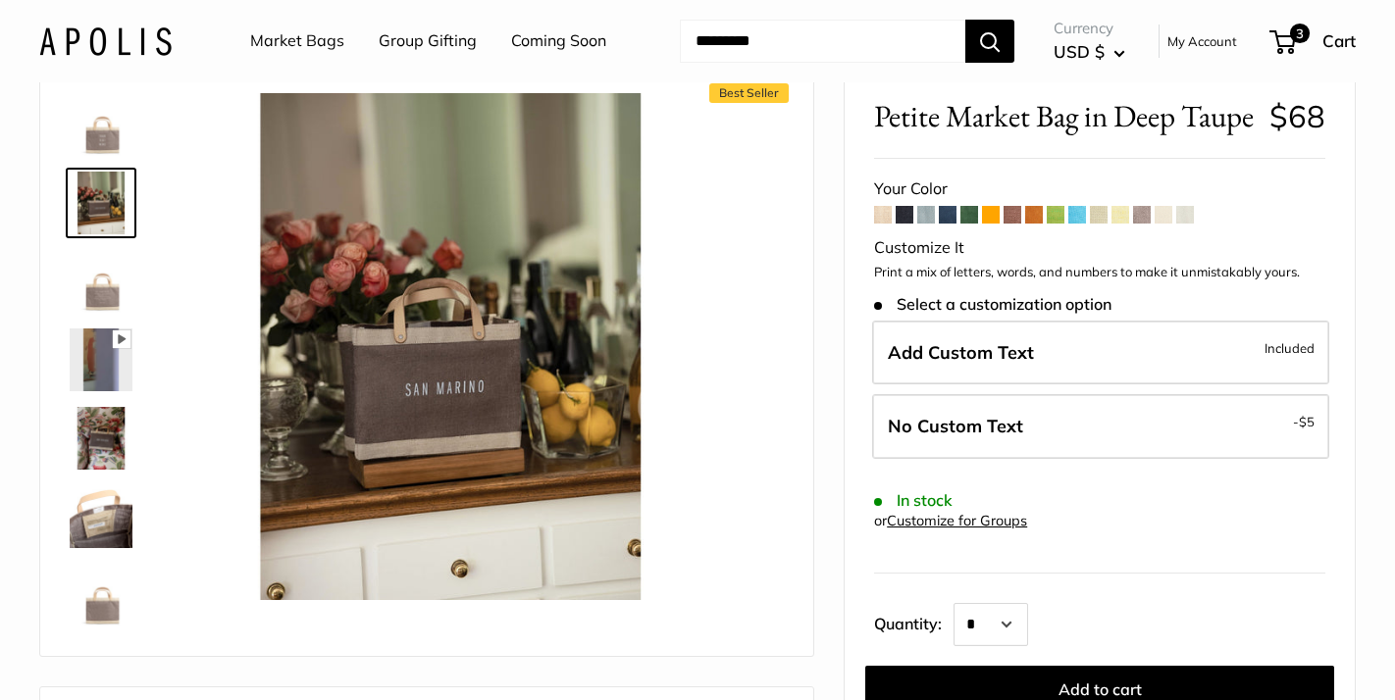
click at [89, 276] on img at bounding box center [101, 281] width 63 height 63
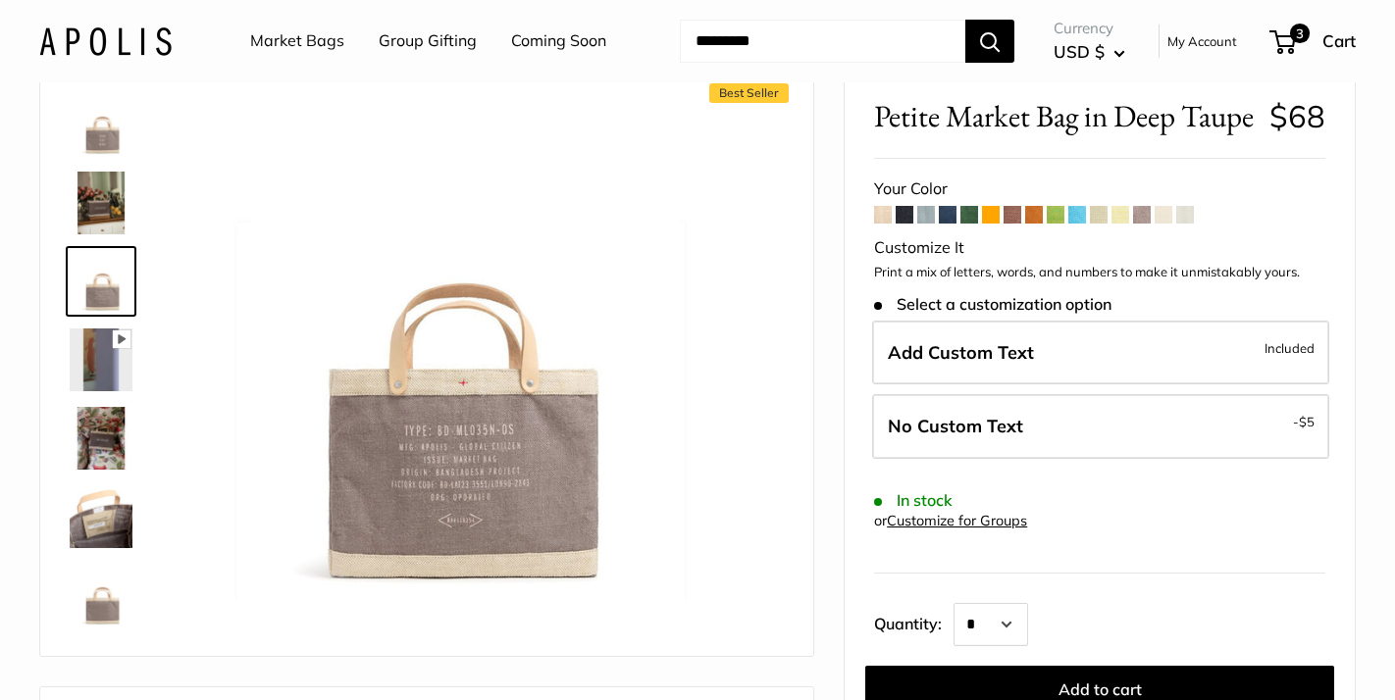
click at [86, 432] on img at bounding box center [101, 438] width 63 height 63
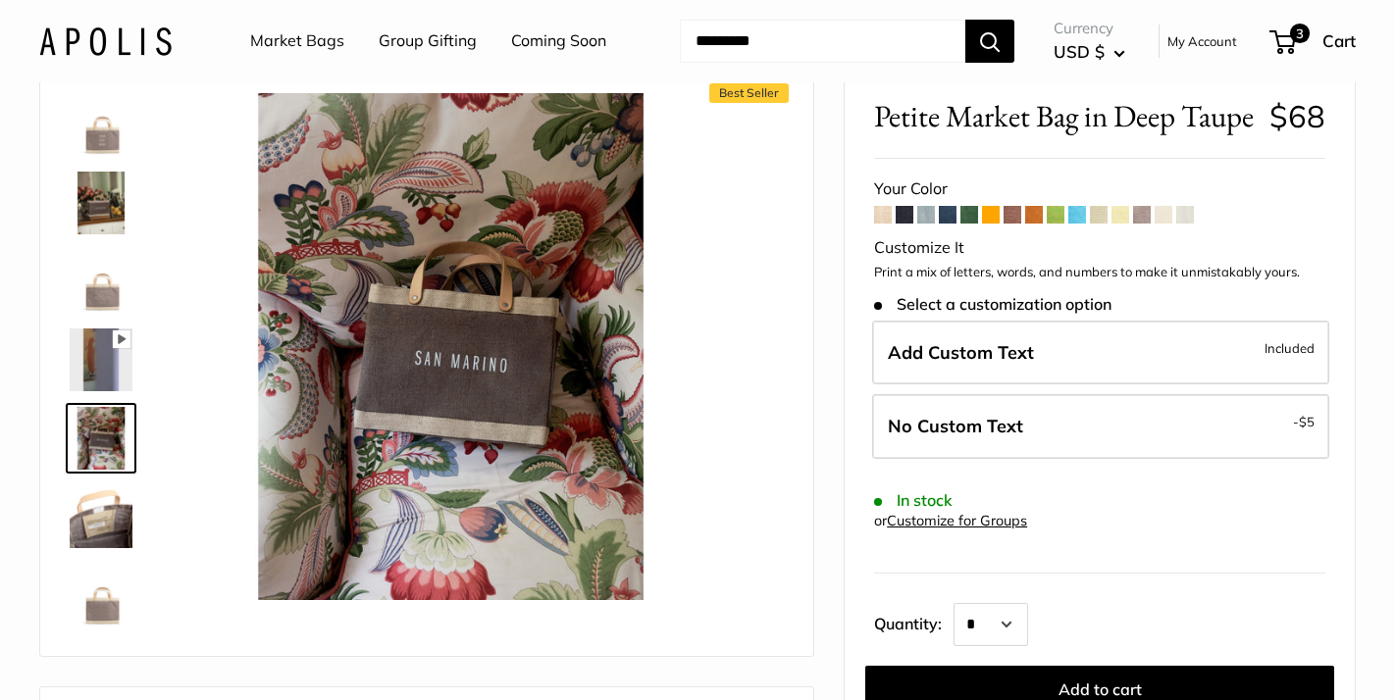
click at [94, 528] on img at bounding box center [101, 517] width 63 height 63
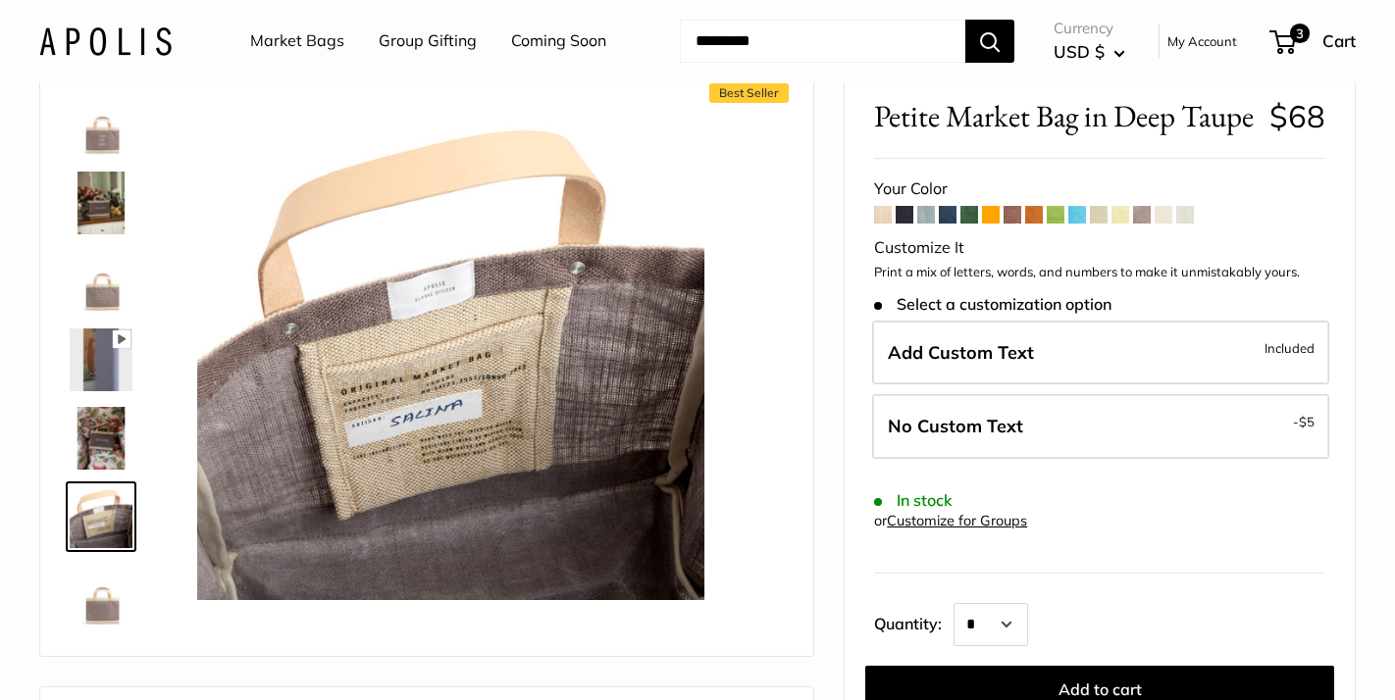
click at [95, 600] on img at bounding box center [101, 595] width 63 height 63
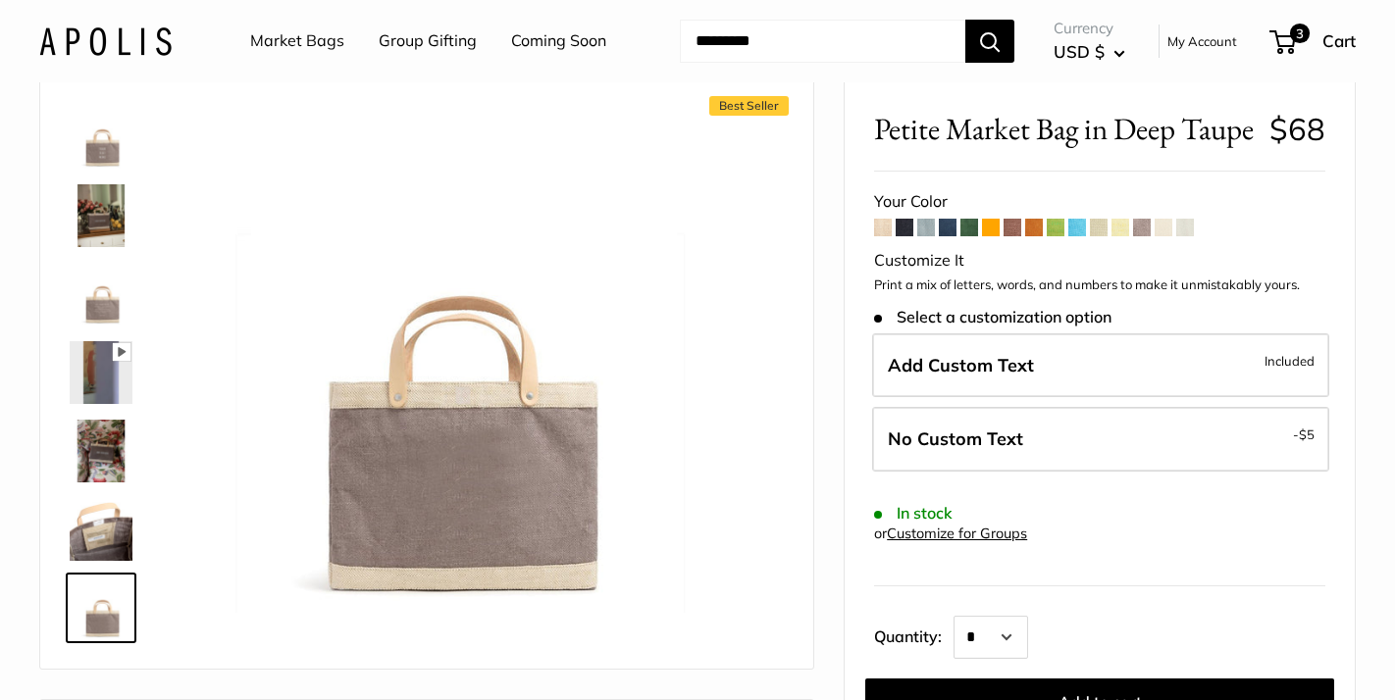
scroll to position [31, 0]
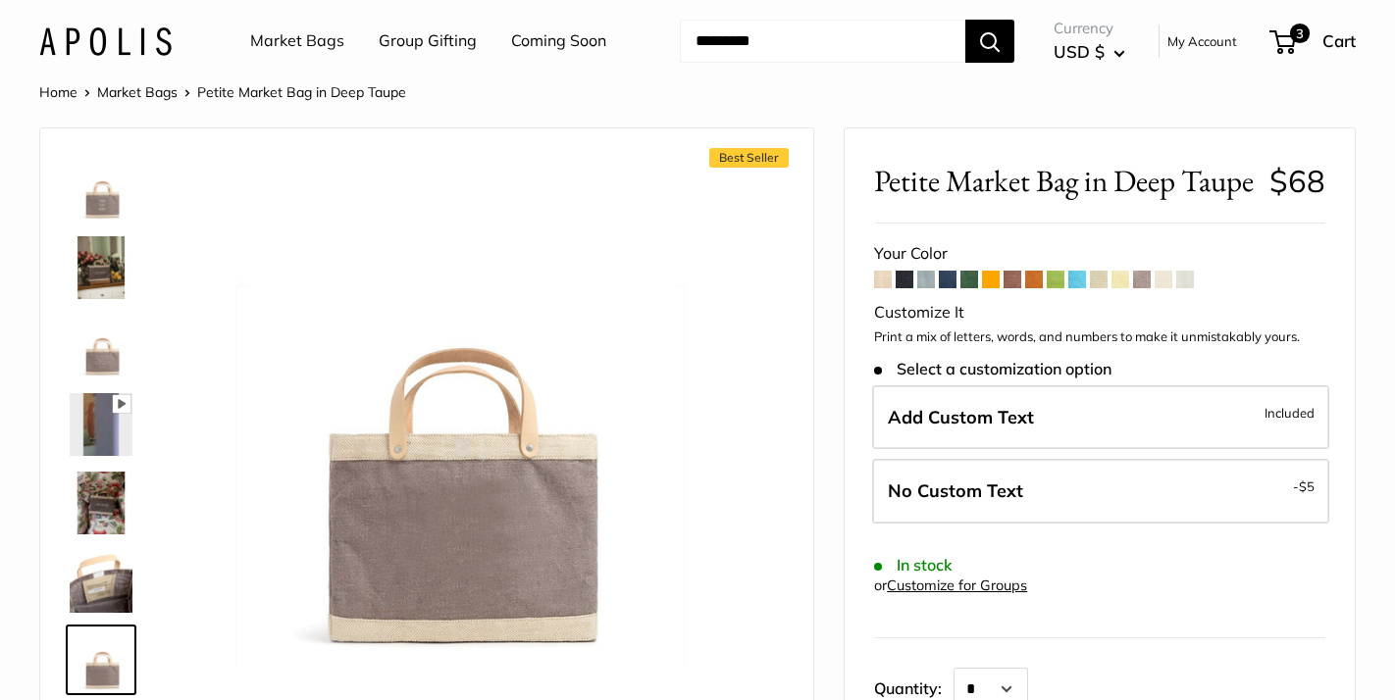
click at [91, 362] on img at bounding box center [101, 346] width 63 height 63
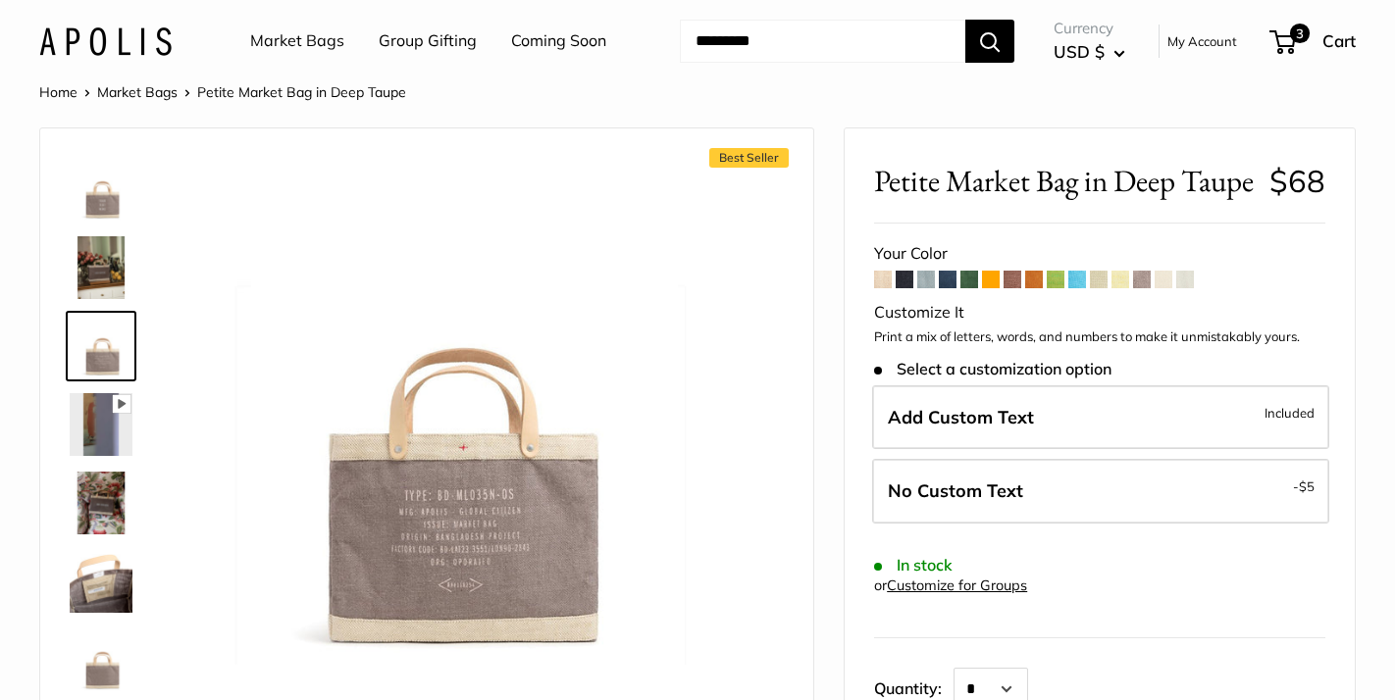
click at [109, 271] on img at bounding box center [101, 267] width 63 height 63
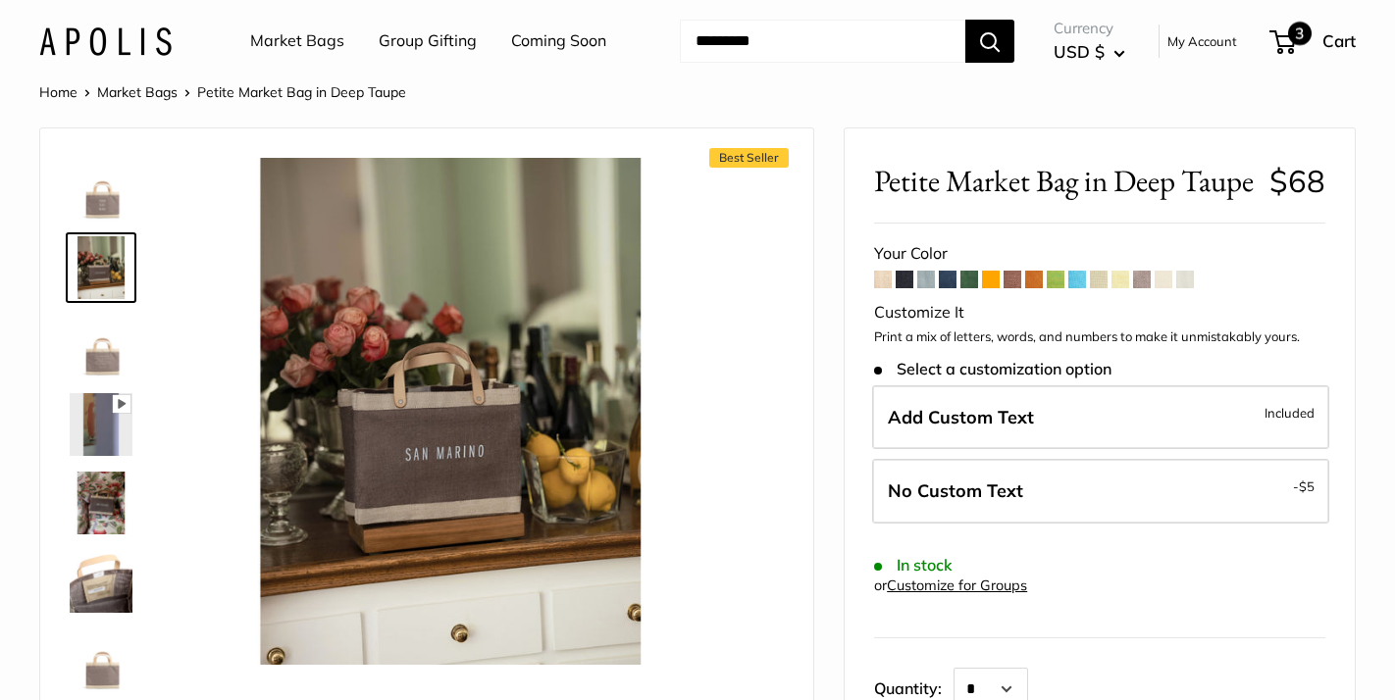
click at [1292, 31] on span "3" at bounding box center [1300, 34] width 24 height 24
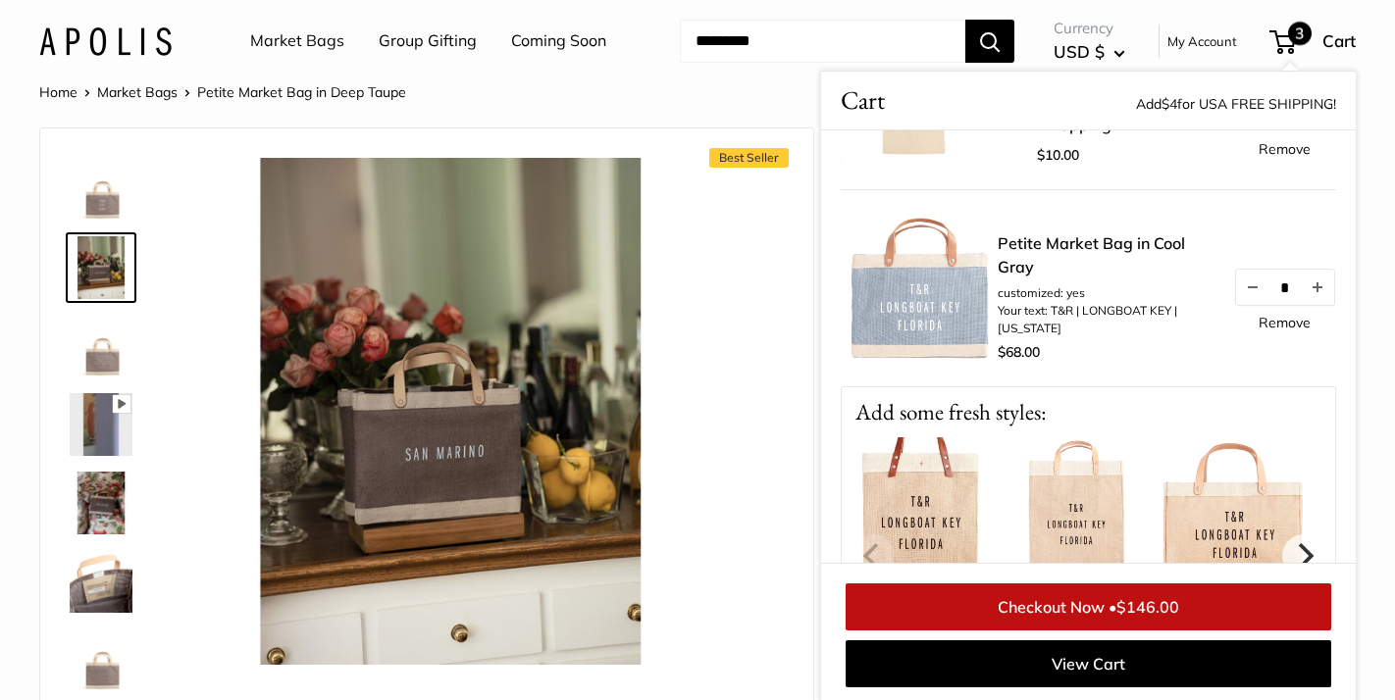
scroll to position [337, 0]
click at [1285, 321] on link "Remove" at bounding box center [1285, 321] width 52 height 14
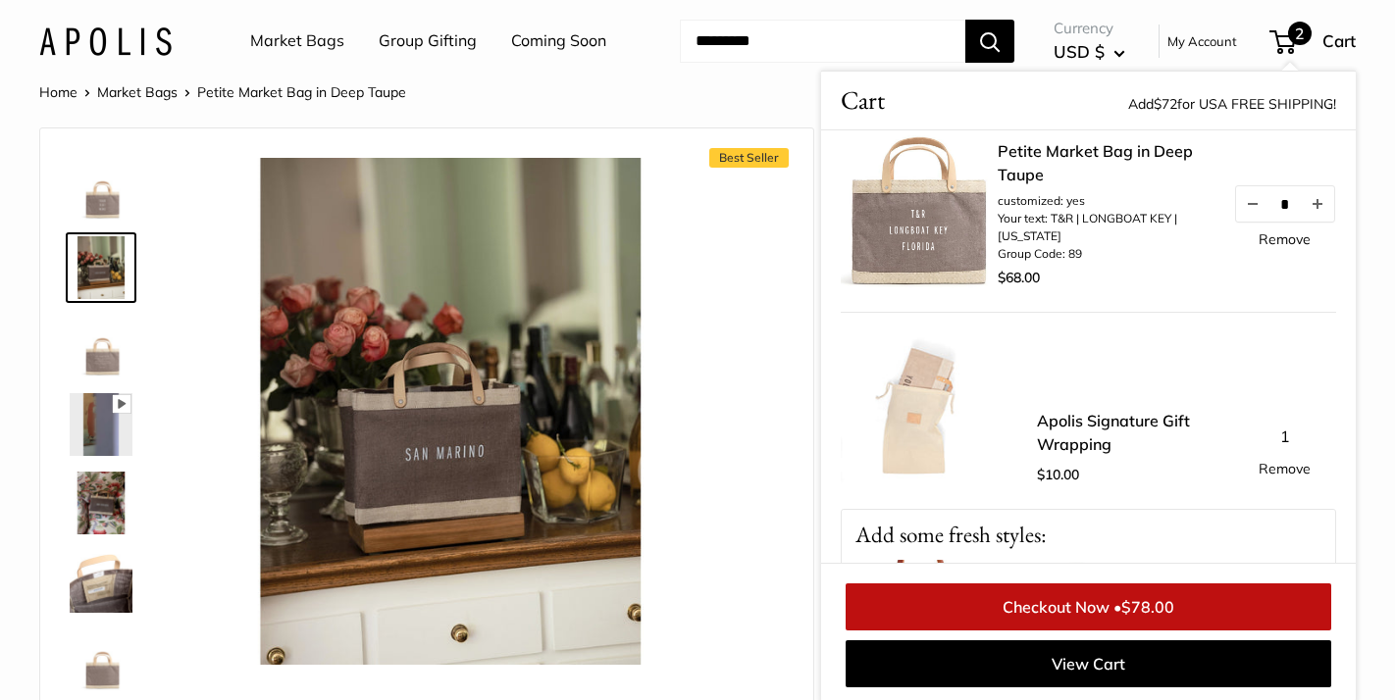
scroll to position [18, 0]
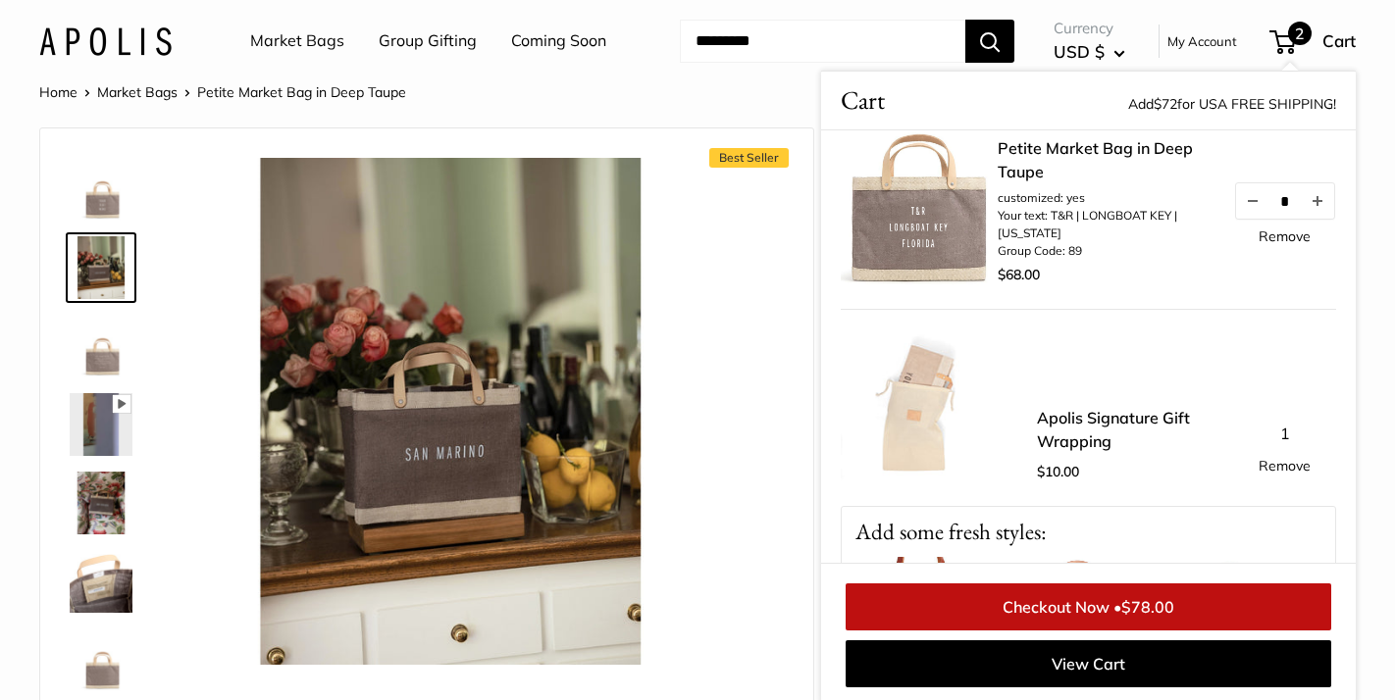
click at [1073, 605] on link "Checkout Now • $78.00" at bounding box center [1089, 607] width 486 height 47
